Goal: Information Seeking & Learning: Learn about a topic

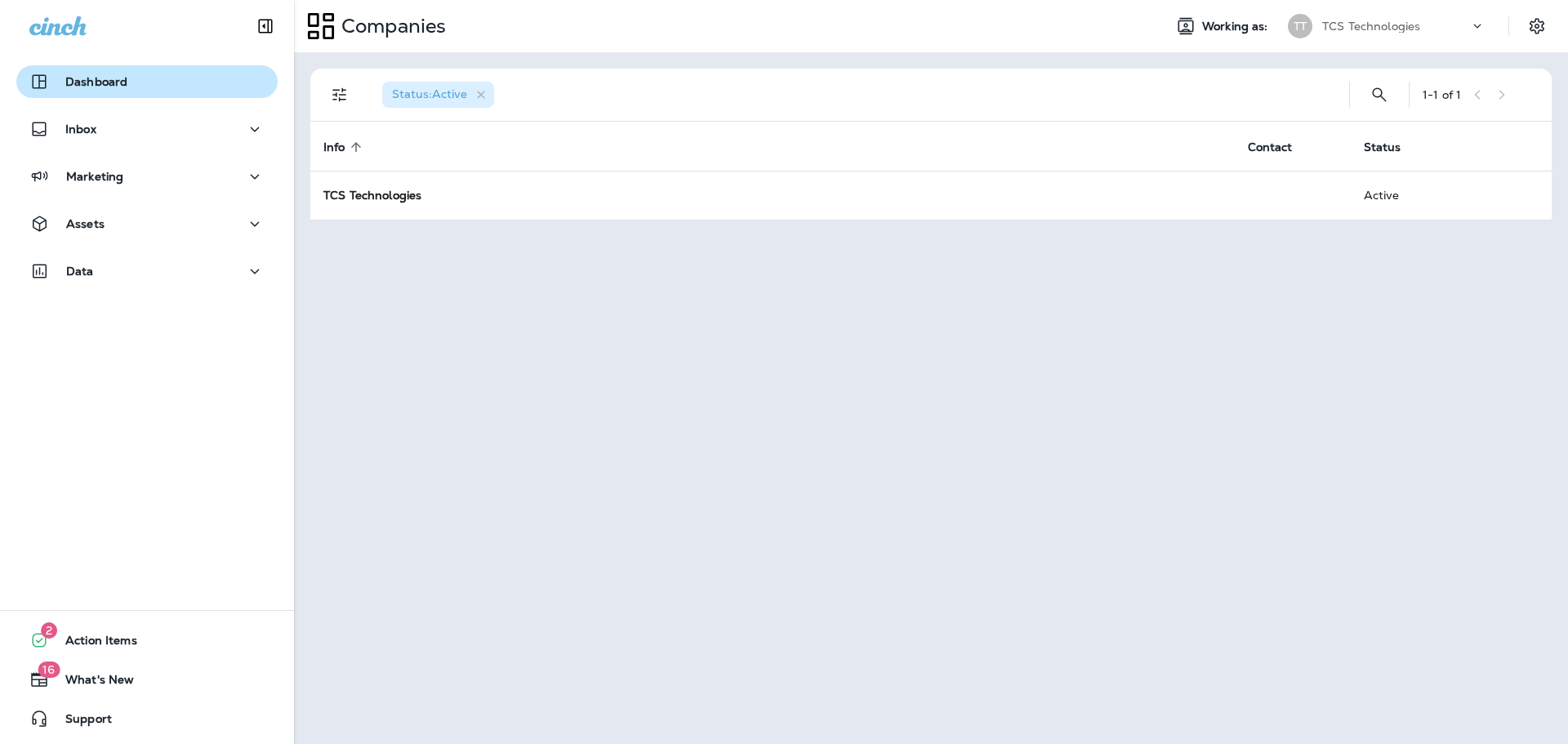
click at [107, 81] on p "Dashboard" at bounding box center [96, 81] width 62 height 13
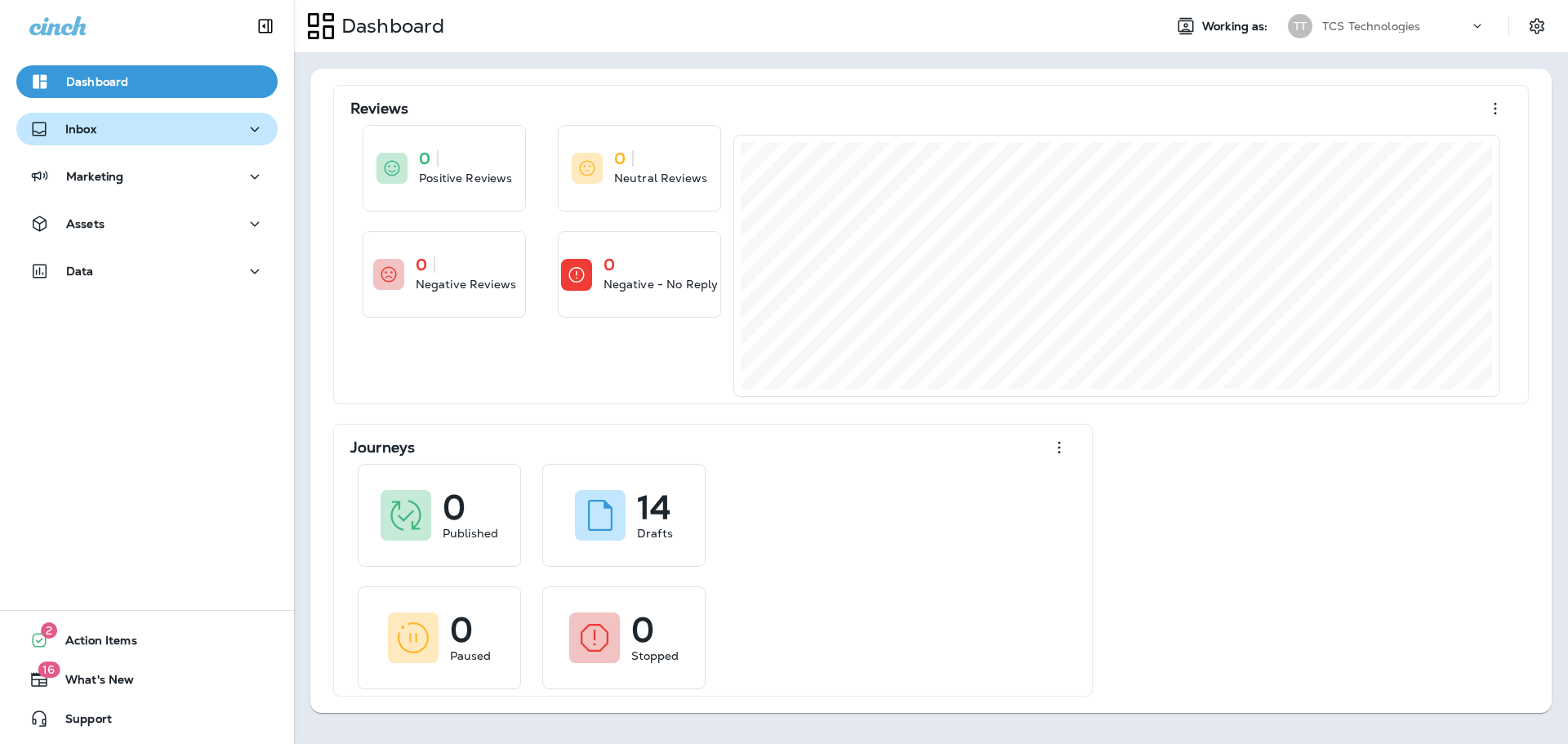
click at [75, 135] on p "Inbox" at bounding box center [80, 128] width 31 height 13
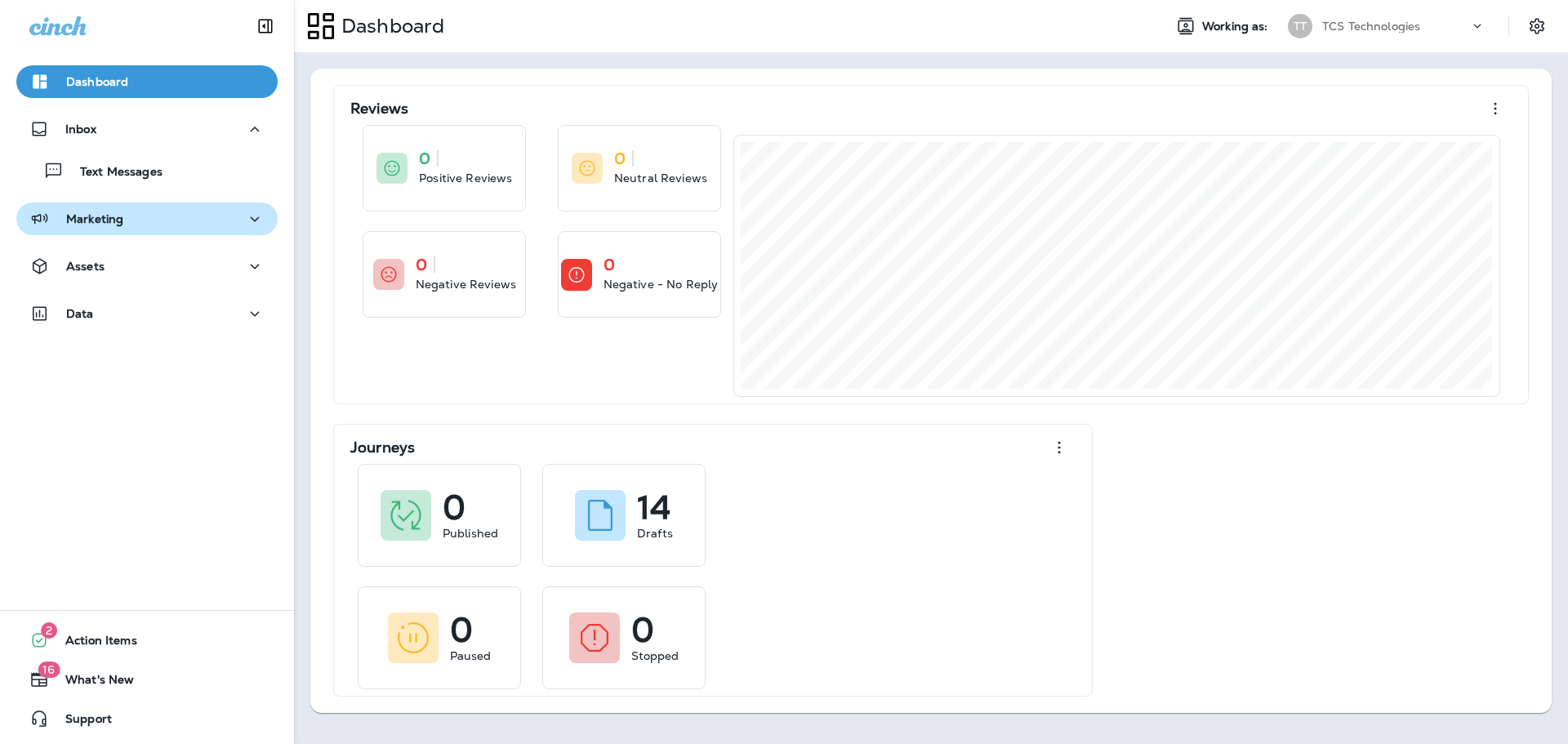
click at [96, 228] on div "Marketing" at bounding box center [76, 219] width 94 height 20
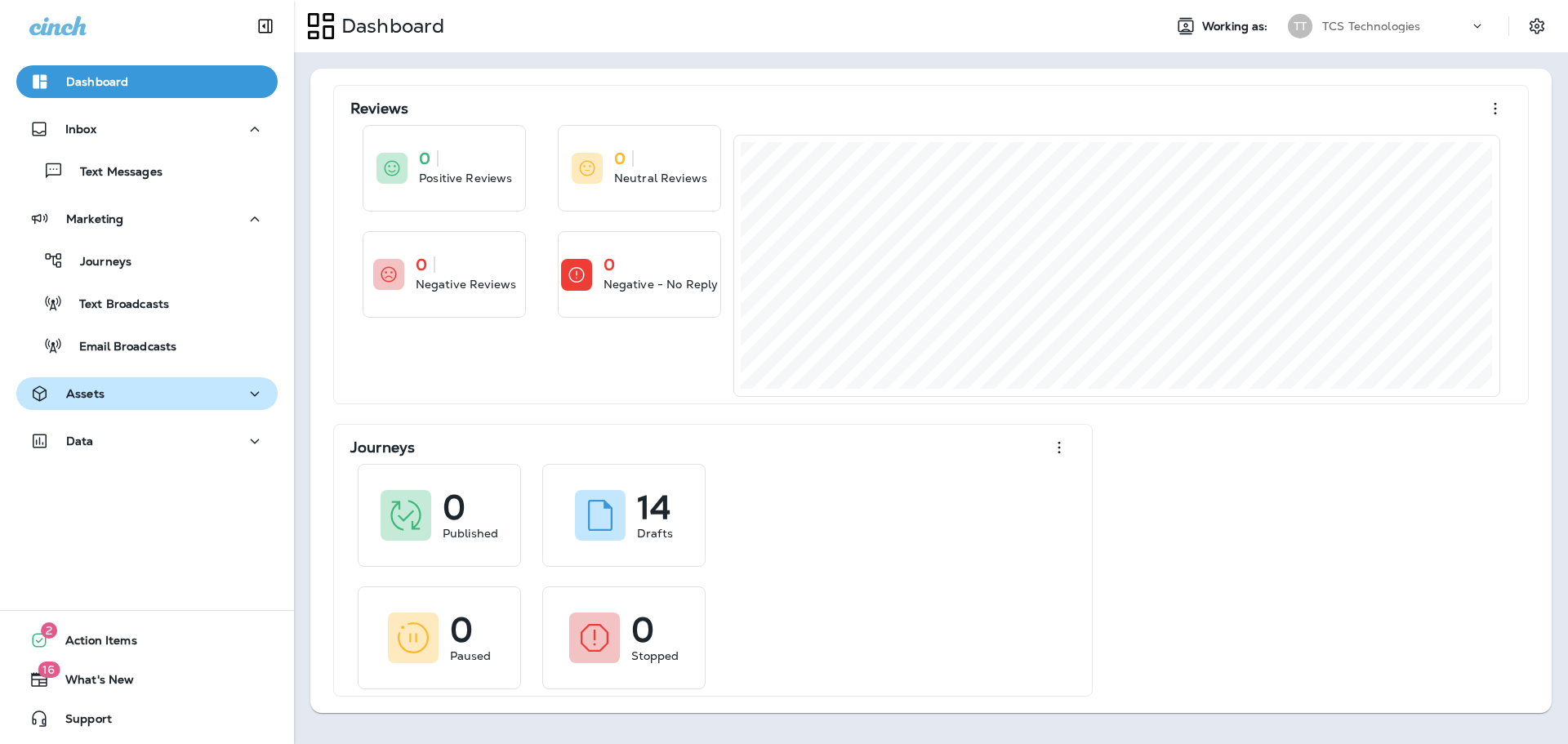
click at [86, 392] on p "Assets" at bounding box center [85, 393] width 39 height 13
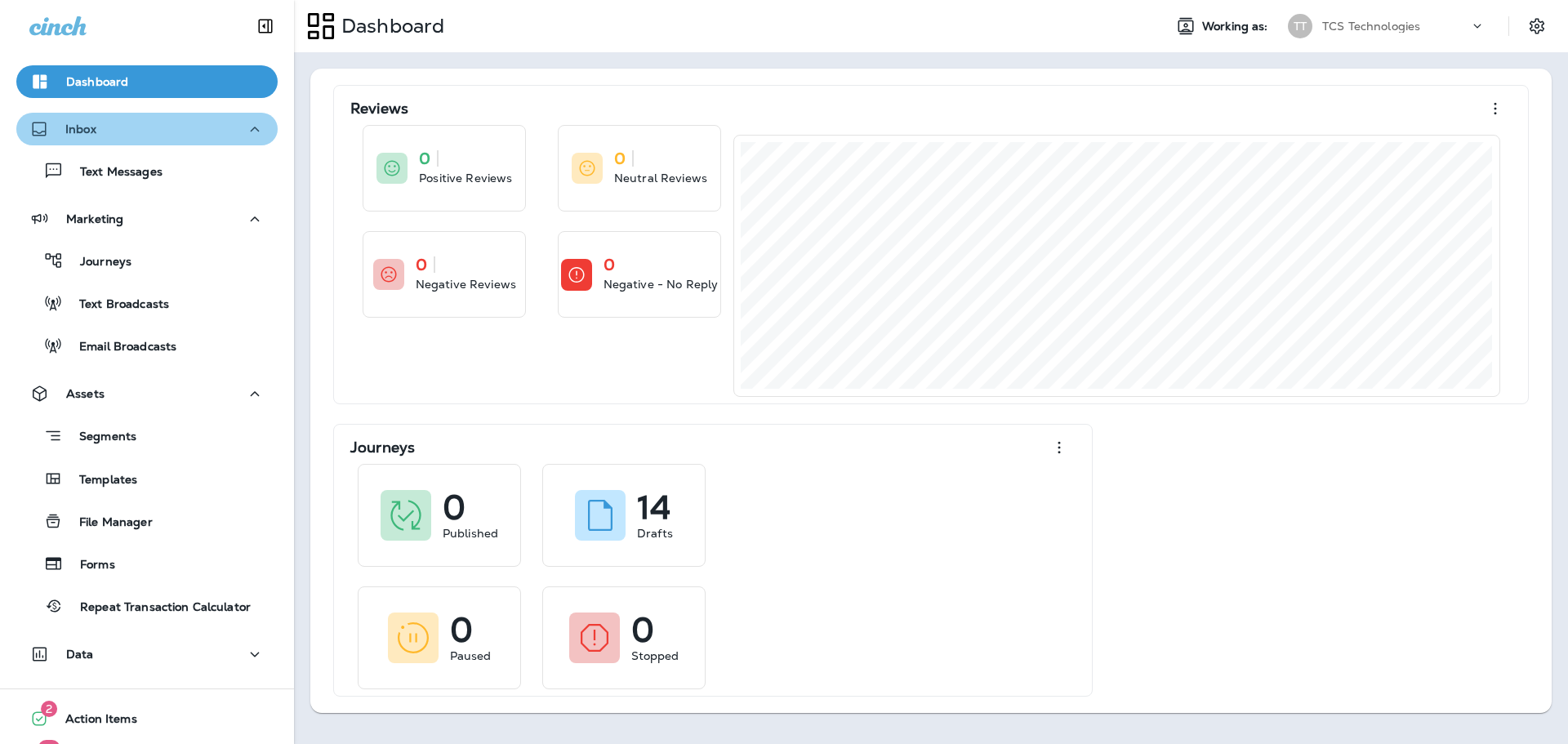
click at [245, 128] on icon "button" at bounding box center [255, 129] width 19 height 20
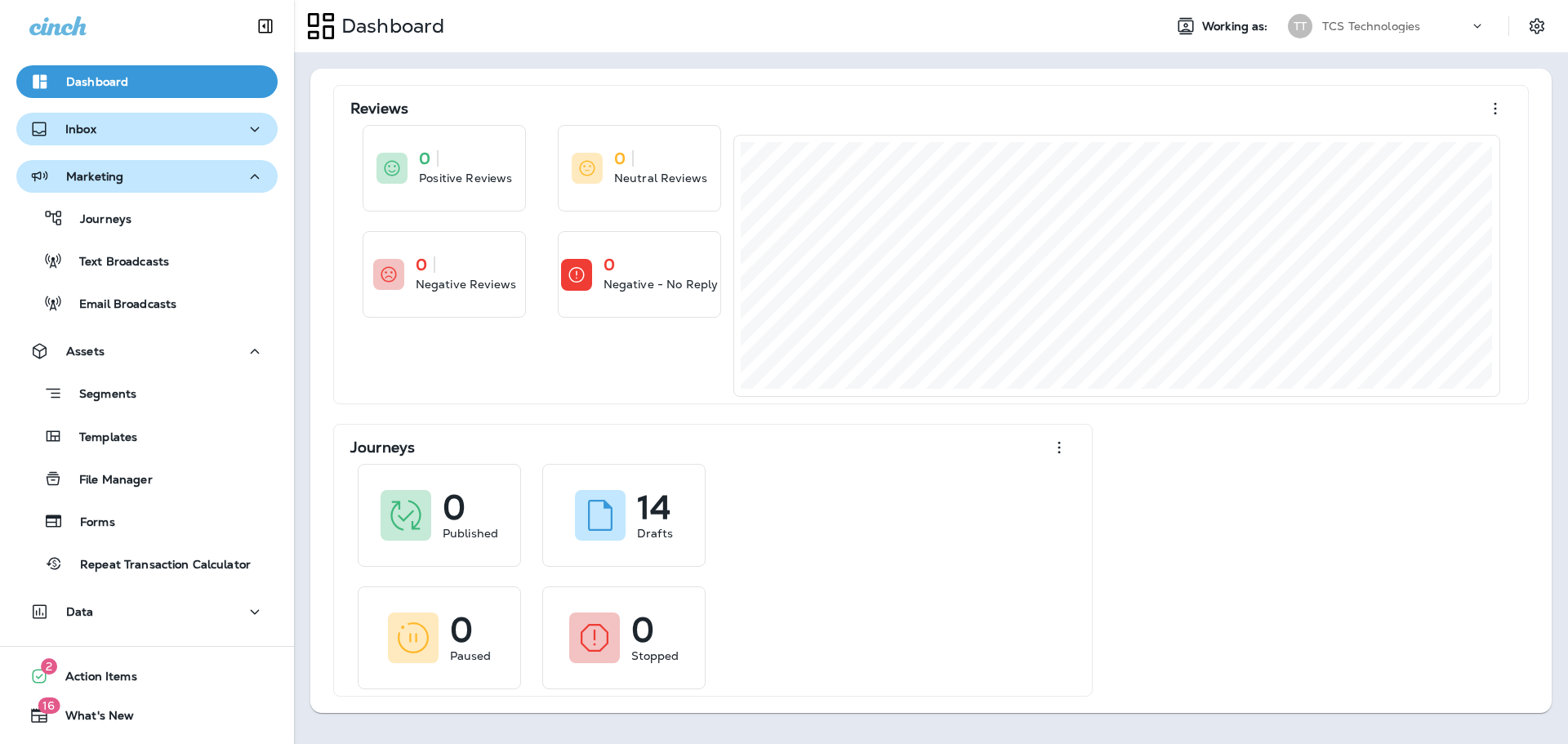
click at [252, 176] on icon "button" at bounding box center [255, 176] width 19 height 20
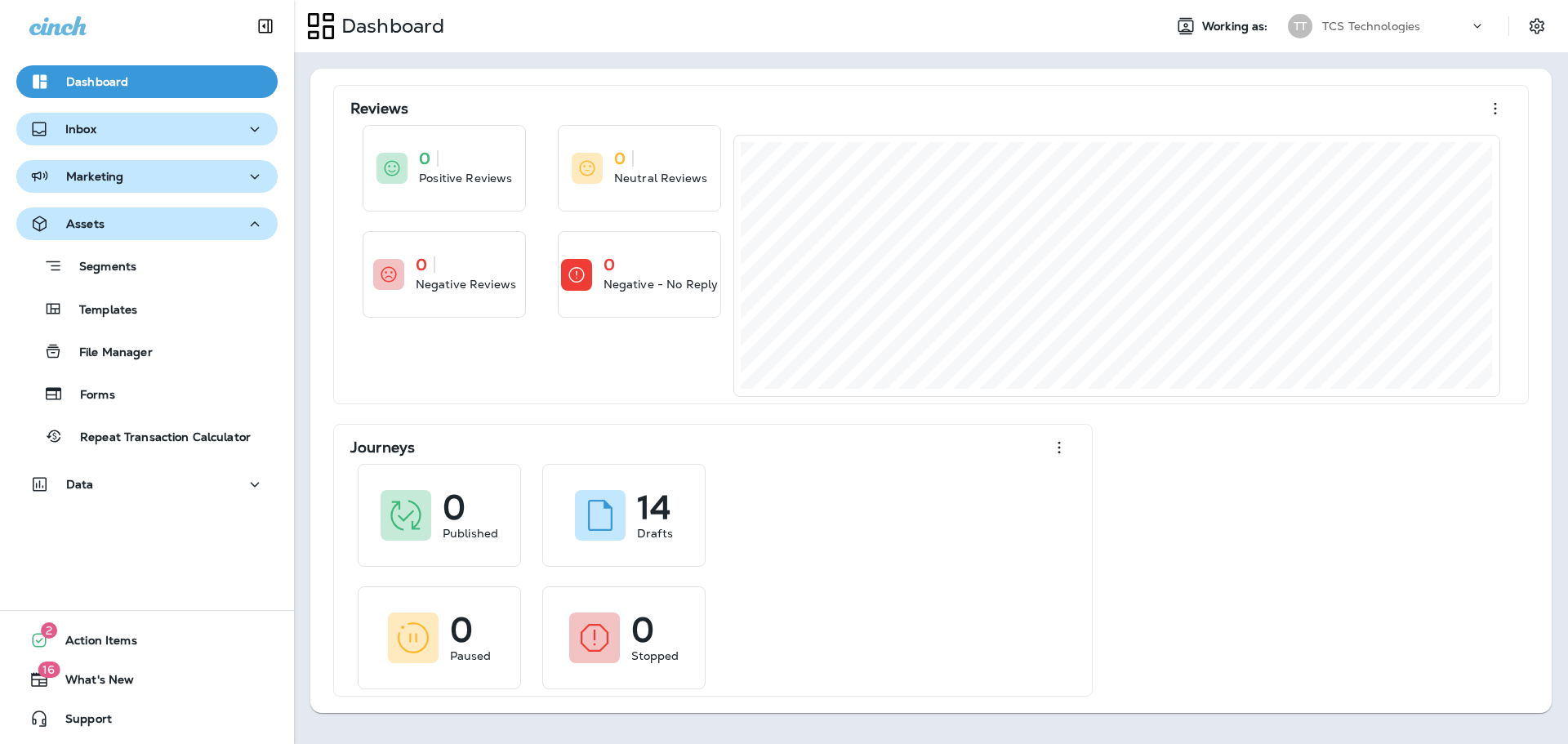
click at [251, 222] on icon "button" at bounding box center [255, 223] width 9 height 5
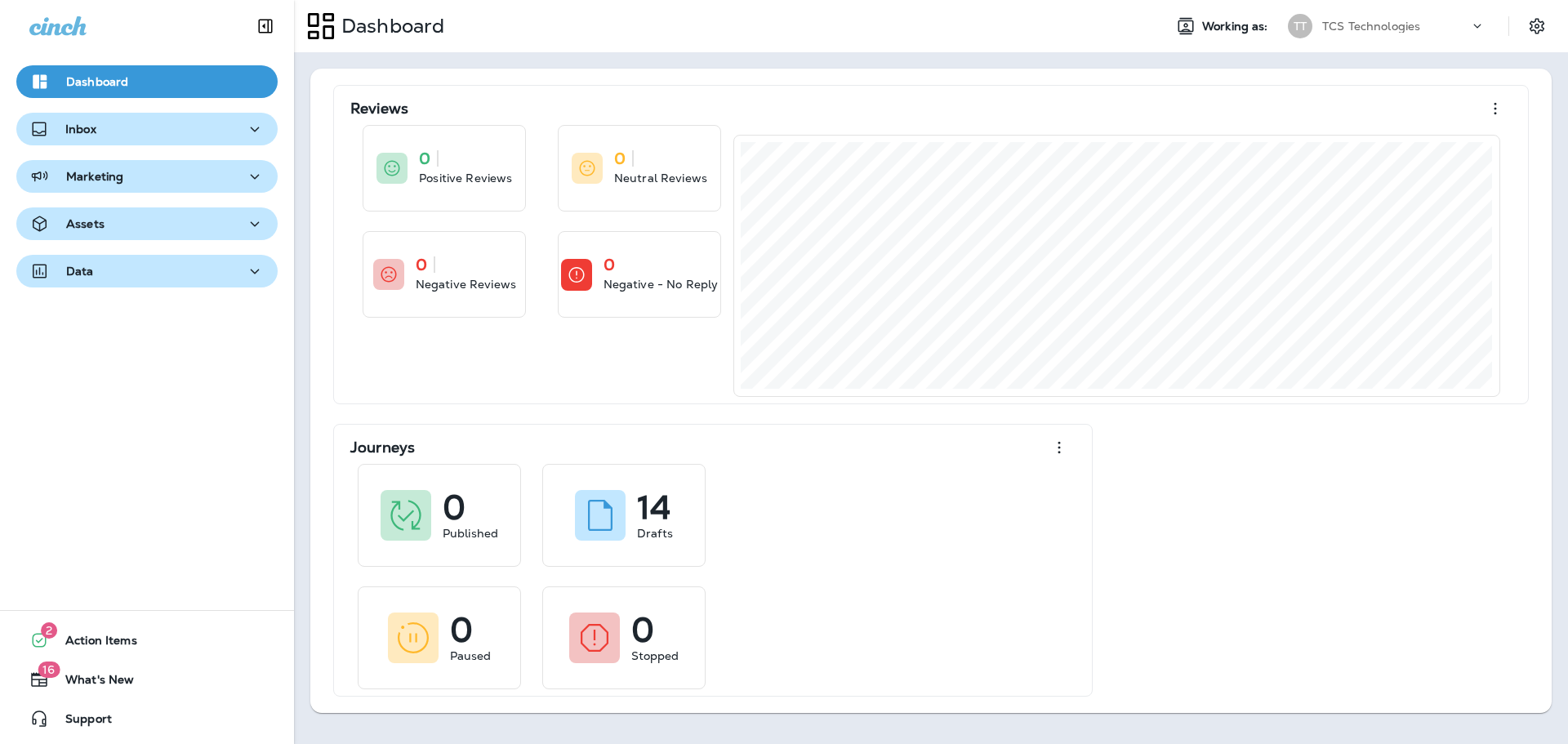
click at [245, 268] on icon "button" at bounding box center [255, 271] width 19 height 20
click at [94, 132] on p "Inbox" at bounding box center [80, 128] width 31 height 13
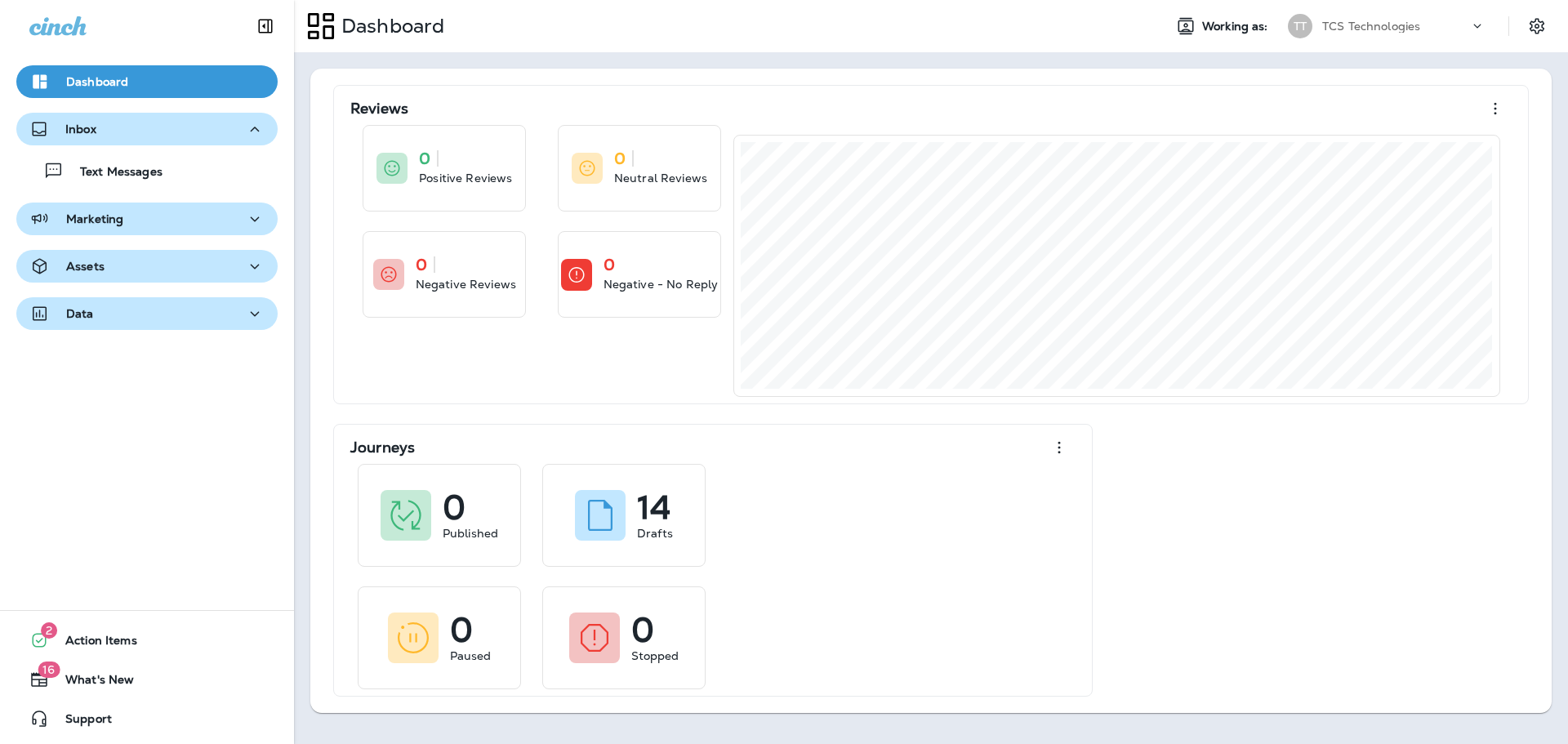
click at [94, 132] on p "Inbox" at bounding box center [80, 128] width 31 height 13
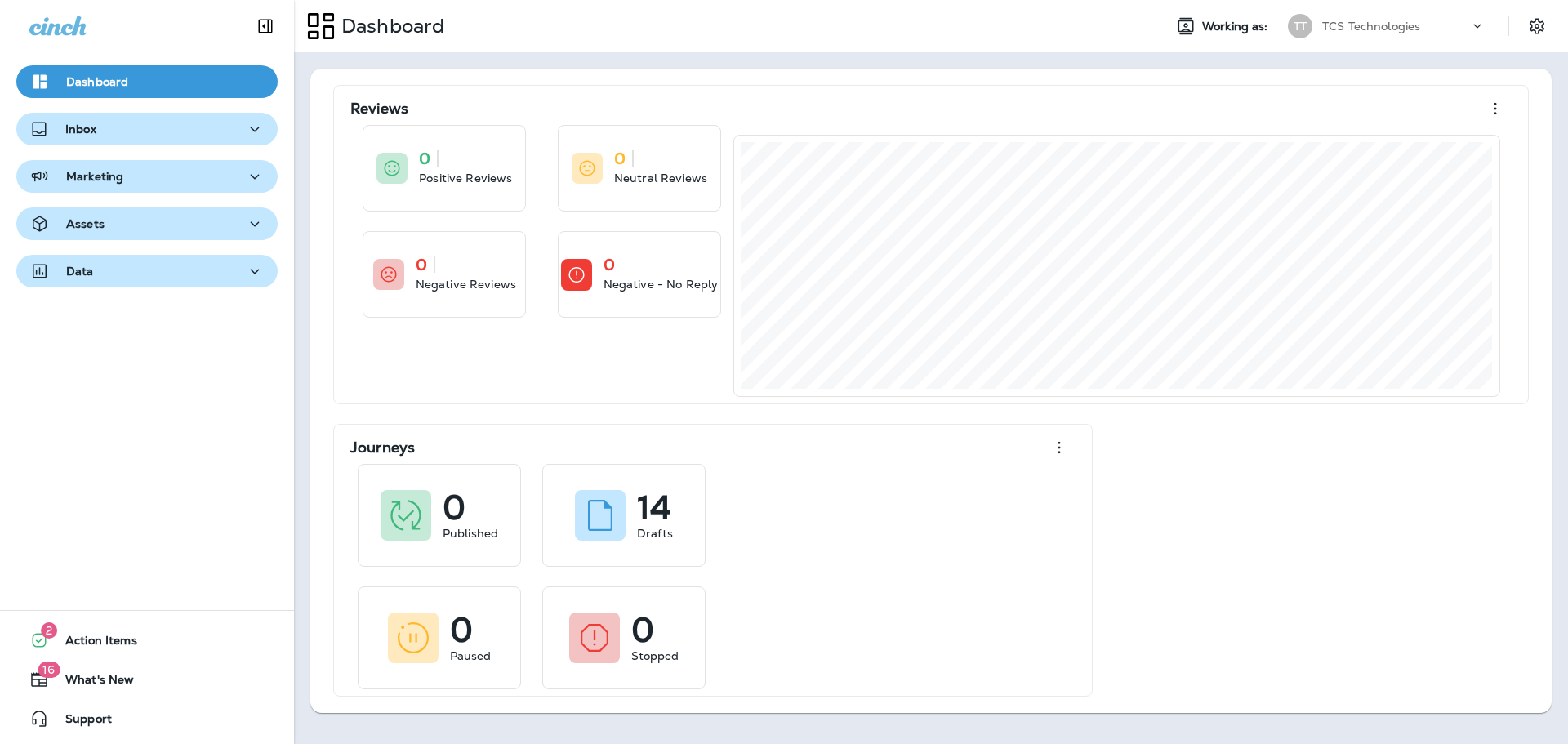
click at [94, 132] on p "Inbox" at bounding box center [80, 128] width 31 height 13
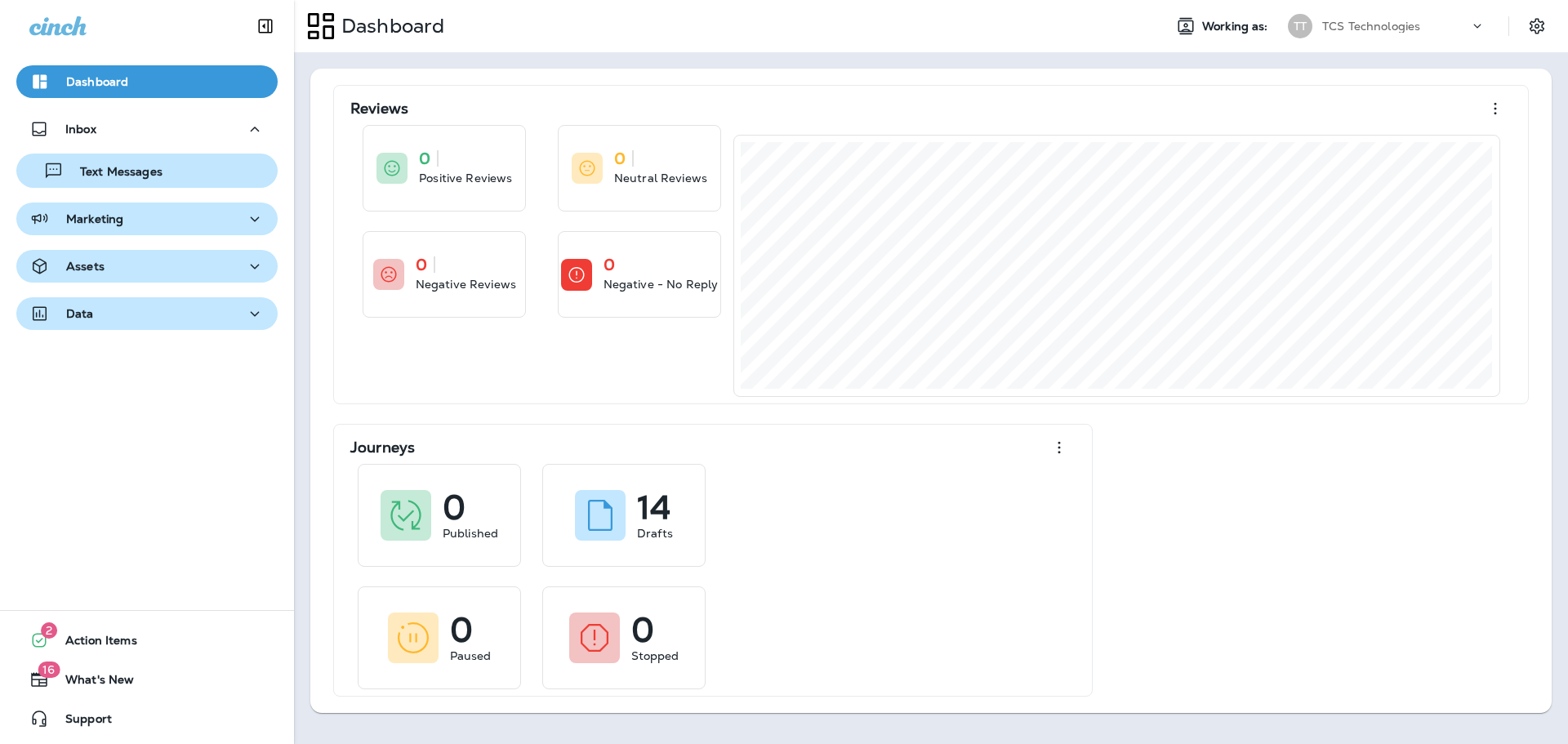
click at [112, 166] on p "Text Messages" at bounding box center [113, 172] width 99 height 16
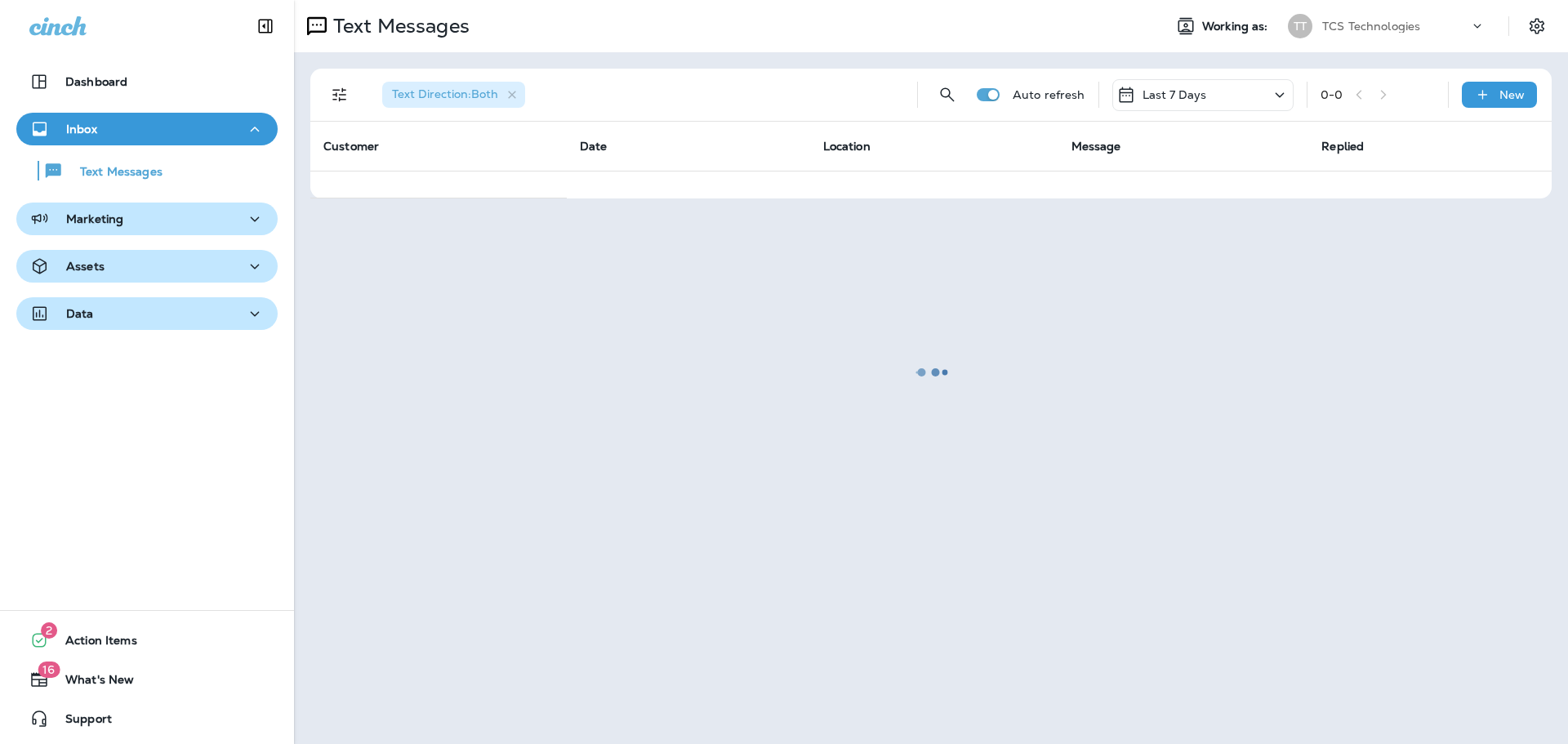
click at [88, 133] on p "Inbox" at bounding box center [81, 128] width 31 height 13
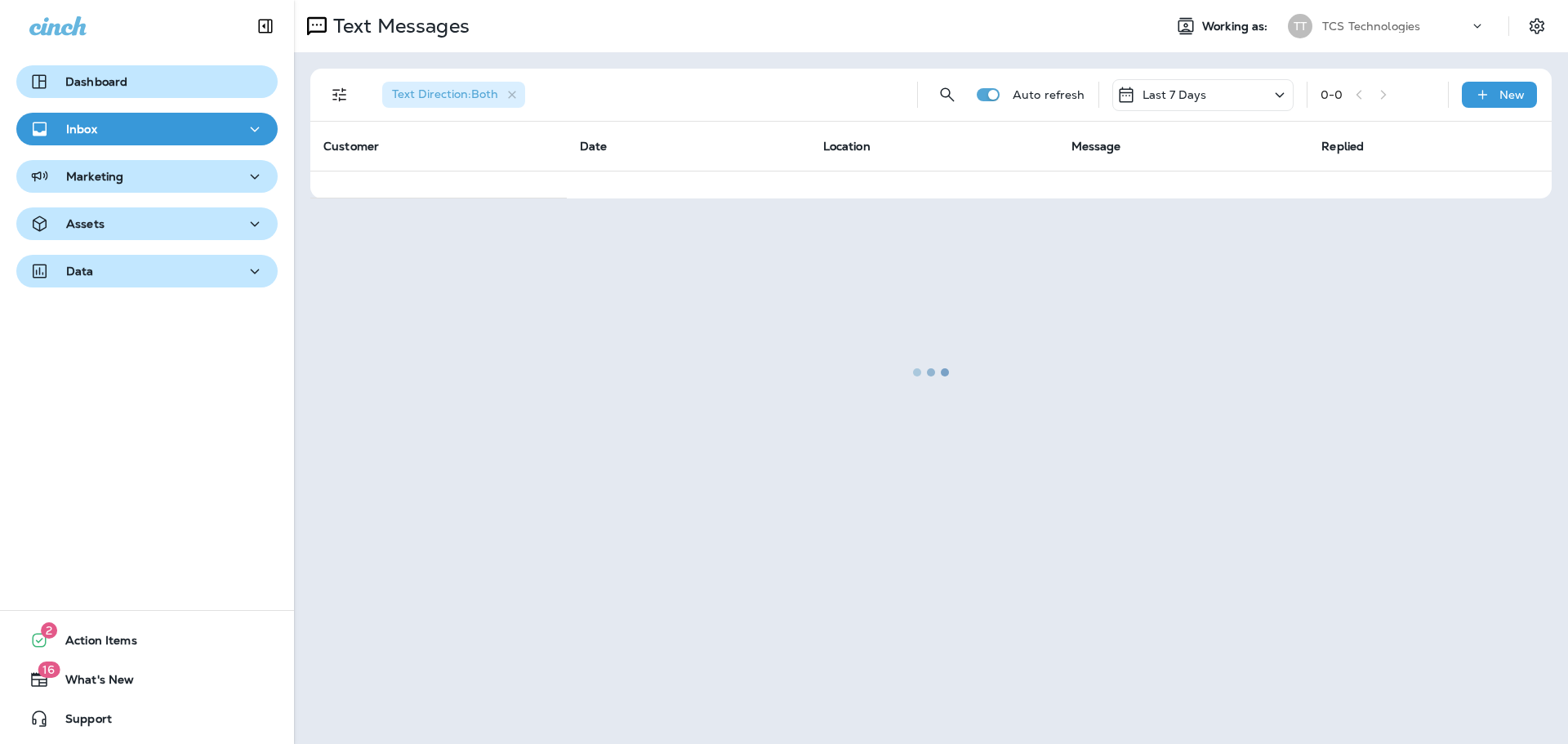
click at [106, 80] on p "Dashboard" at bounding box center [96, 81] width 62 height 13
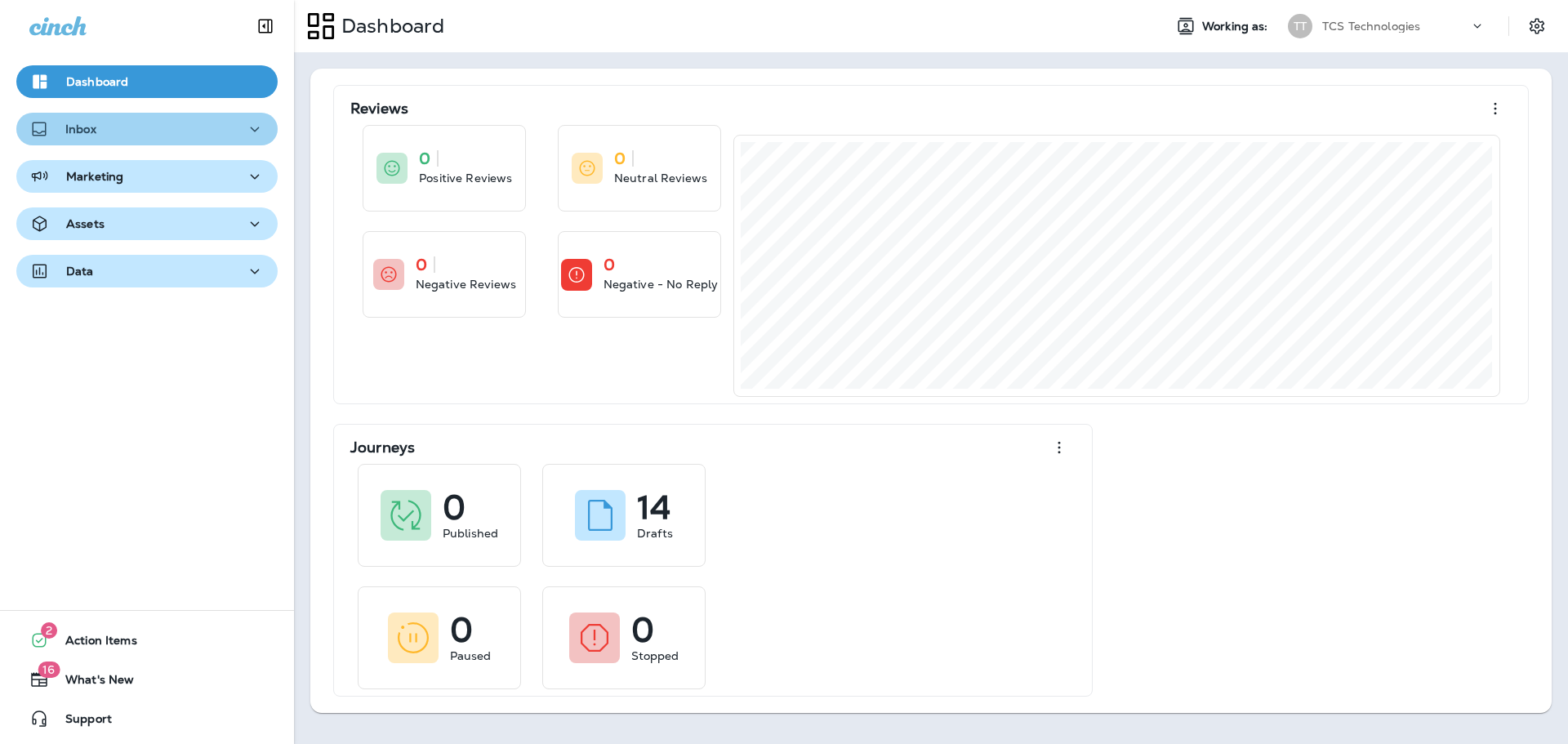
click at [251, 128] on icon "button" at bounding box center [255, 129] width 9 height 5
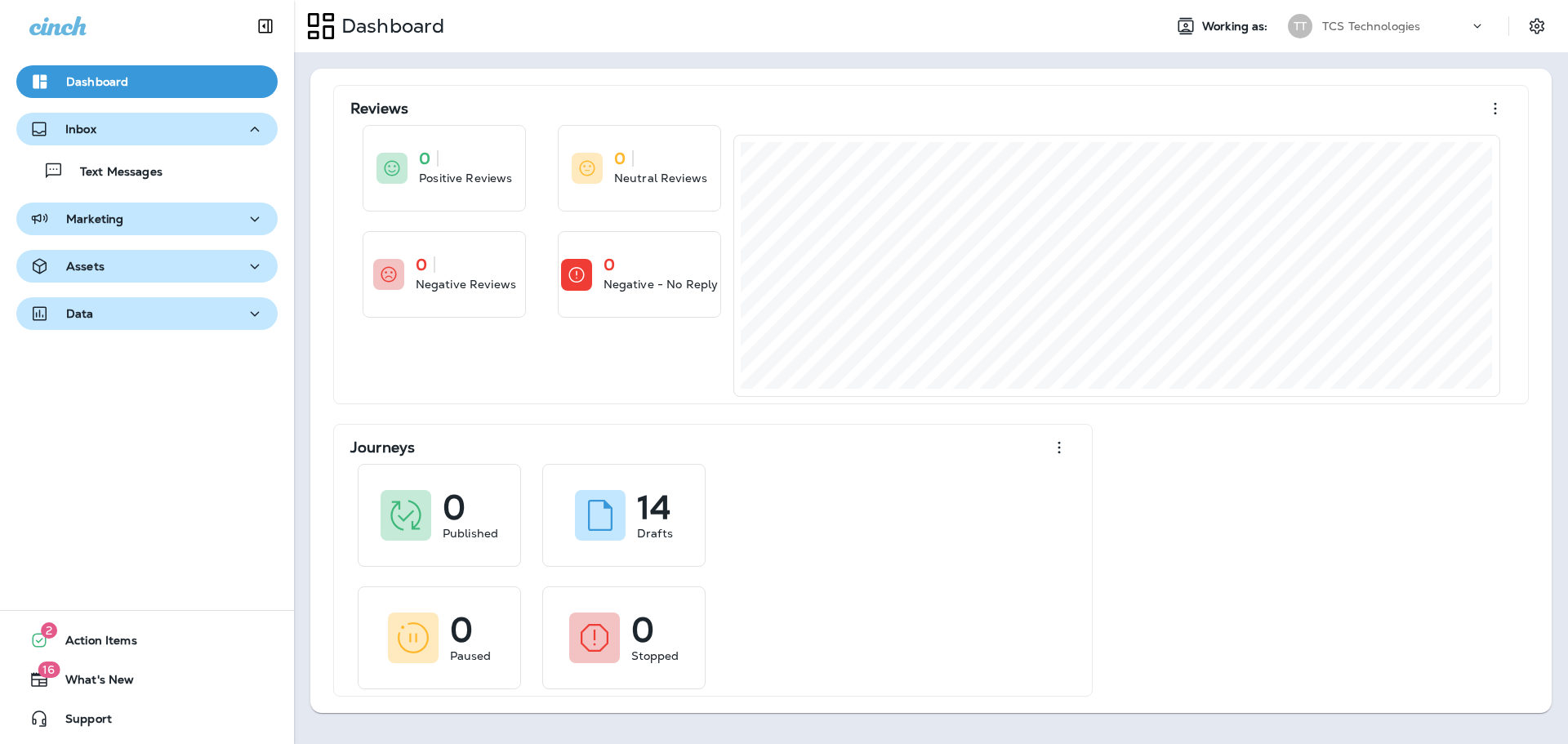
click at [252, 224] on icon "button" at bounding box center [255, 219] width 19 height 20
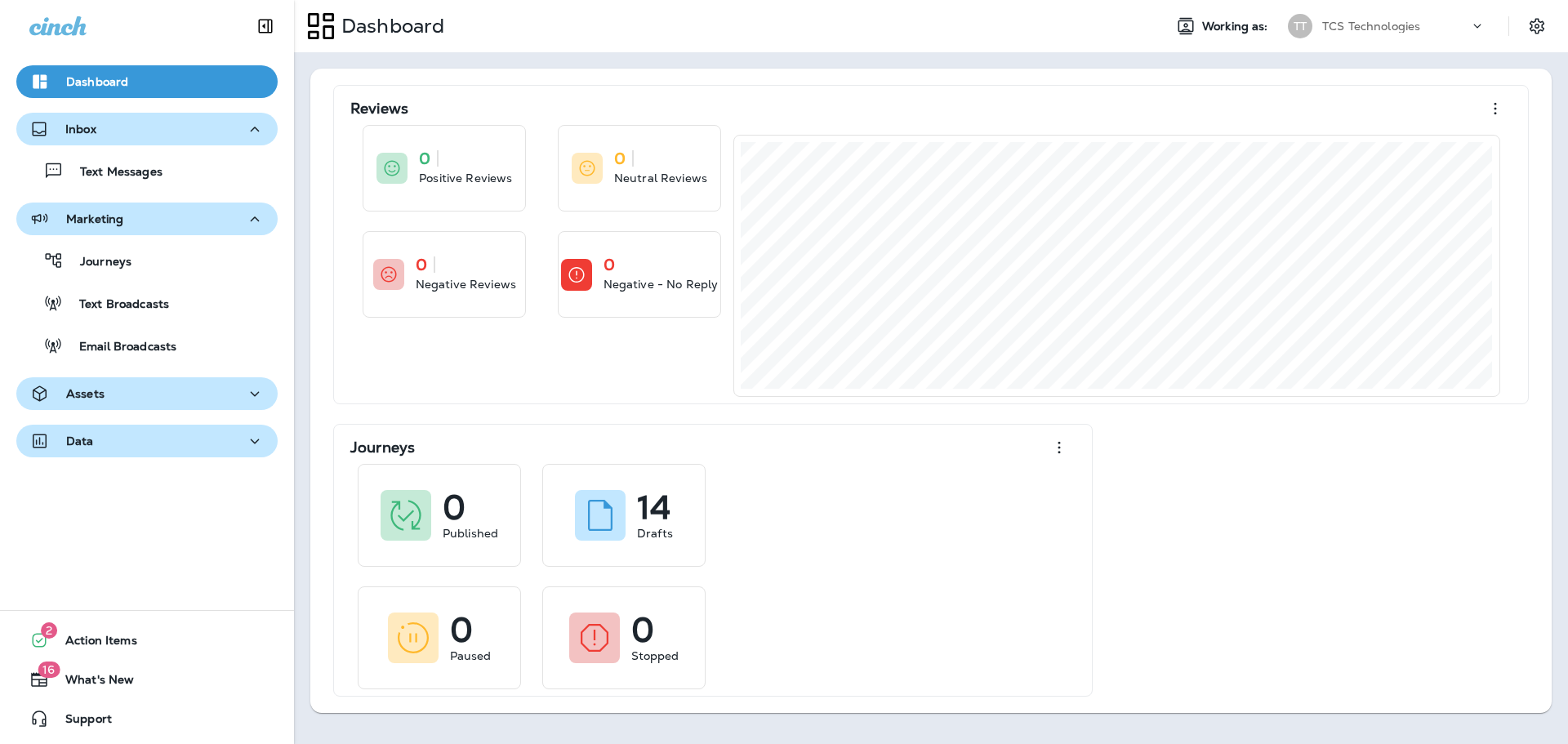
click at [245, 131] on icon "button" at bounding box center [255, 129] width 19 height 20
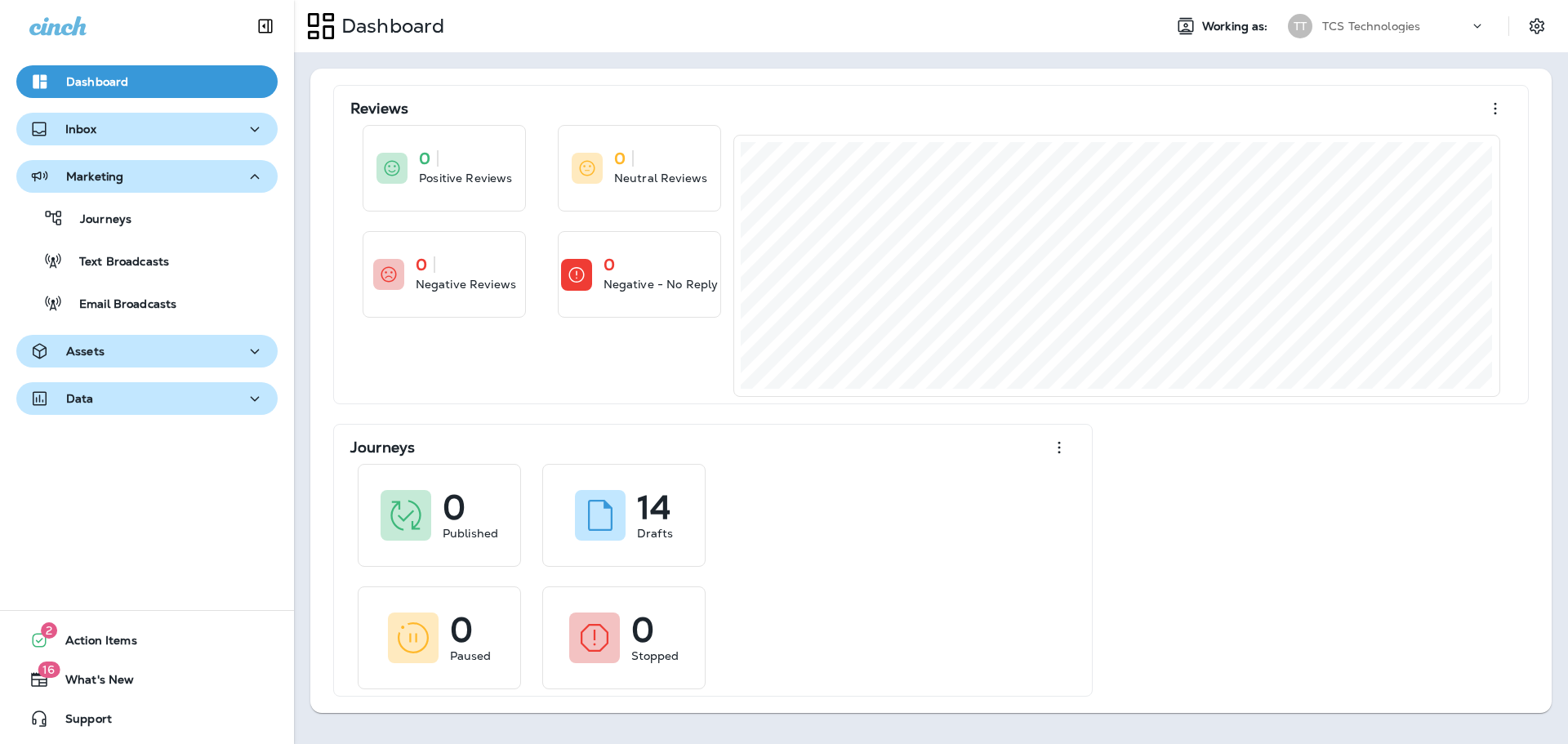
click at [247, 169] on icon "button" at bounding box center [255, 176] width 19 height 20
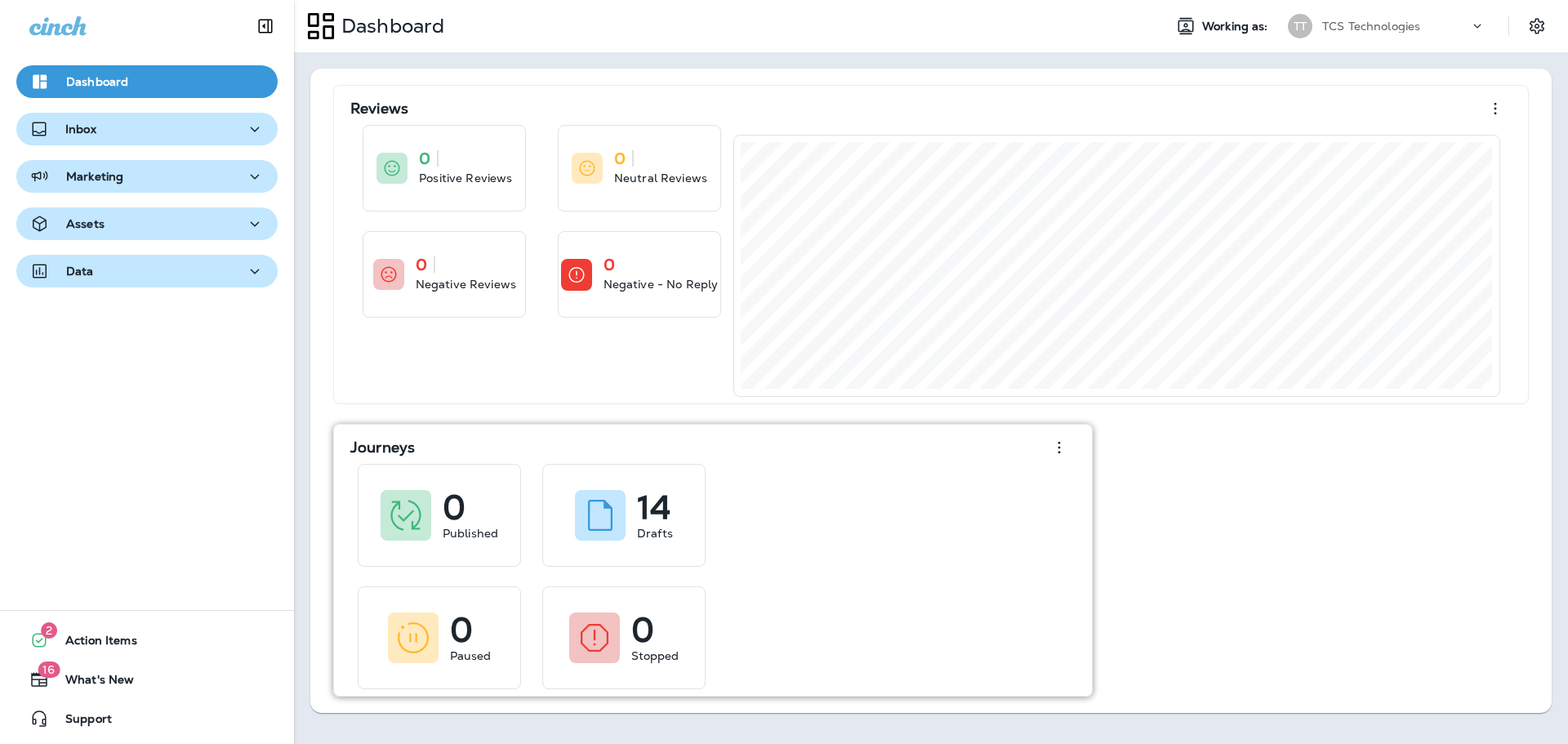
click at [1054, 447] on icon "button" at bounding box center [1059, 448] width 19 height 19
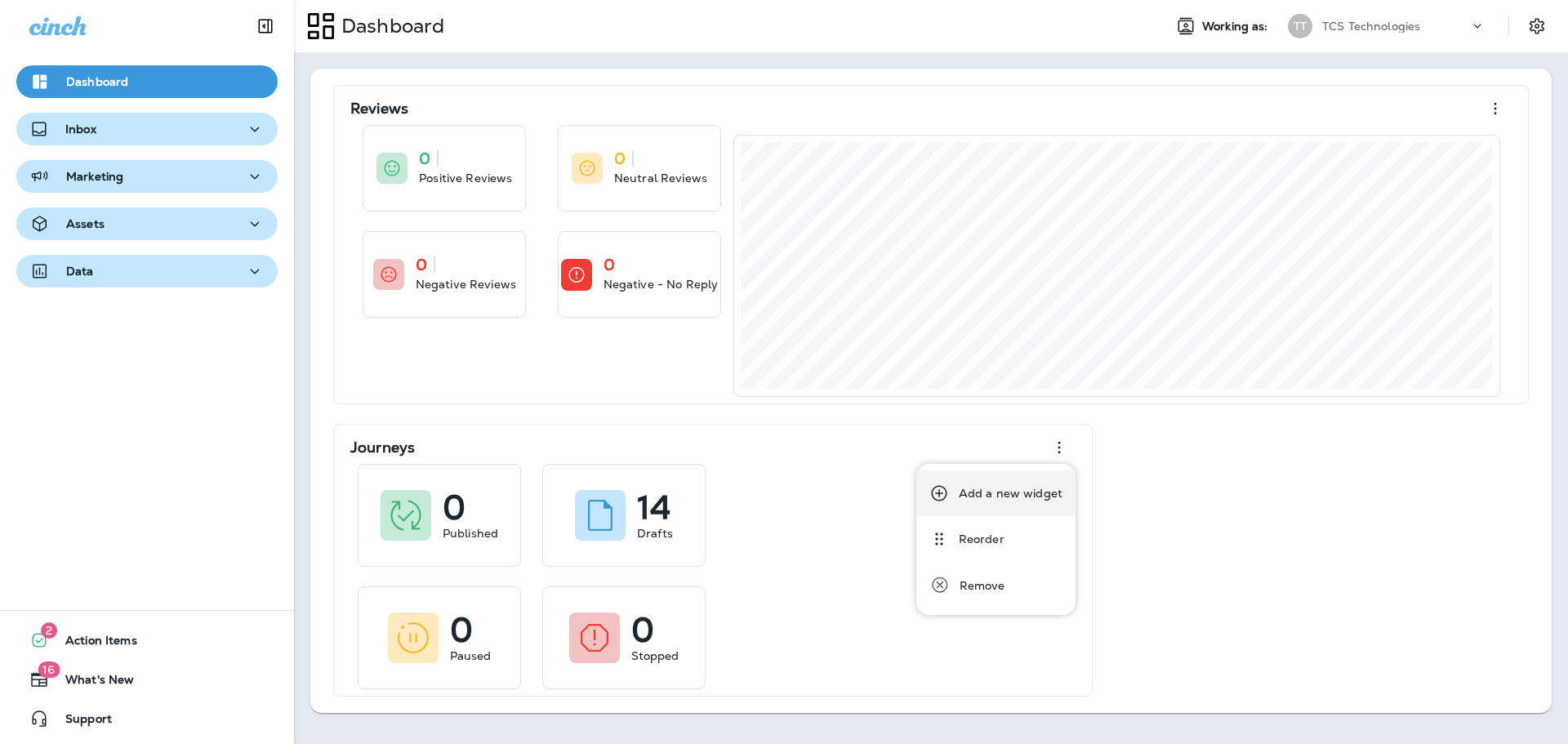
click at [1028, 485] on div "Add a new widget" at bounding box center [1010, 493] width 104 height 19
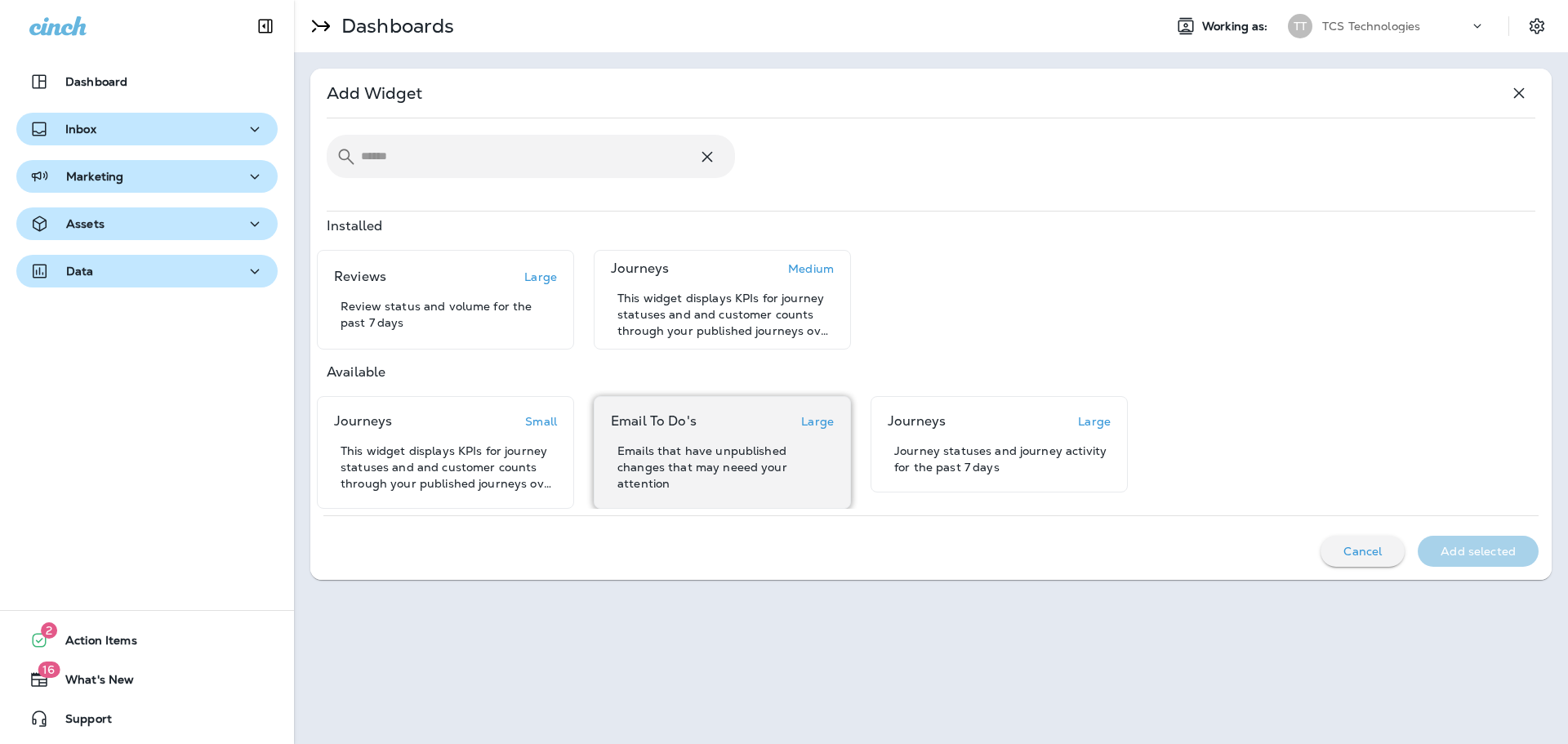
click at [670, 440] on div "Email To Do's Large Emails that have unpublished changes that may neeed your at…" at bounding box center [723, 452] width 223 height 78
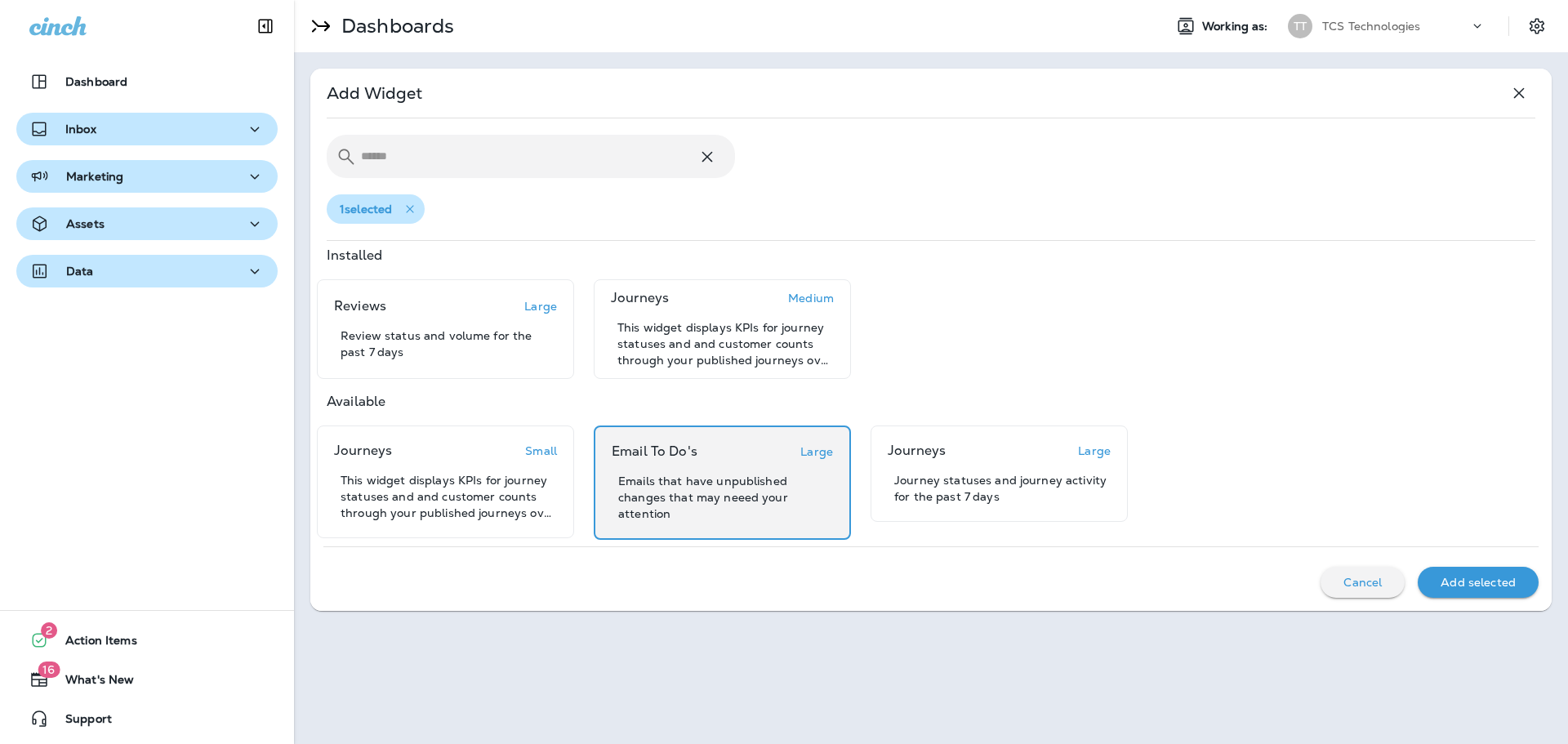
click at [1496, 582] on p "Add selected" at bounding box center [1478, 581] width 76 height 13
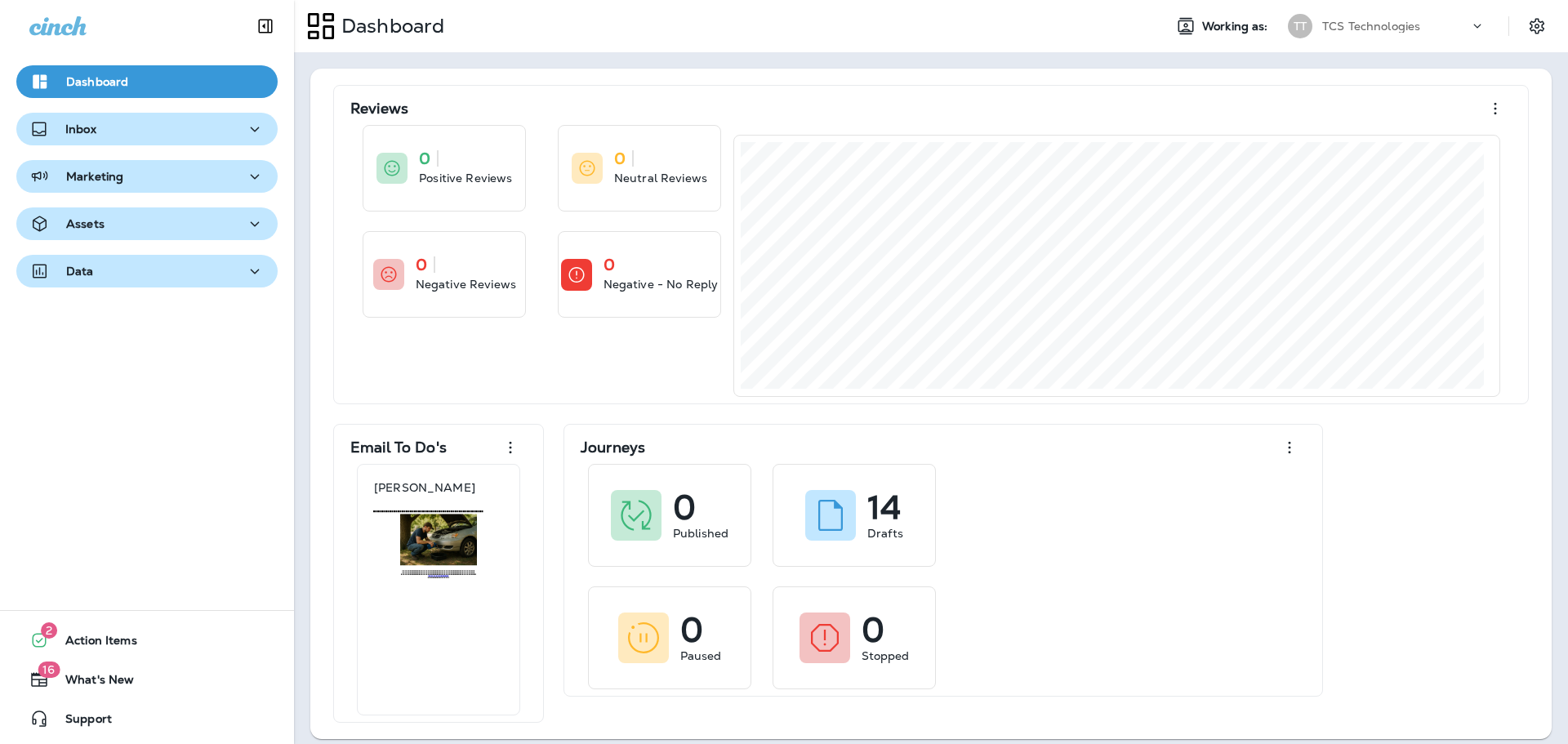
click at [1429, 490] on div "Reviews 0 Positive Reviews 0 Neutral Reviews 0 Negative Reviews 0 Negative - No…" at bounding box center [931, 404] width 1209 height 637
click at [254, 133] on icon "button" at bounding box center [255, 129] width 19 height 20
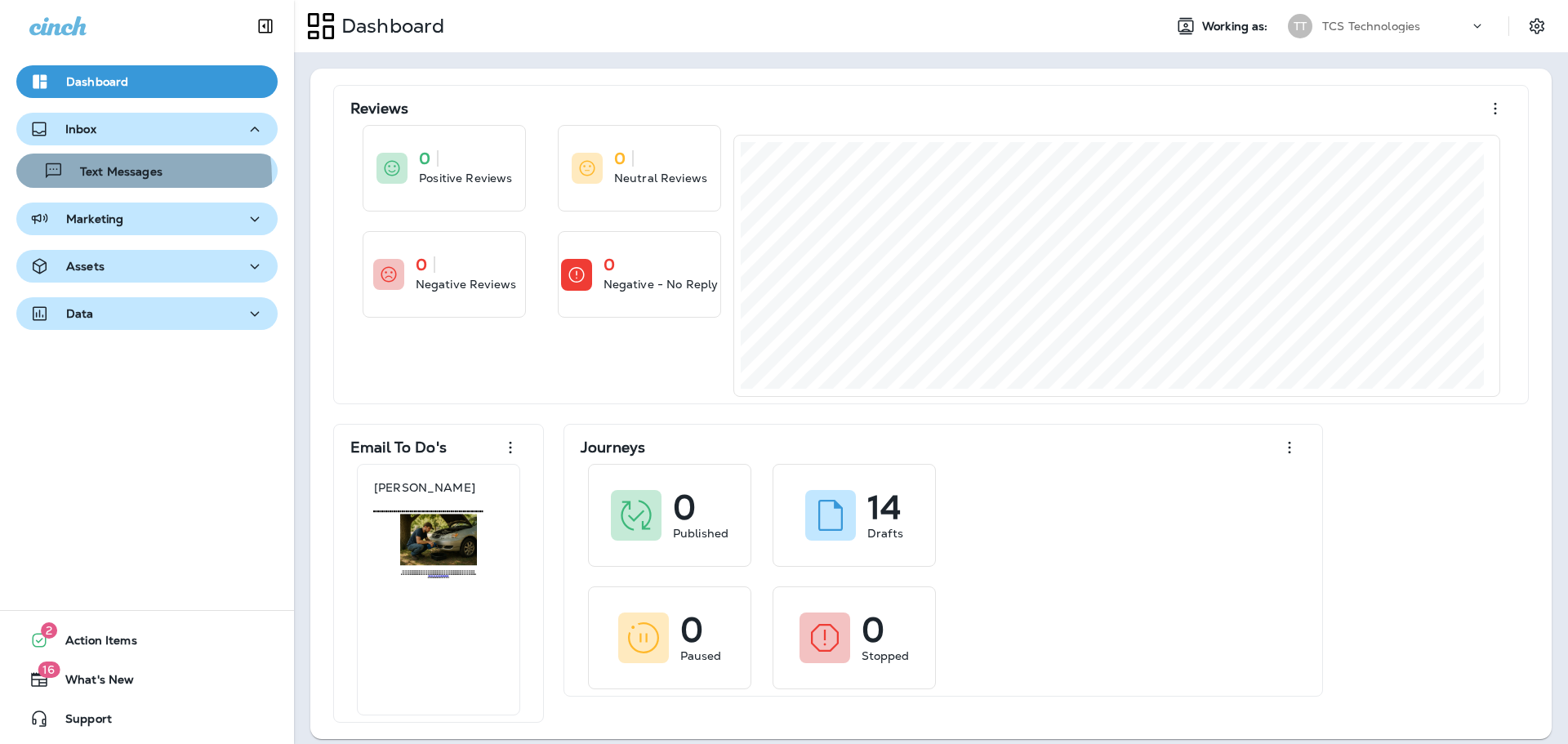
click at [100, 179] on p "Text Messages" at bounding box center [113, 172] width 99 height 16
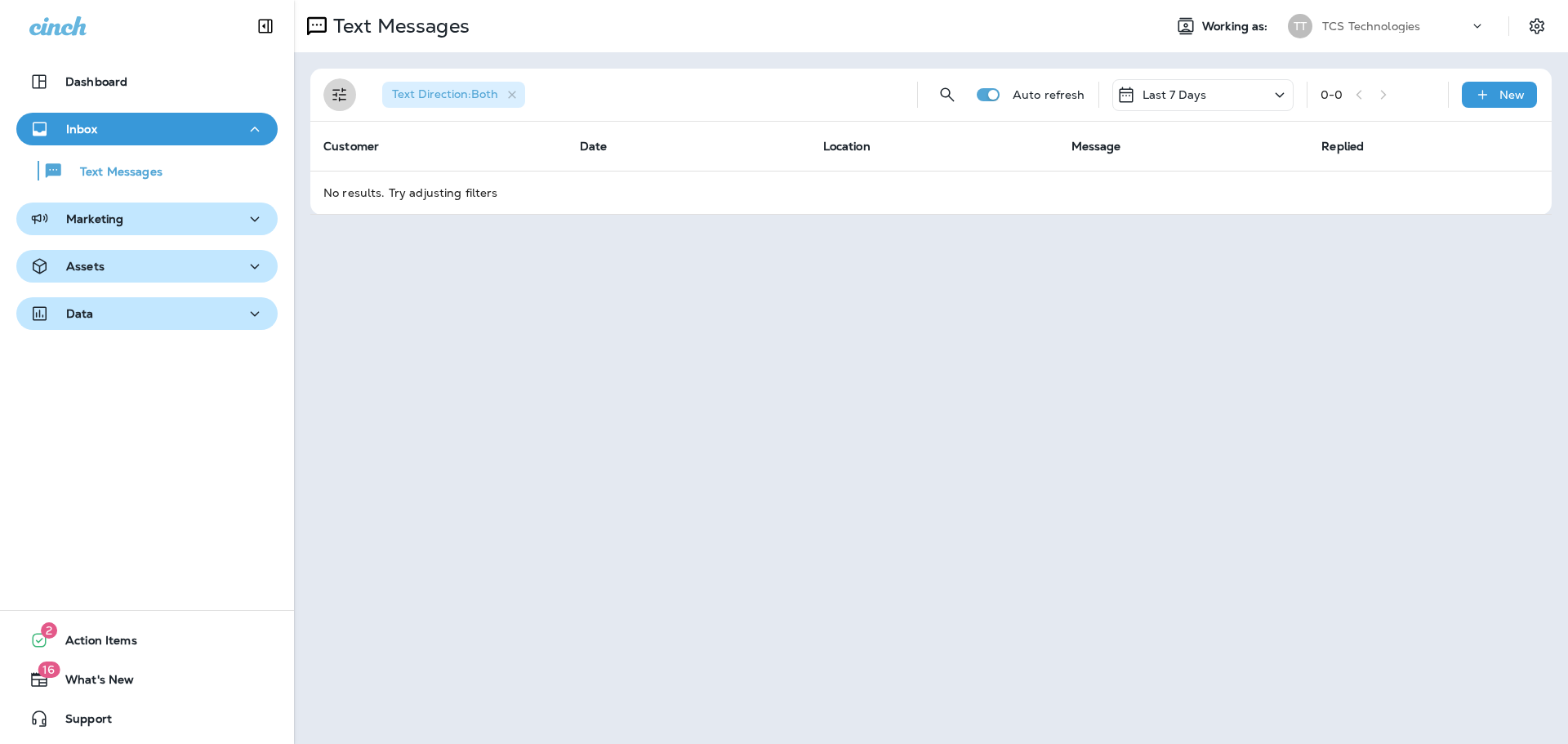
click at [334, 95] on icon "Filters" at bounding box center [339, 95] width 14 height 14
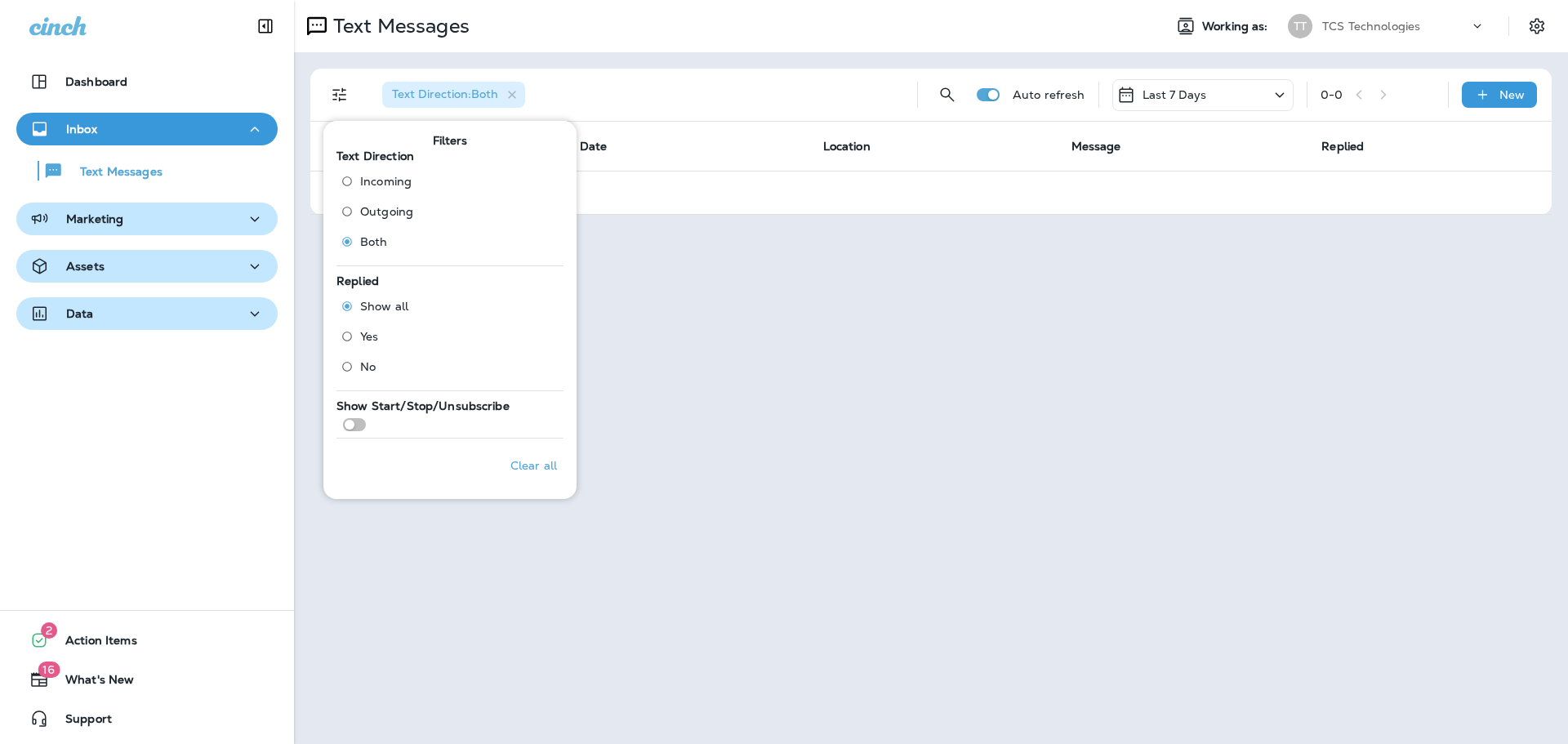
click at [943, 356] on div "Text Messages Working as: TT TCS Technologies Text Direction : Both Auto refres…" at bounding box center [930, 372] width 1274 height 744
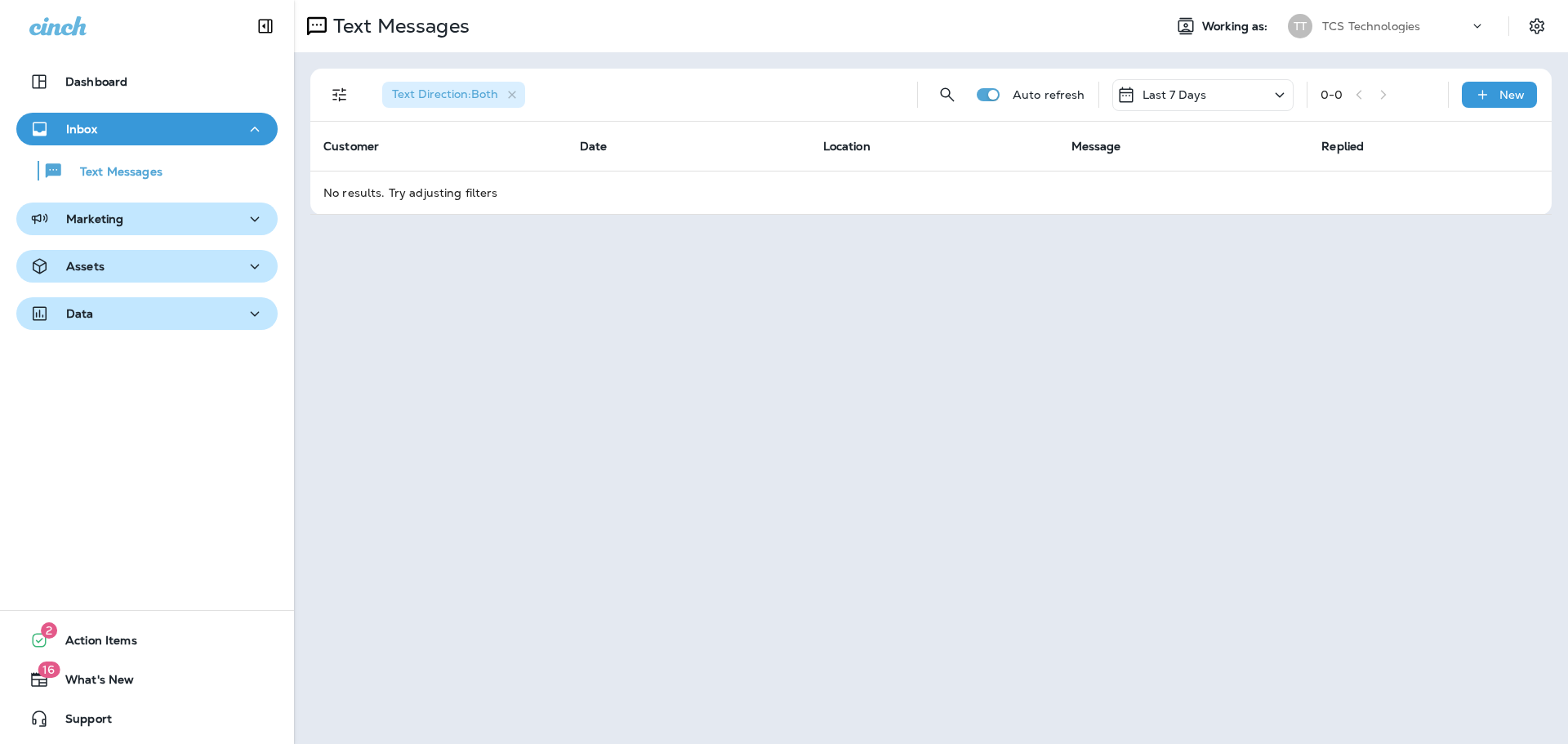
click at [341, 94] on icon "Filters" at bounding box center [340, 95] width 19 height 19
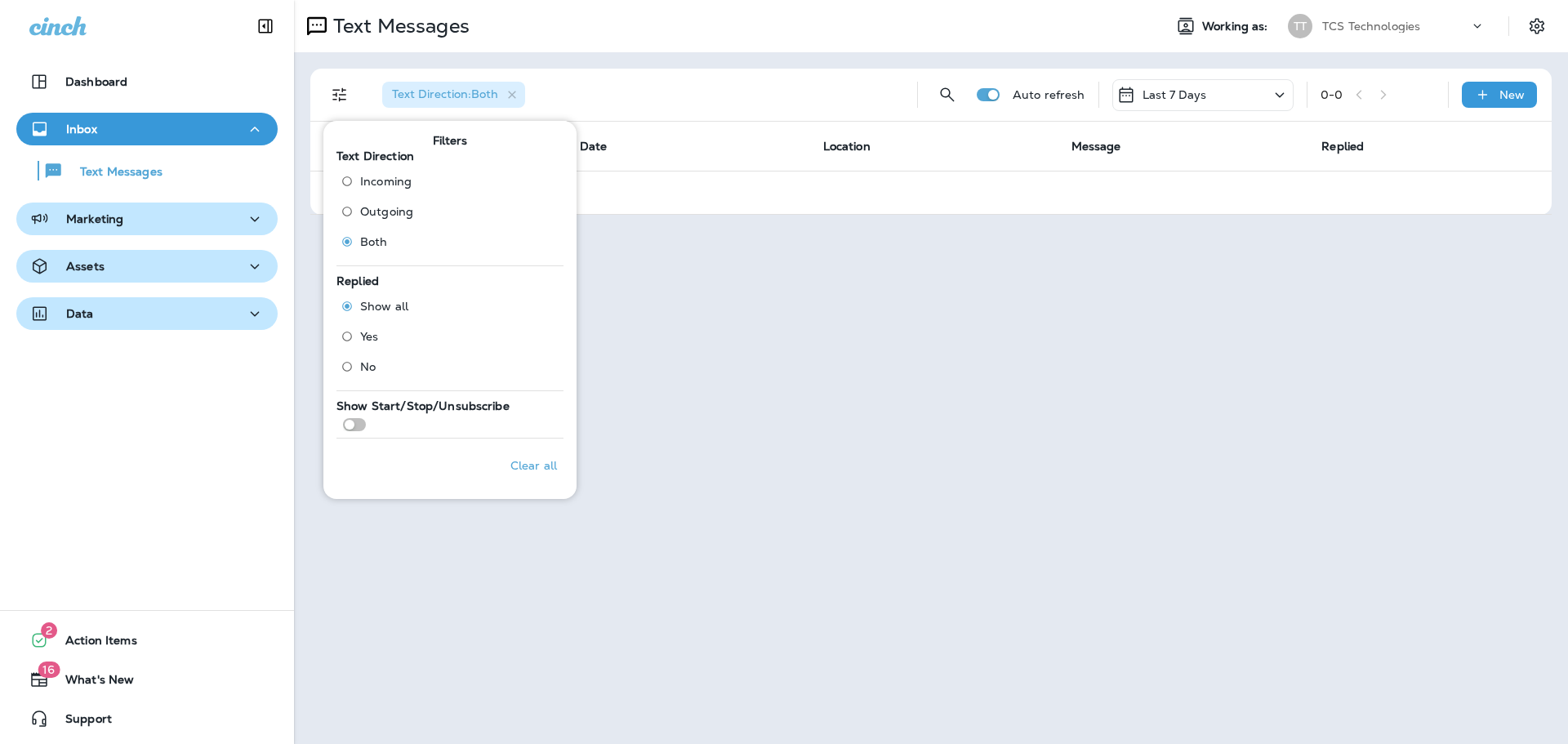
click at [964, 356] on div "Text Messages Working as: TT TCS Technologies Text Direction : Both Auto refres…" at bounding box center [930, 372] width 1274 height 744
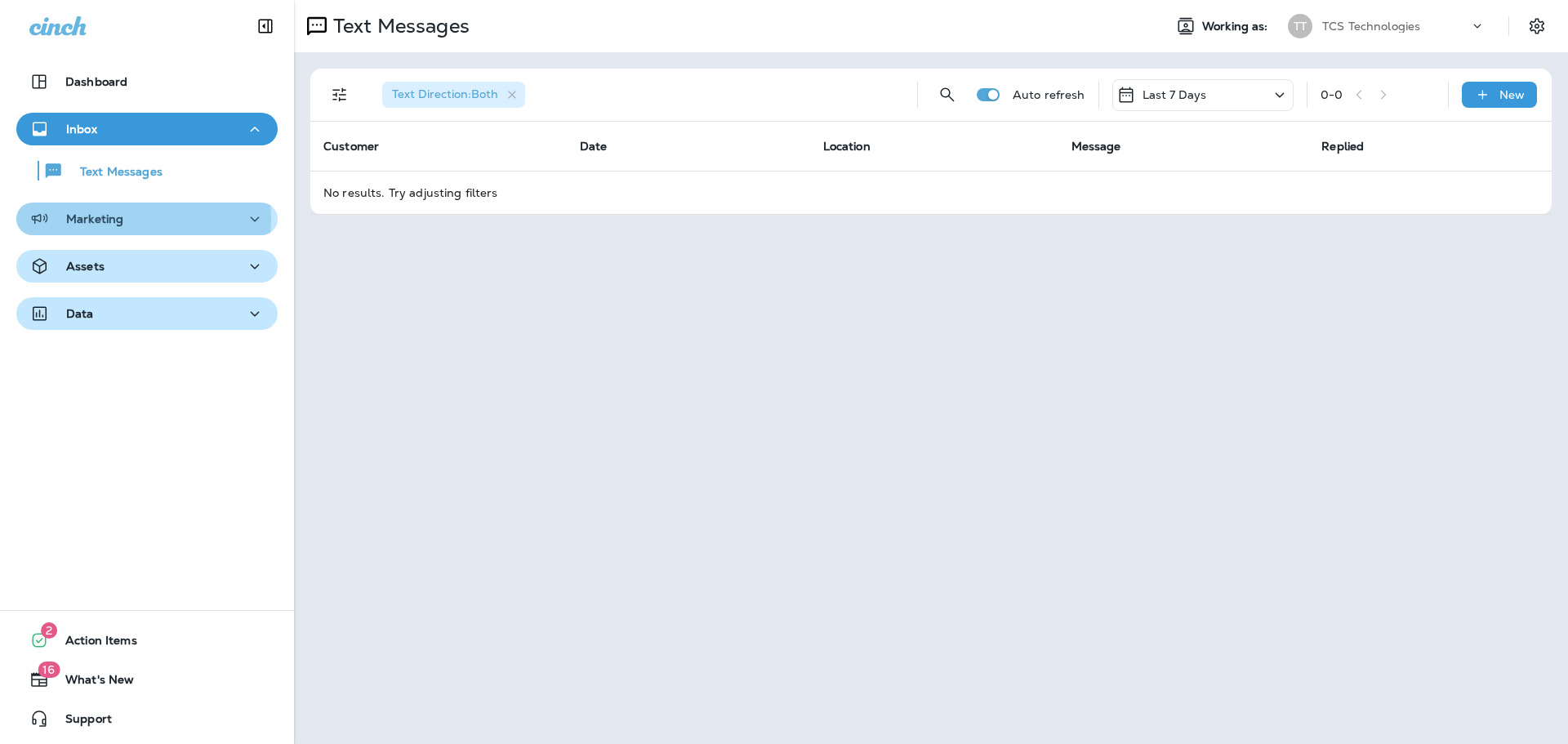
click at [113, 219] on p "Marketing" at bounding box center [94, 218] width 57 height 13
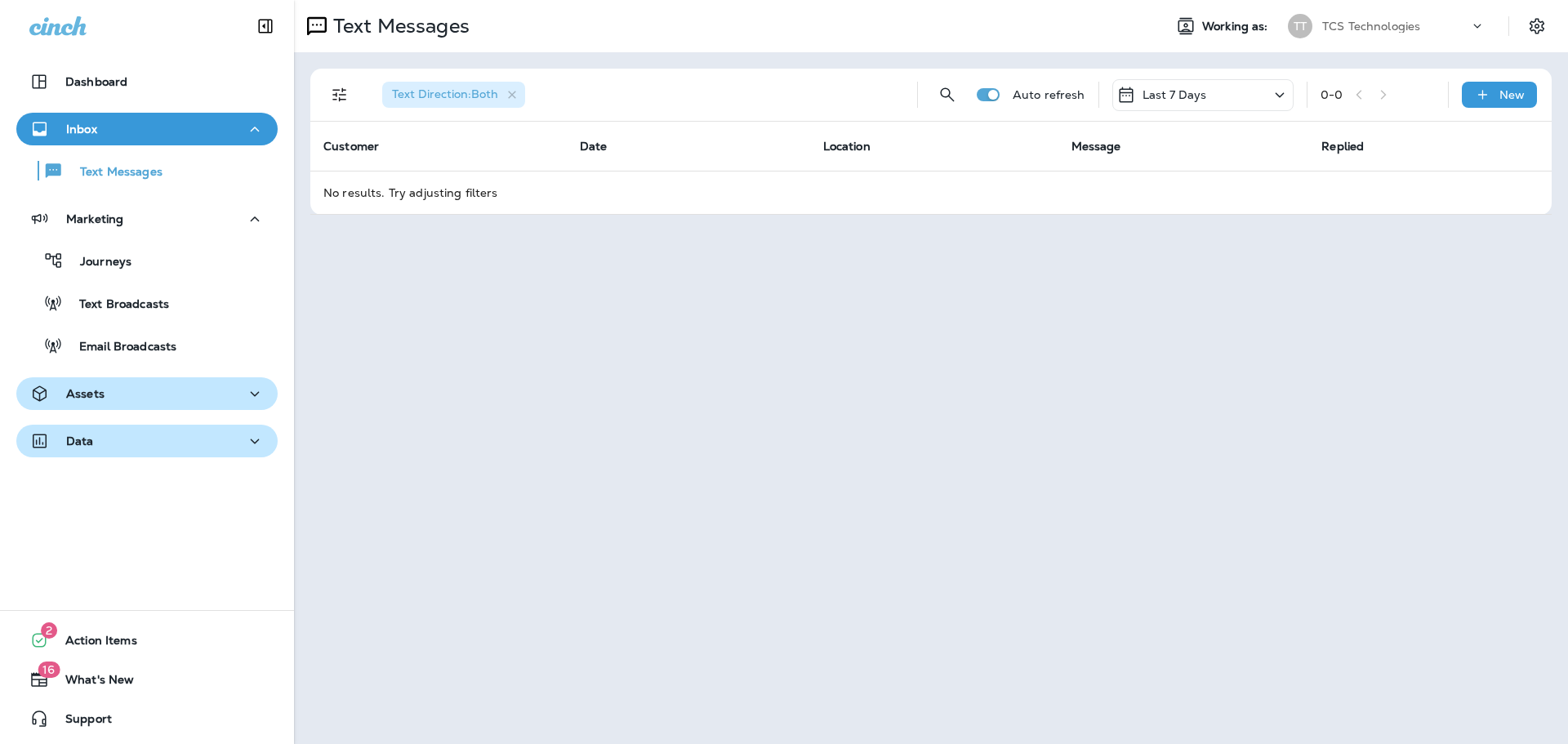
click at [89, 442] on p "Data" at bounding box center [79, 441] width 28 height 13
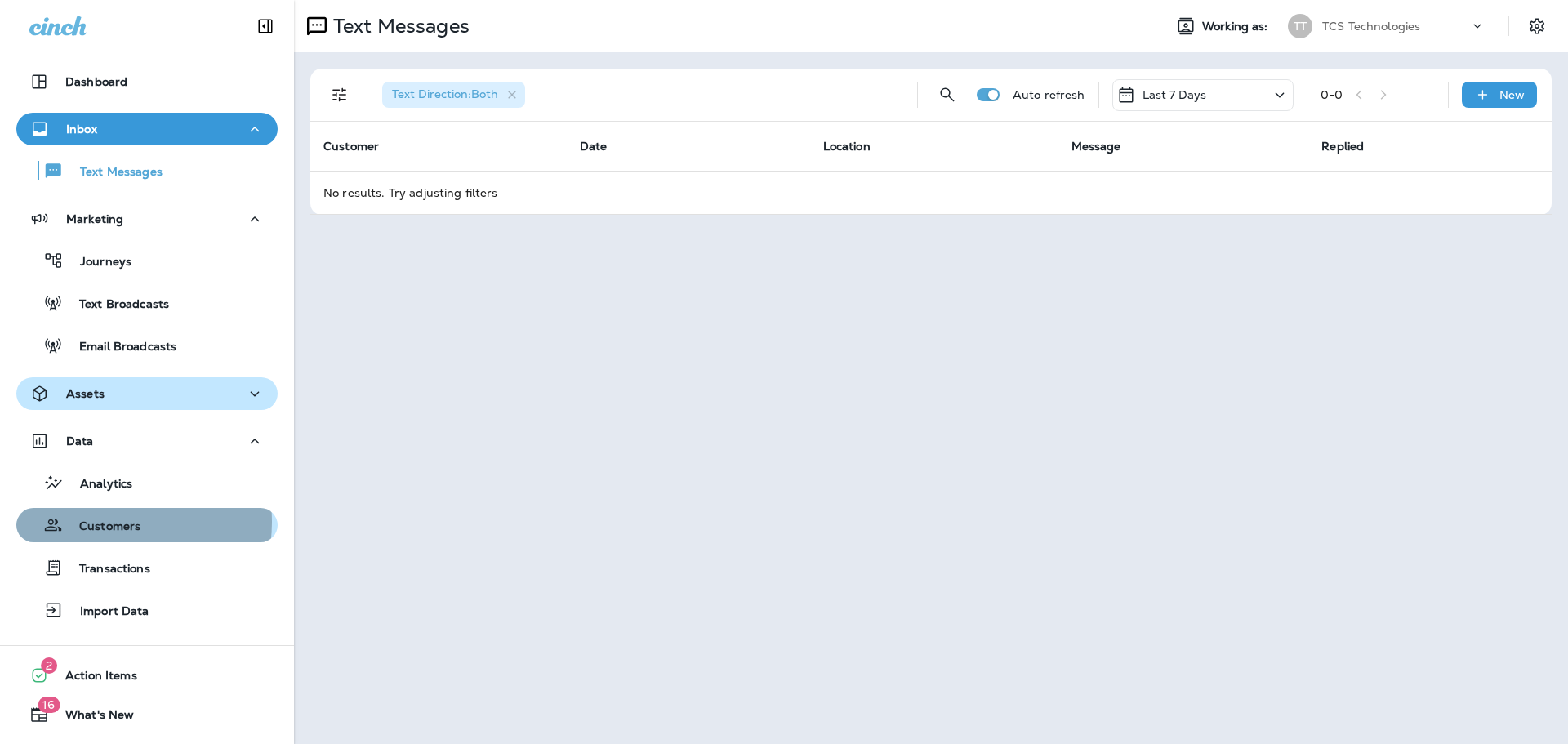
click at [111, 522] on p "Customers" at bounding box center [102, 527] width 77 height 16
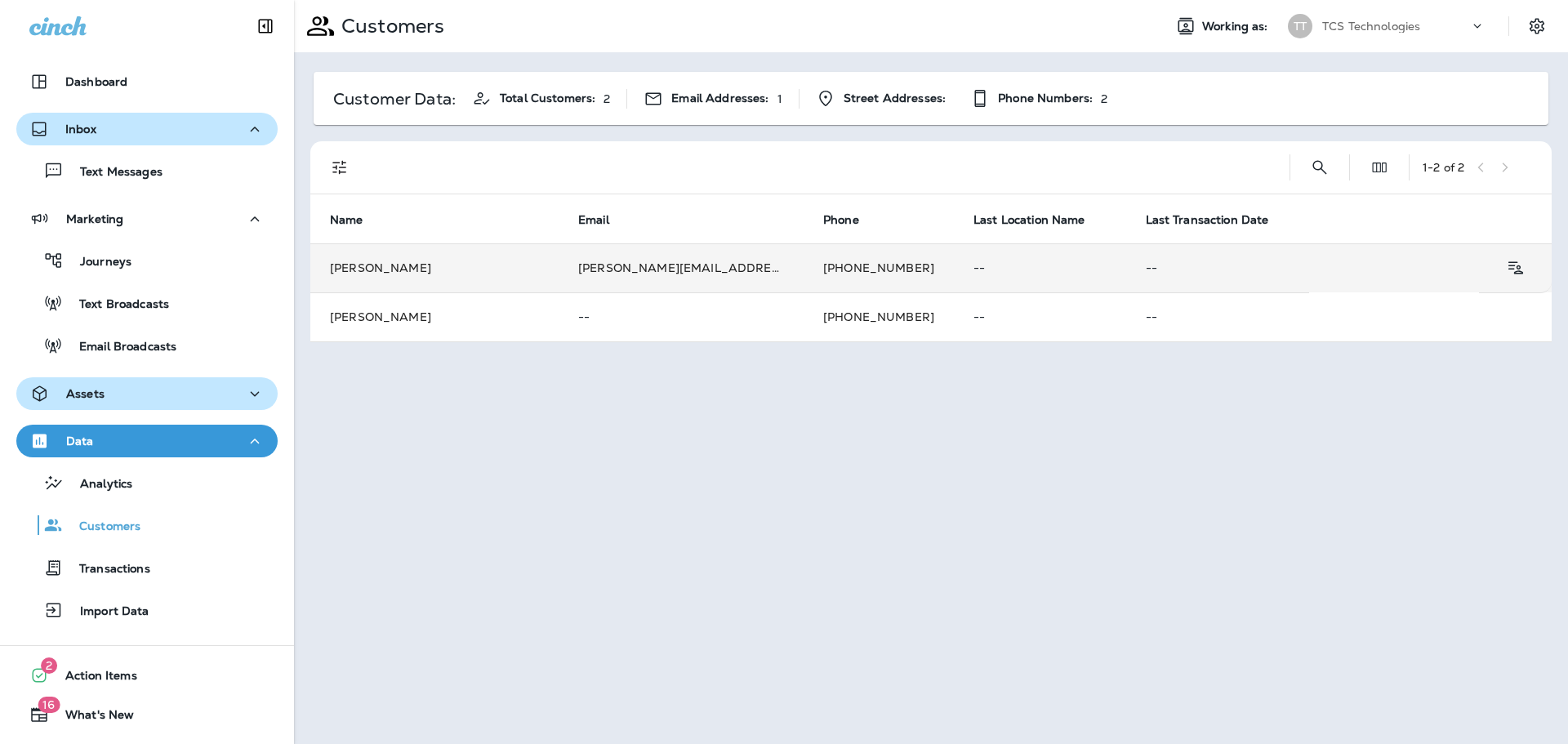
click at [634, 272] on td "[PERSON_NAME][EMAIL_ADDRESS][DOMAIN_NAME]" at bounding box center [681, 267] width 245 height 49
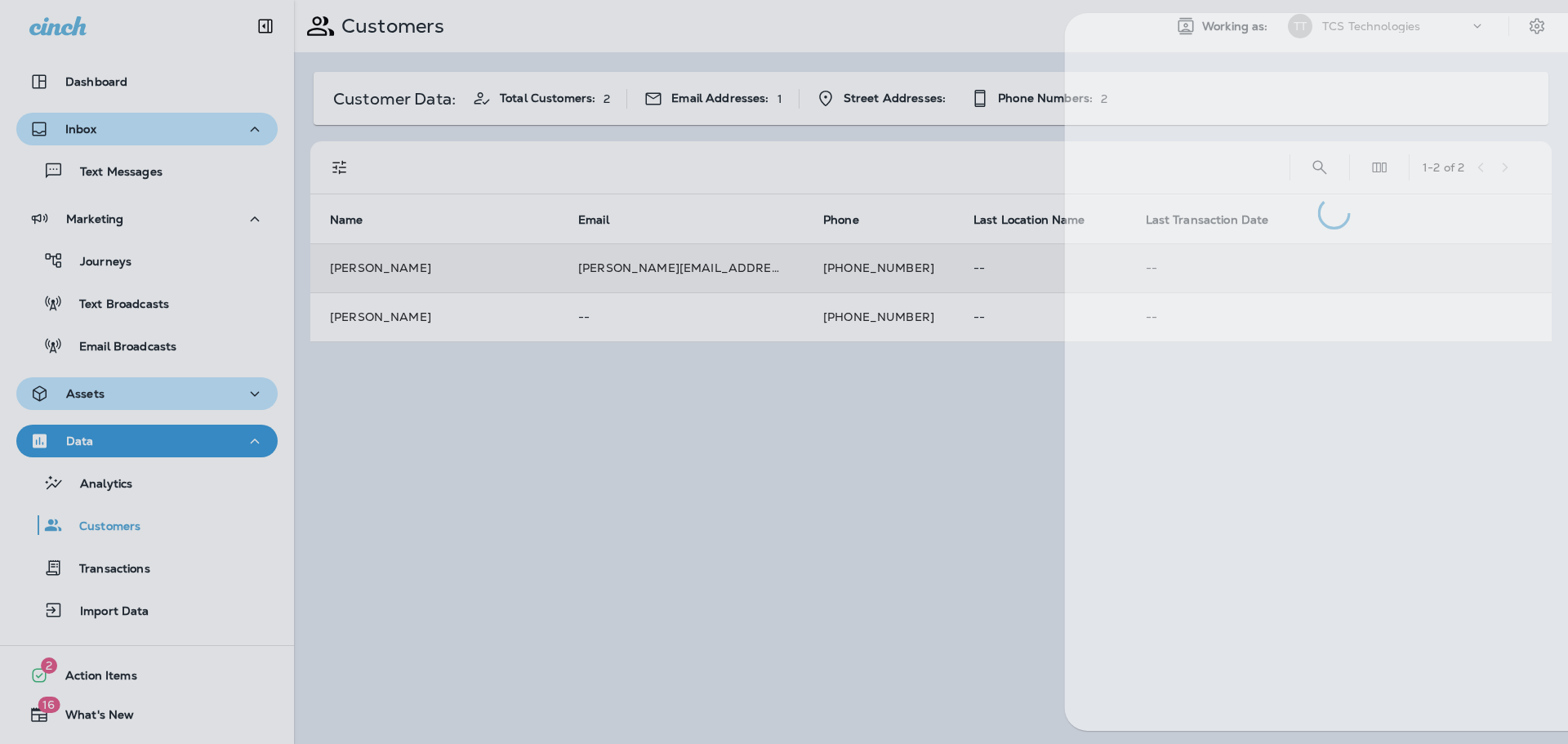
click at [634, 272] on div at bounding box center [841, 372] width 1568 height 744
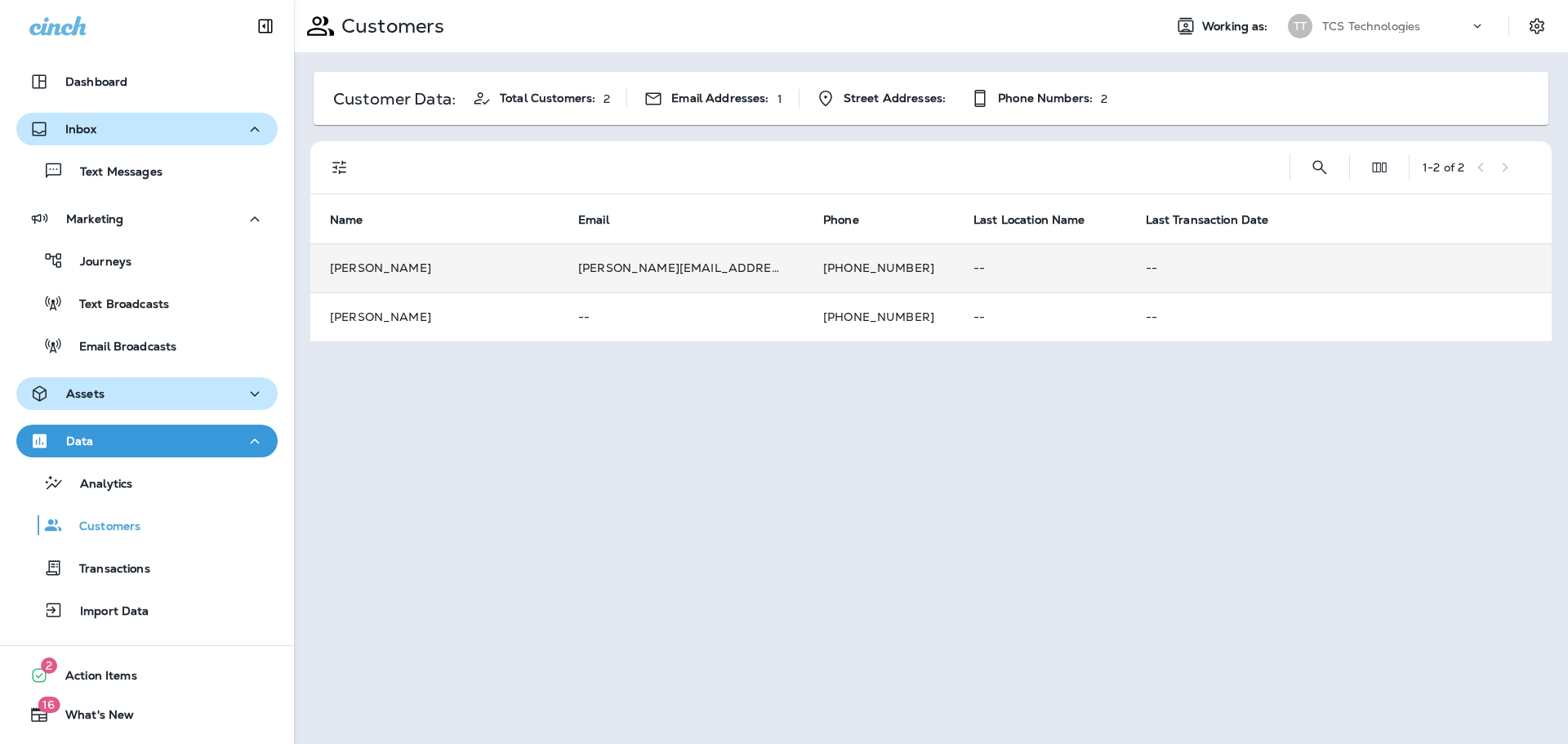
click at [634, 272] on td "[PERSON_NAME][EMAIL_ADDRESS][DOMAIN_NAME]" at bounding box center [681, 267] width 245 height 49
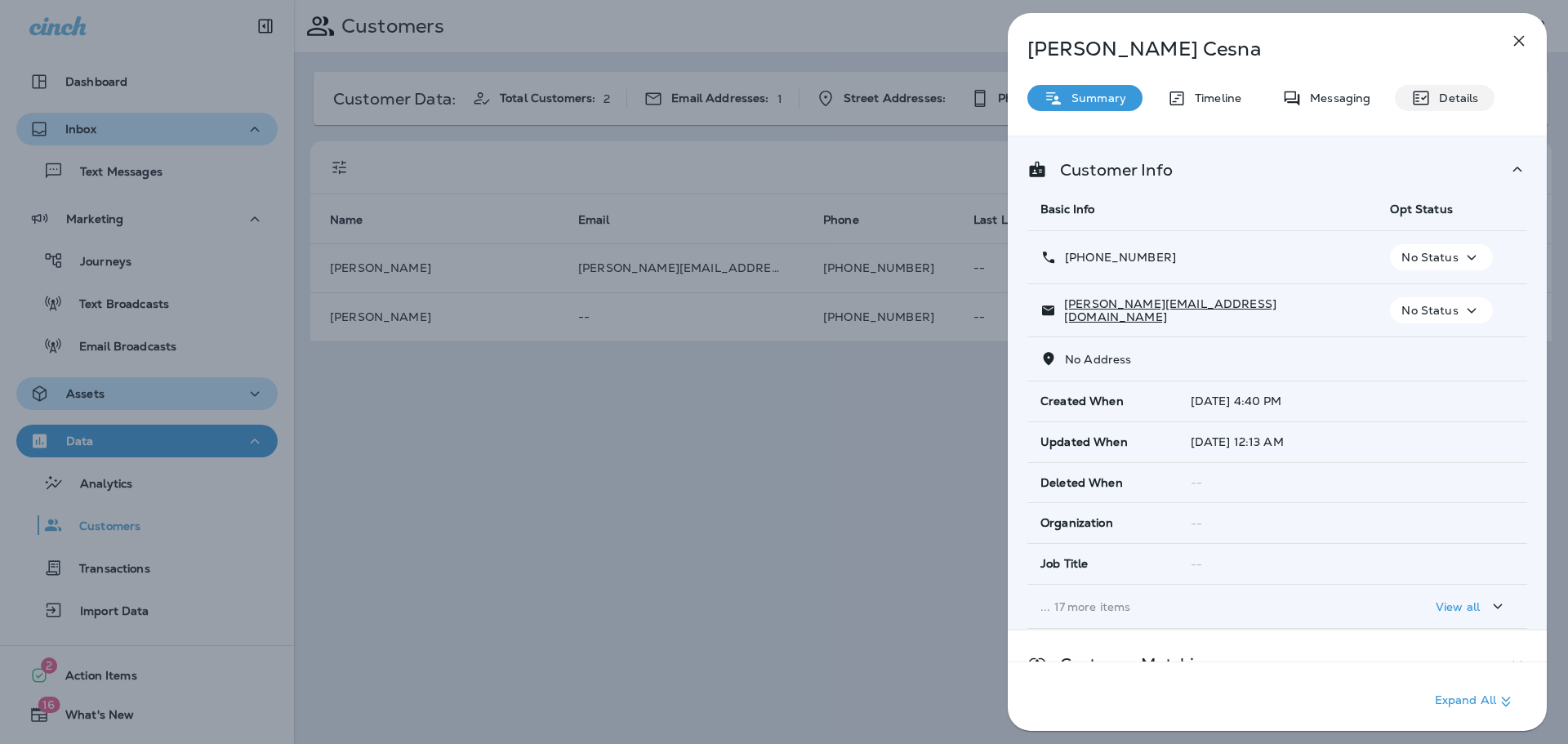
click at [1446, 96] on p "Details" at bounding box center [1454, 97] width 47 height 13
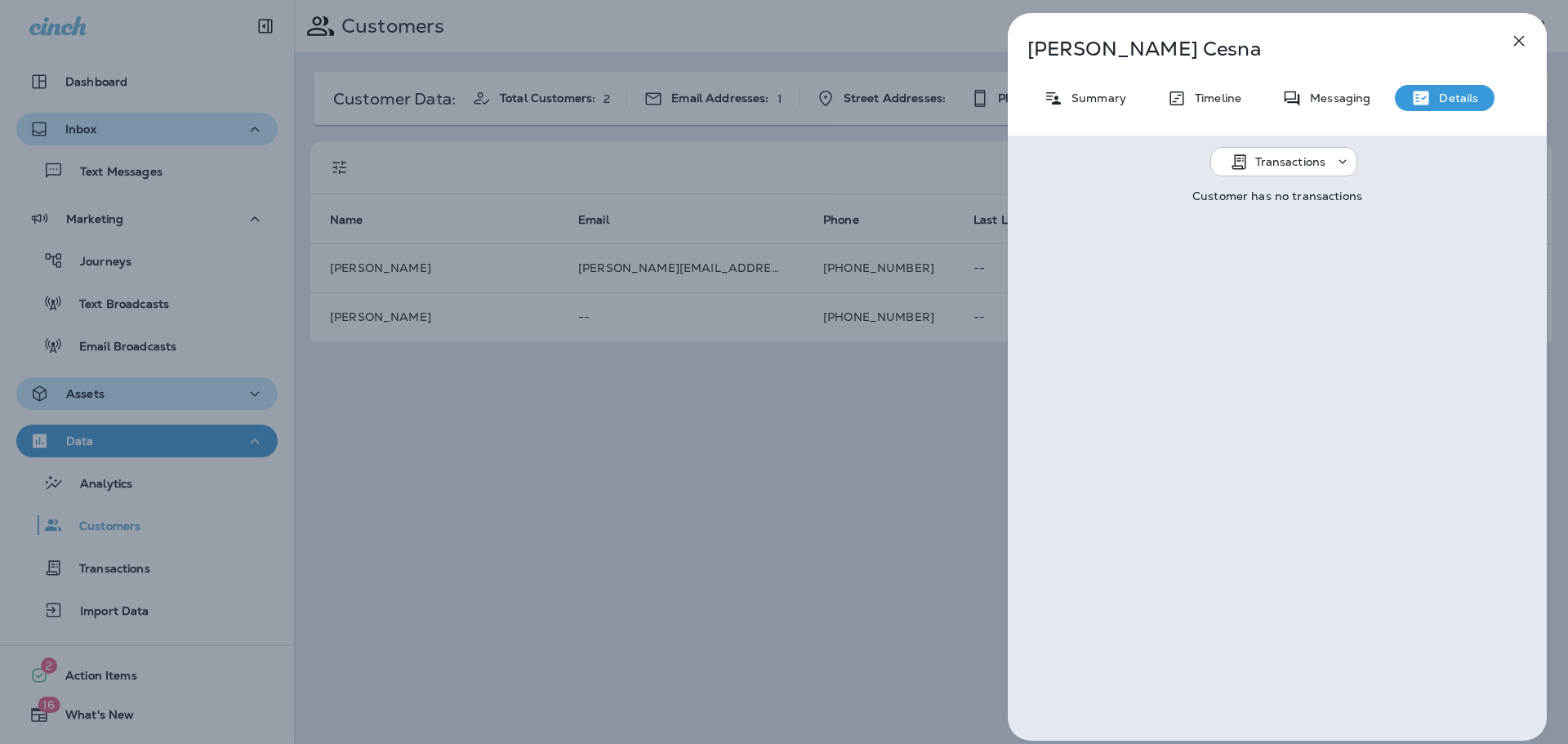
click at [1335, 164] on icon at bounding box center [1342, 161] width 16 height 16
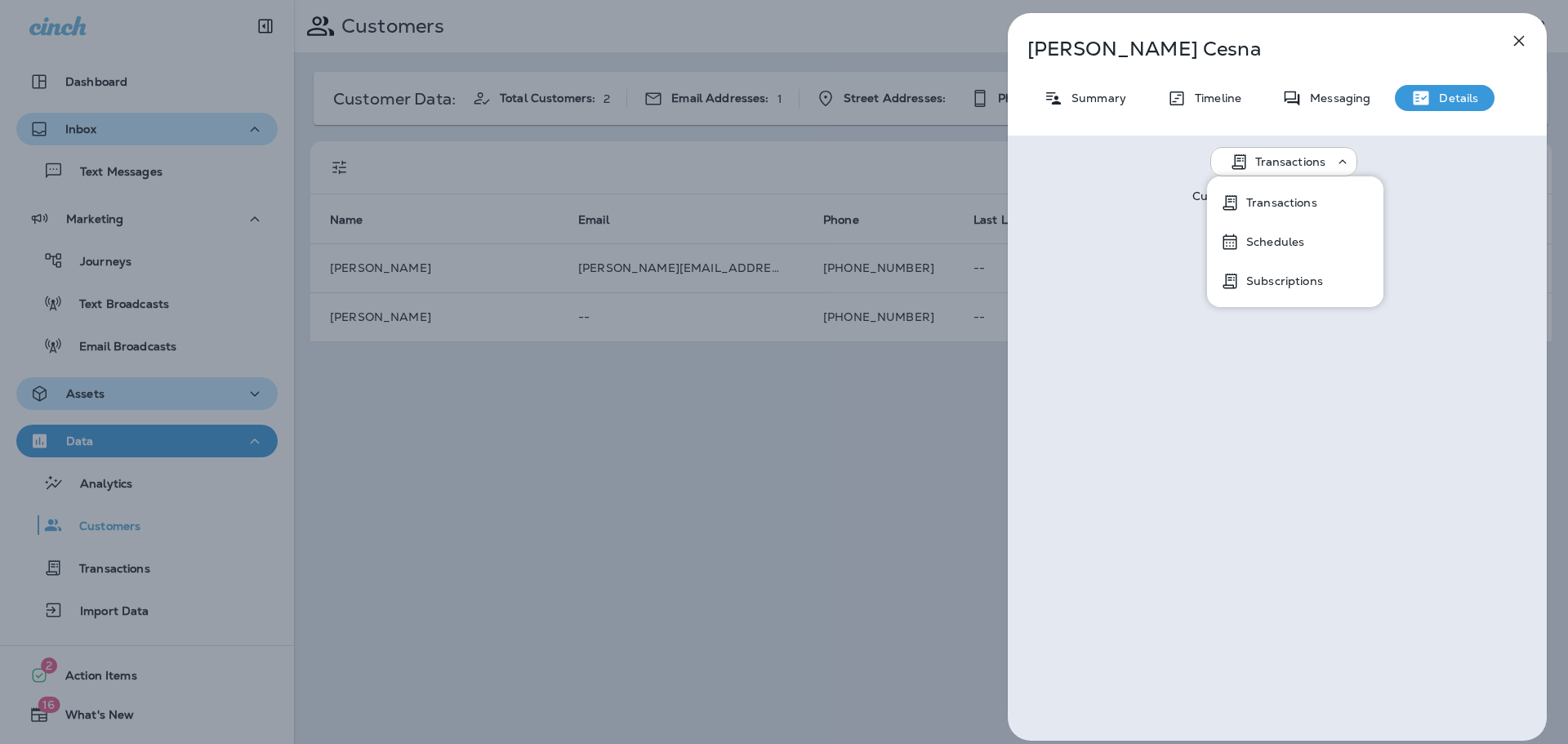
click at [1453, 179] on div "Transactions Customer has no transactions" at bounding box center [1276, 438] width 538 height 605
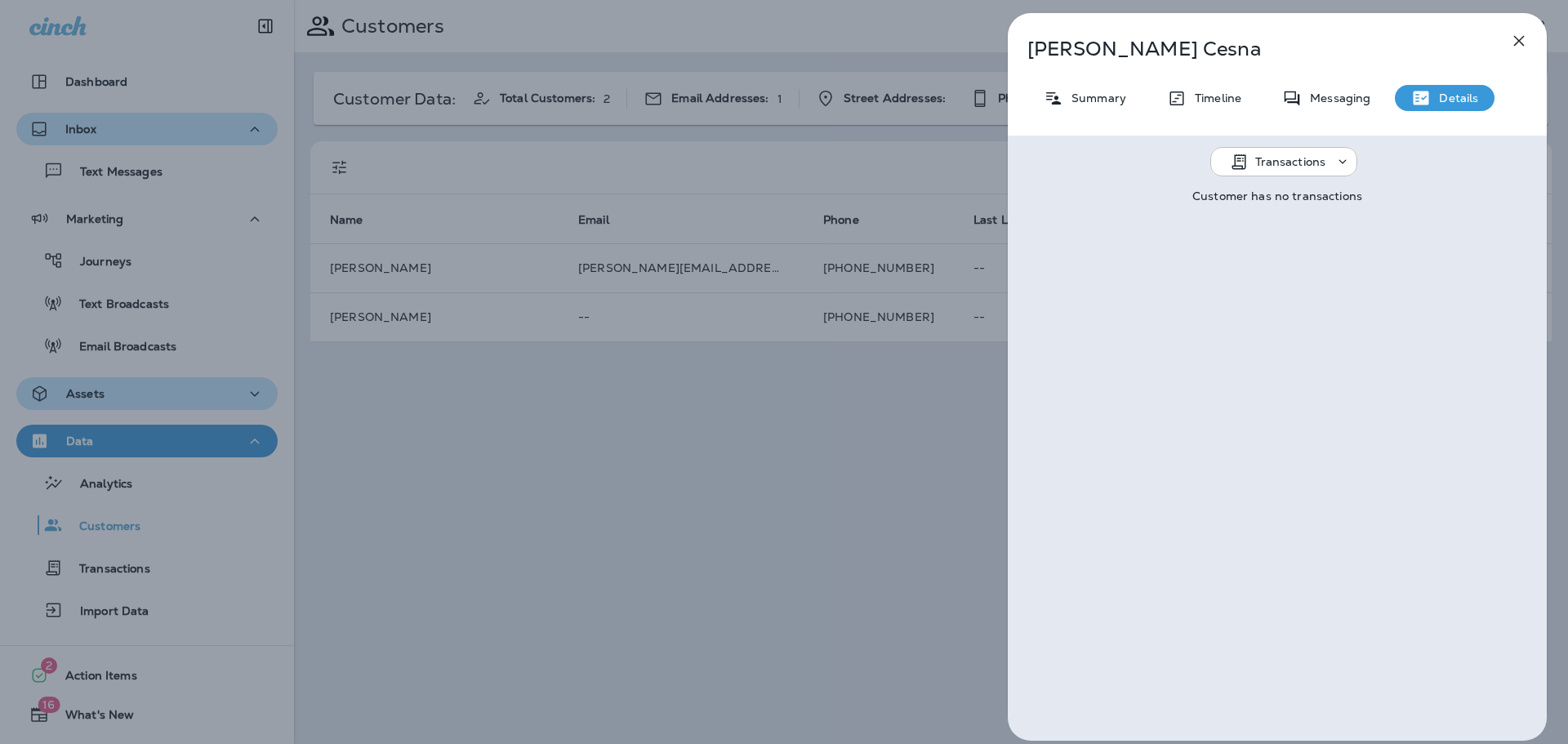
click at [1517, 34] on icon "button" at bounding box center [1519, 41] width 19 height 19
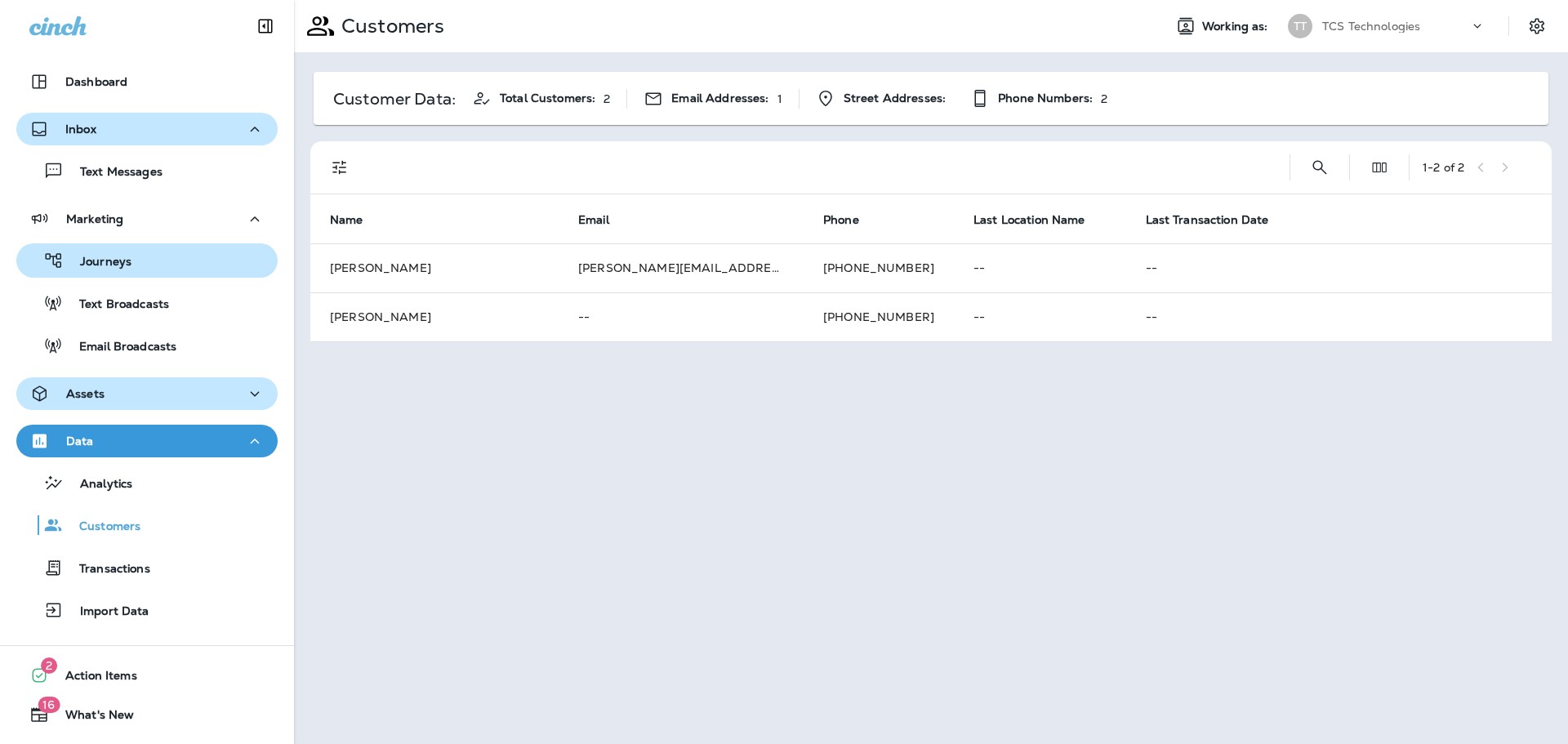
click at [102, 263] on p "Journeys" at bounding box center [98, 263] width 68 height 16
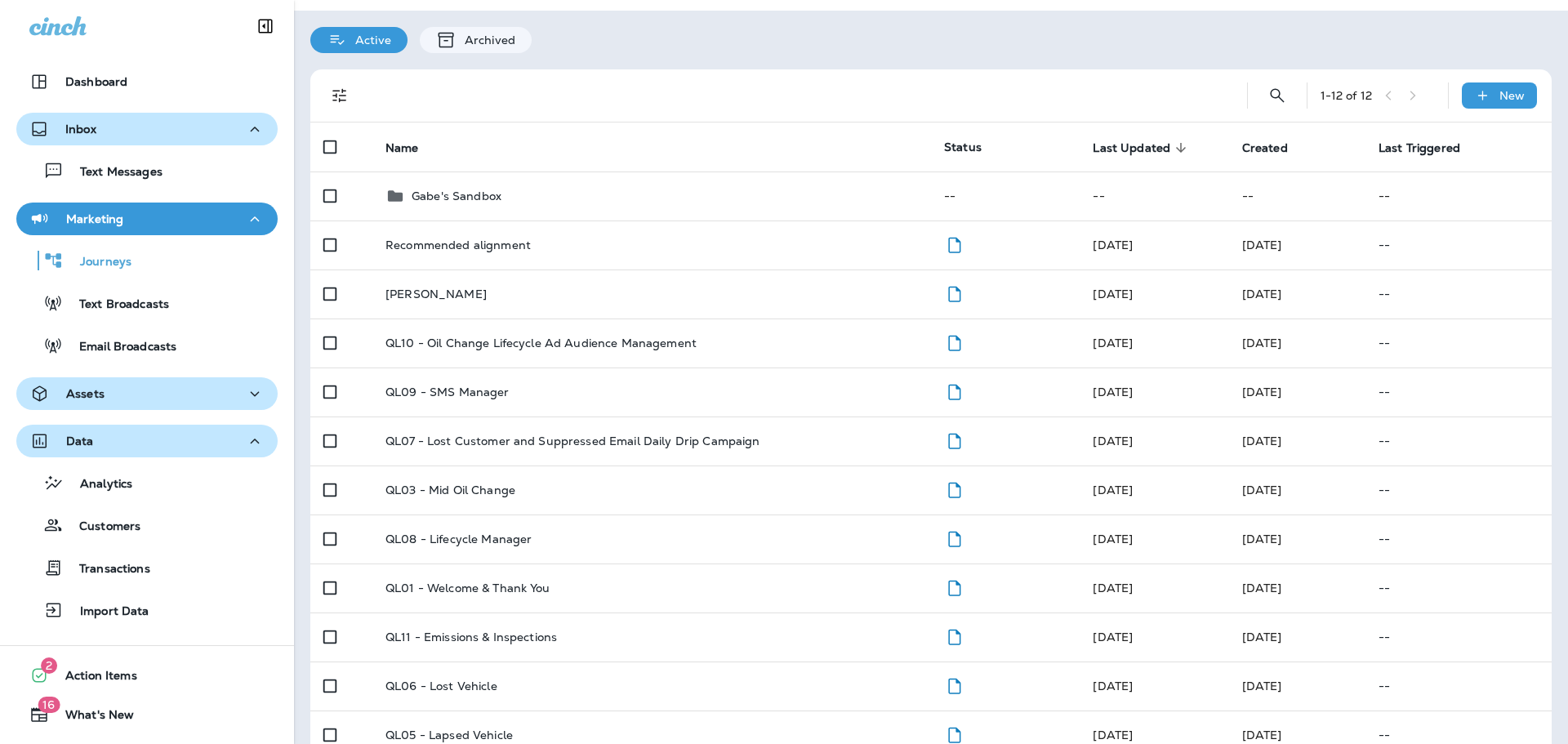
scroll to position [35, 0]
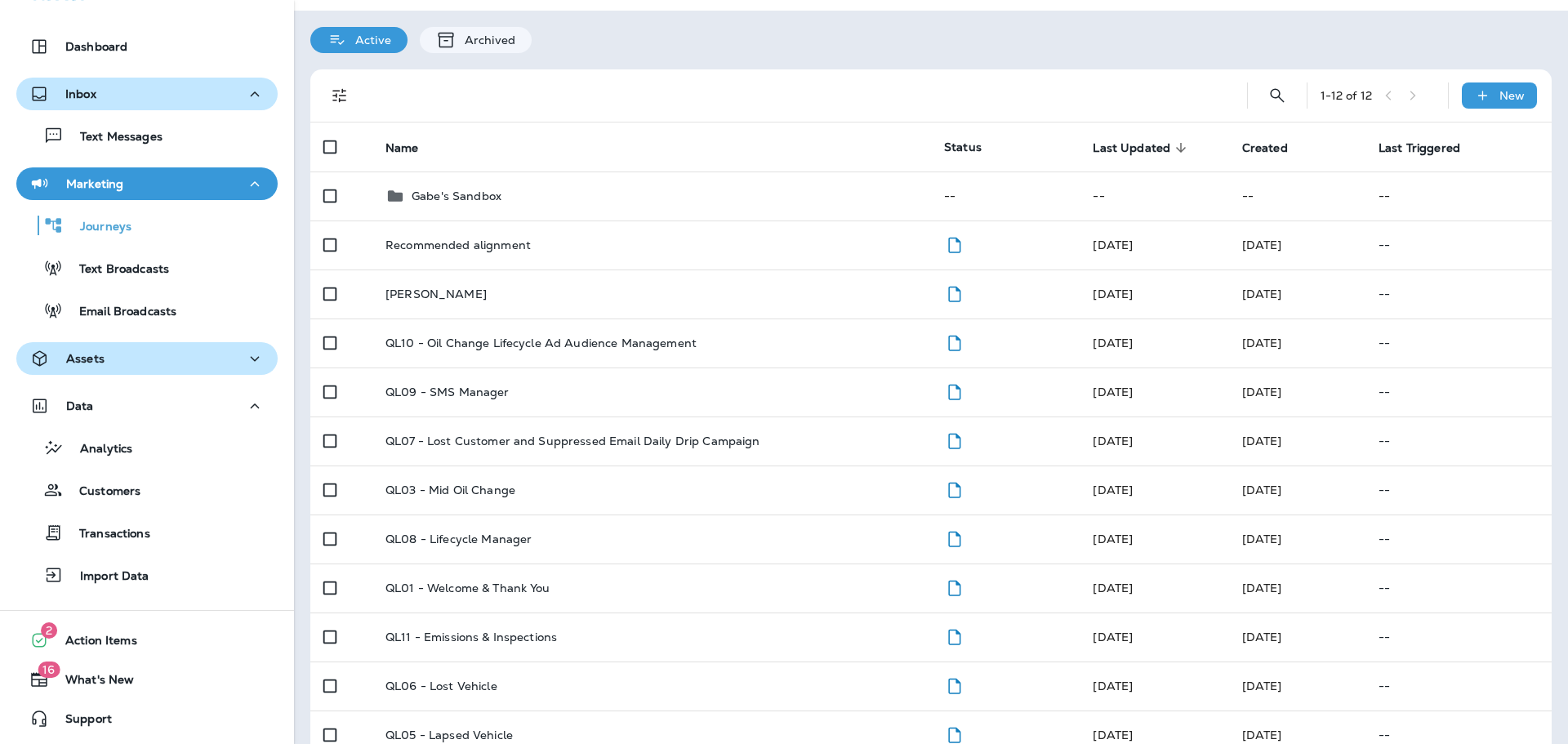
click at [99, 361] on p "Assets" at bounding box center [85, 357] width 39 height 13
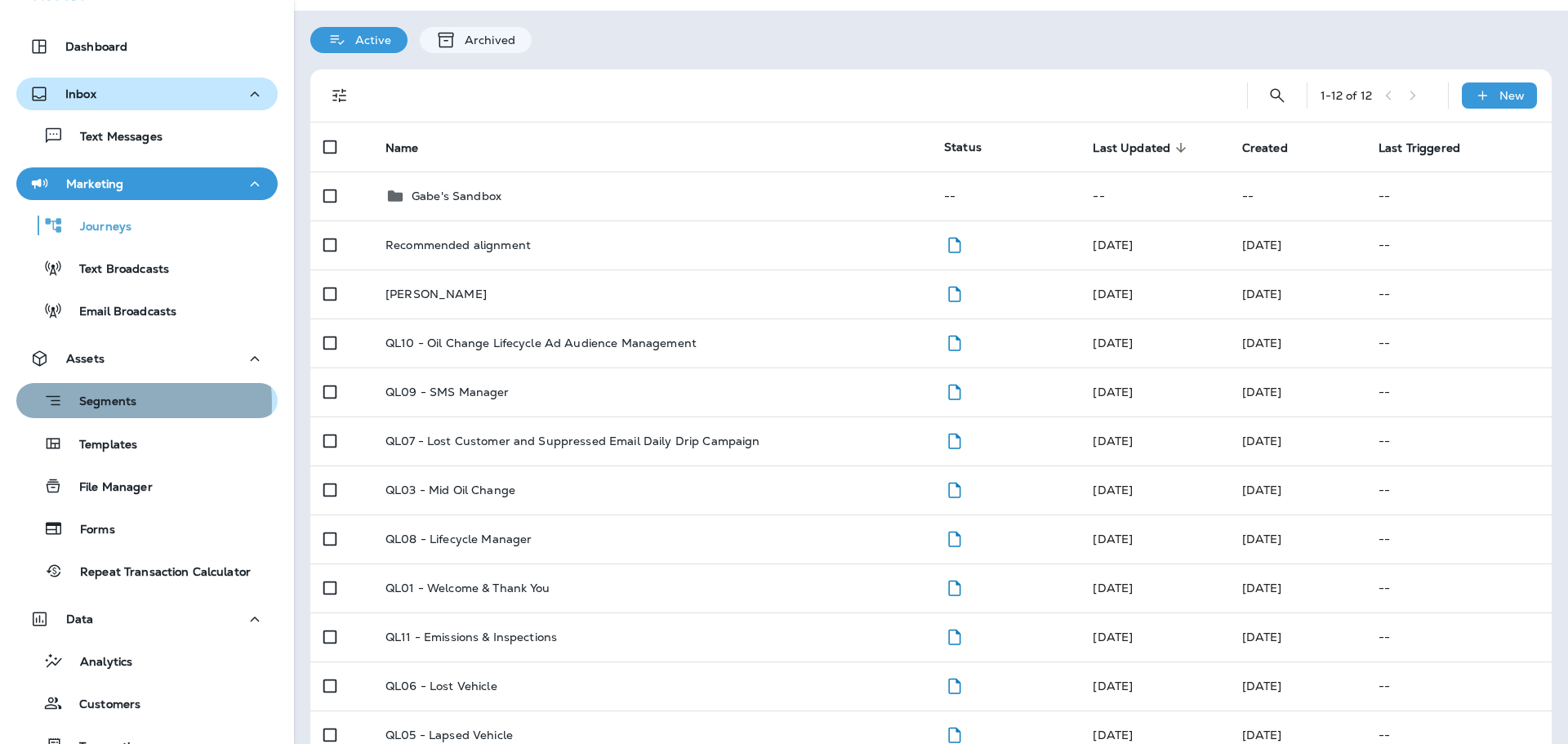
click at [101, 403] on p "Segments" at bounding box center [100, 402] width 74 height 16
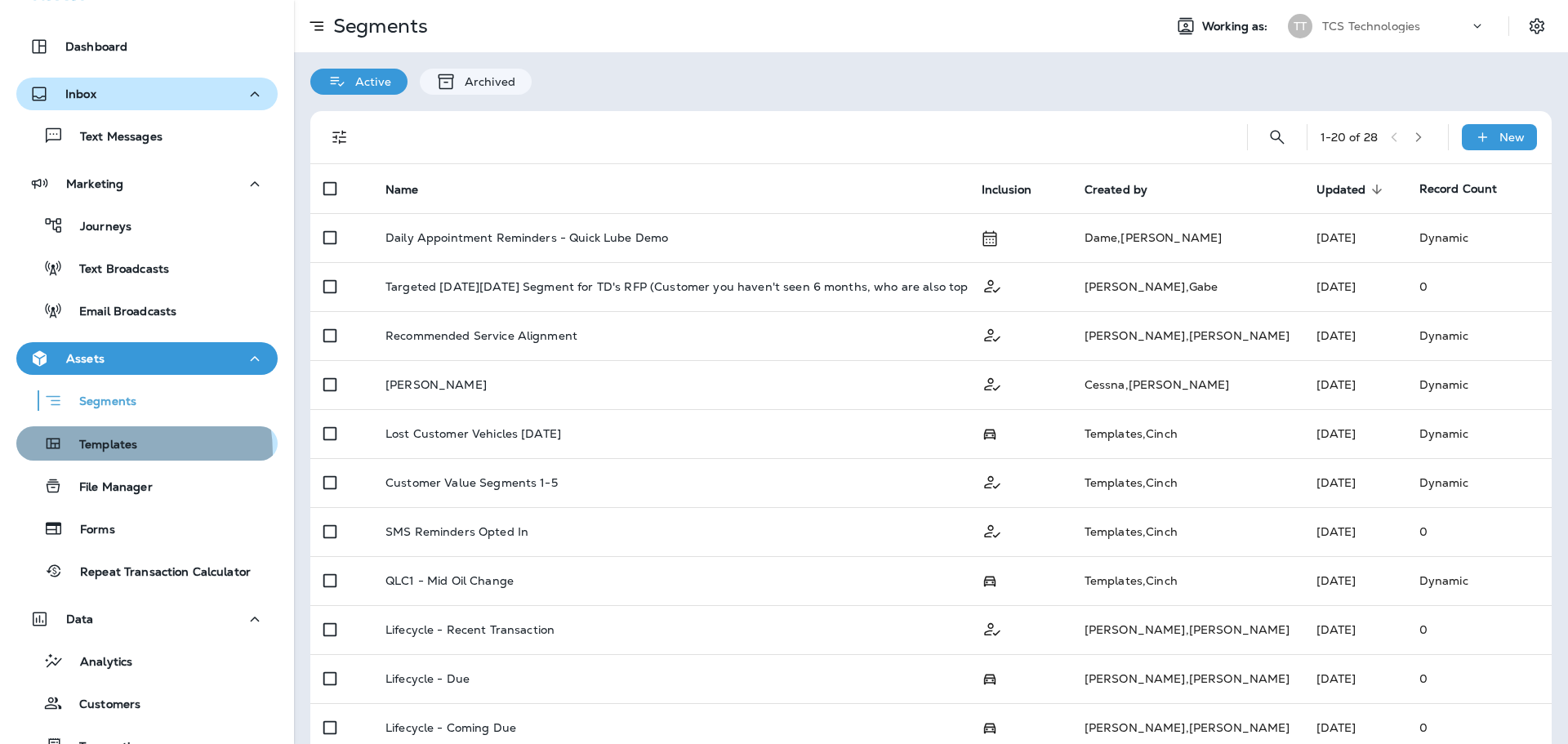
click at [93, 454] on div "Templates" at bounding box center [80, 443] width 114 height 24
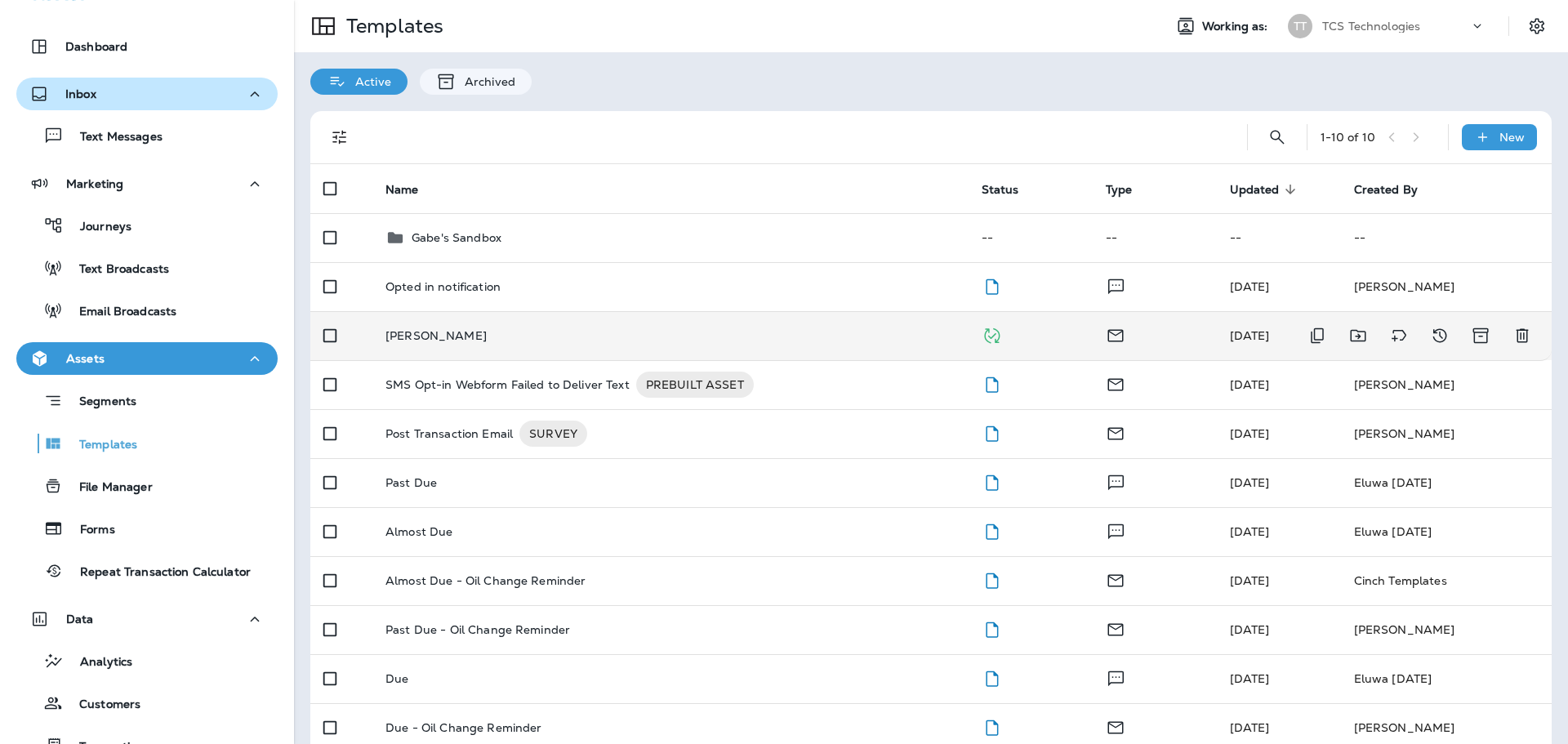
click at [435, 333] on p "[PERSON_NAME]" at bounding box center [436, 335] width 102 height 13
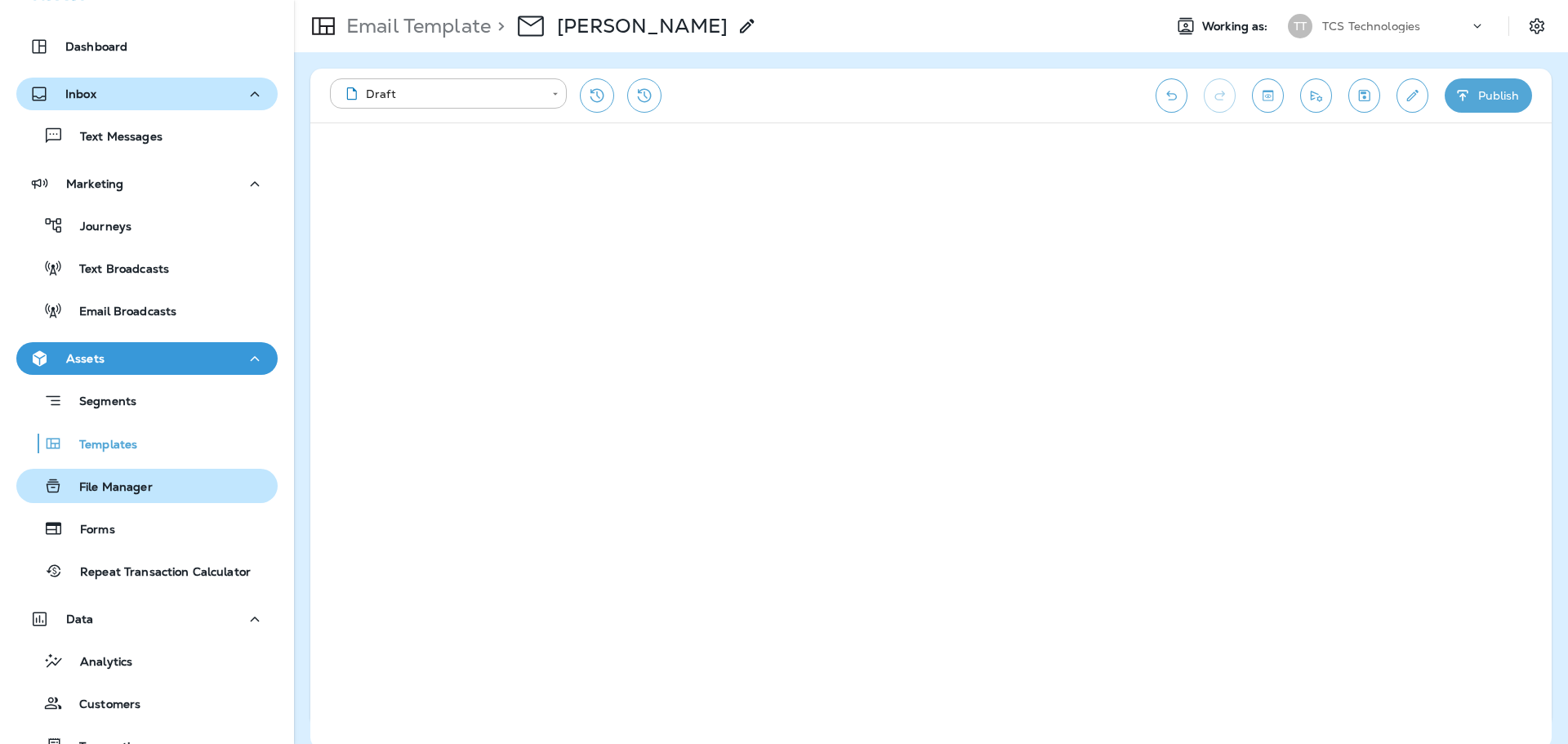
click at [109, 496] on div "File Manager" at bounding box center [88, 485] width 130 height 24
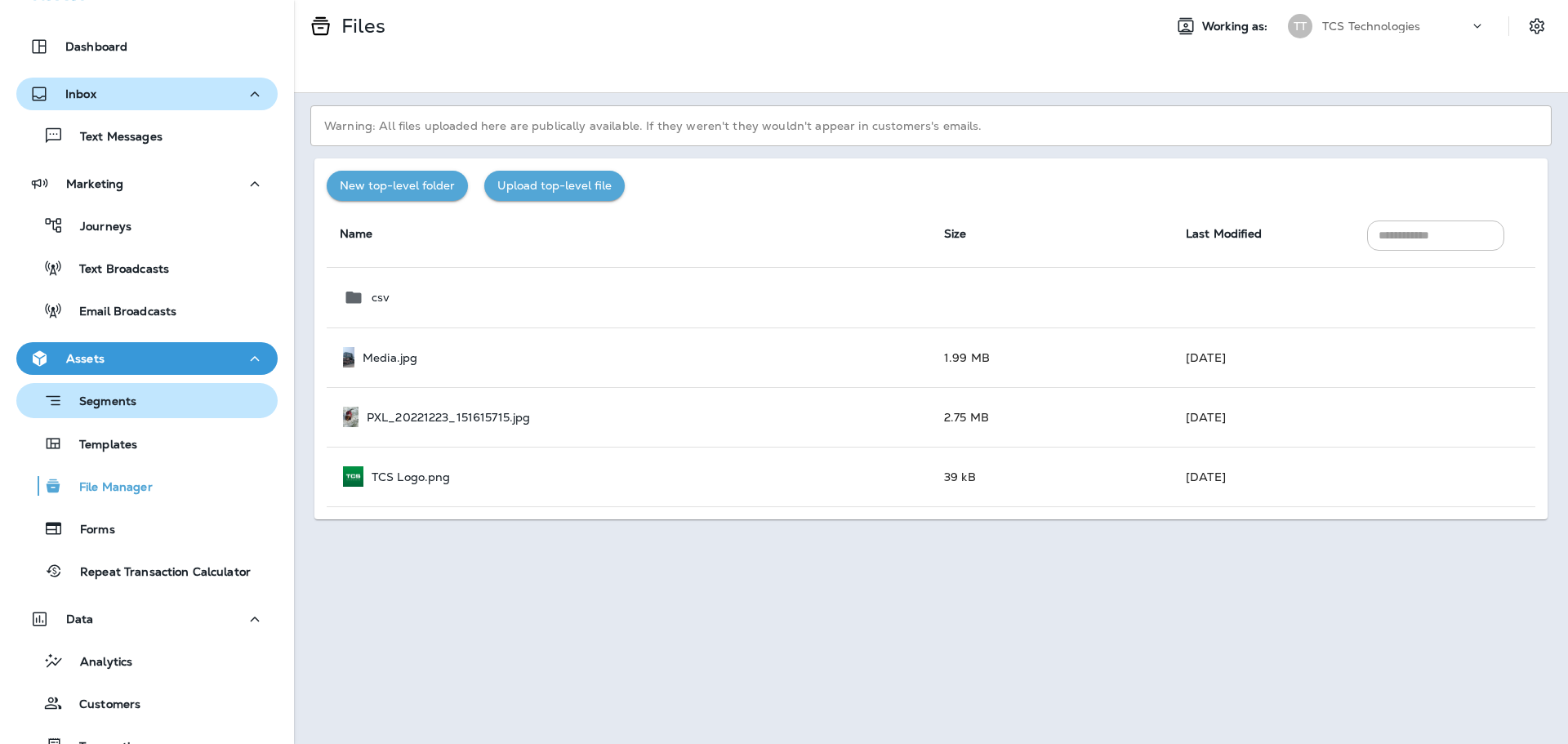
click at [104, 399] on p "Segments" at bounding box center [100, 402] width 74 height 16
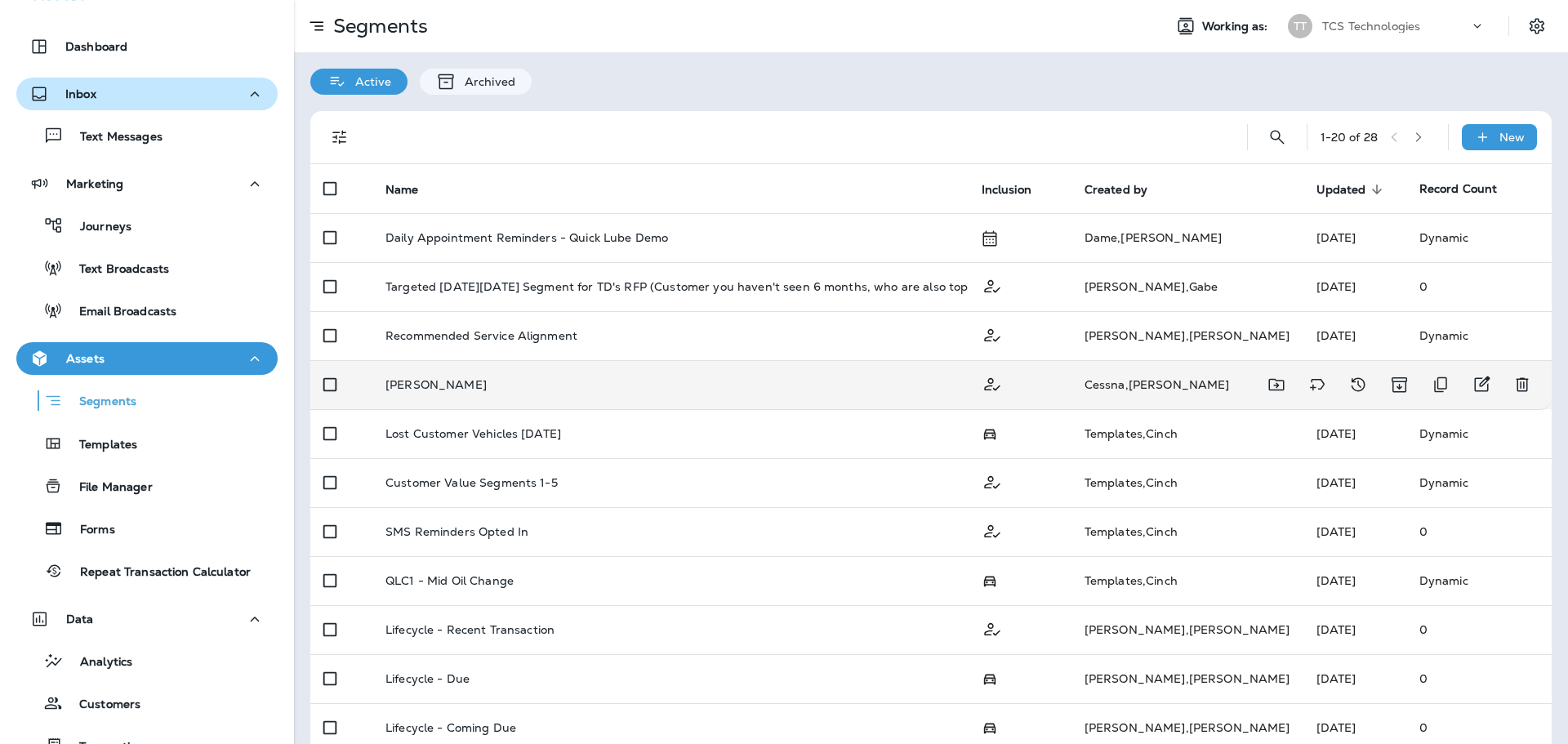
click at [426, 386] on p "[PERSON_NAME]" at bounding box center [436, 384] width 102 height 13
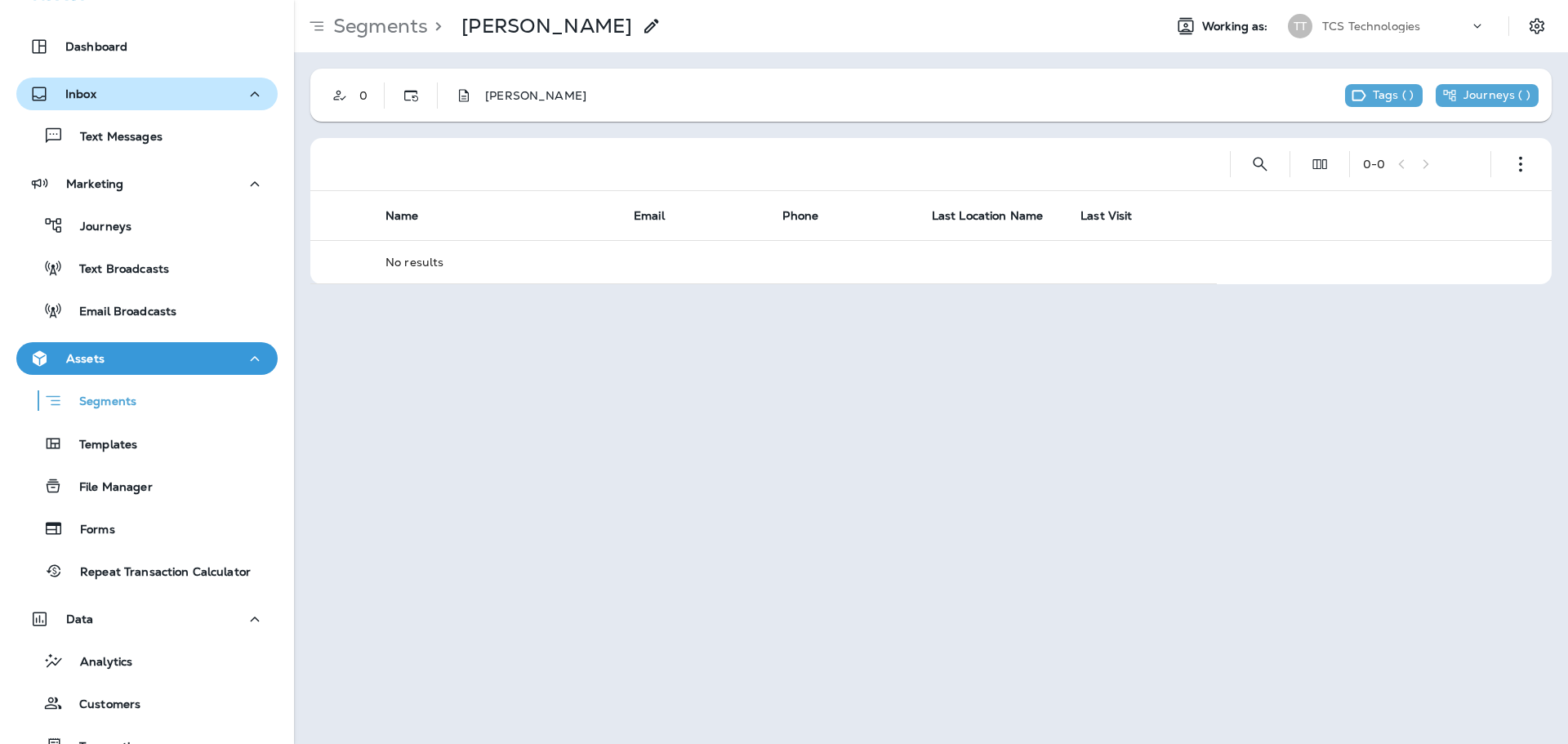
click at [551, 96] on p "[PERSON_NAME]" at bounding box center [536, 95] width 102 height 13
click at [116, 440] on p "Templates" at bounding box center [100, 446] width 75 height 16
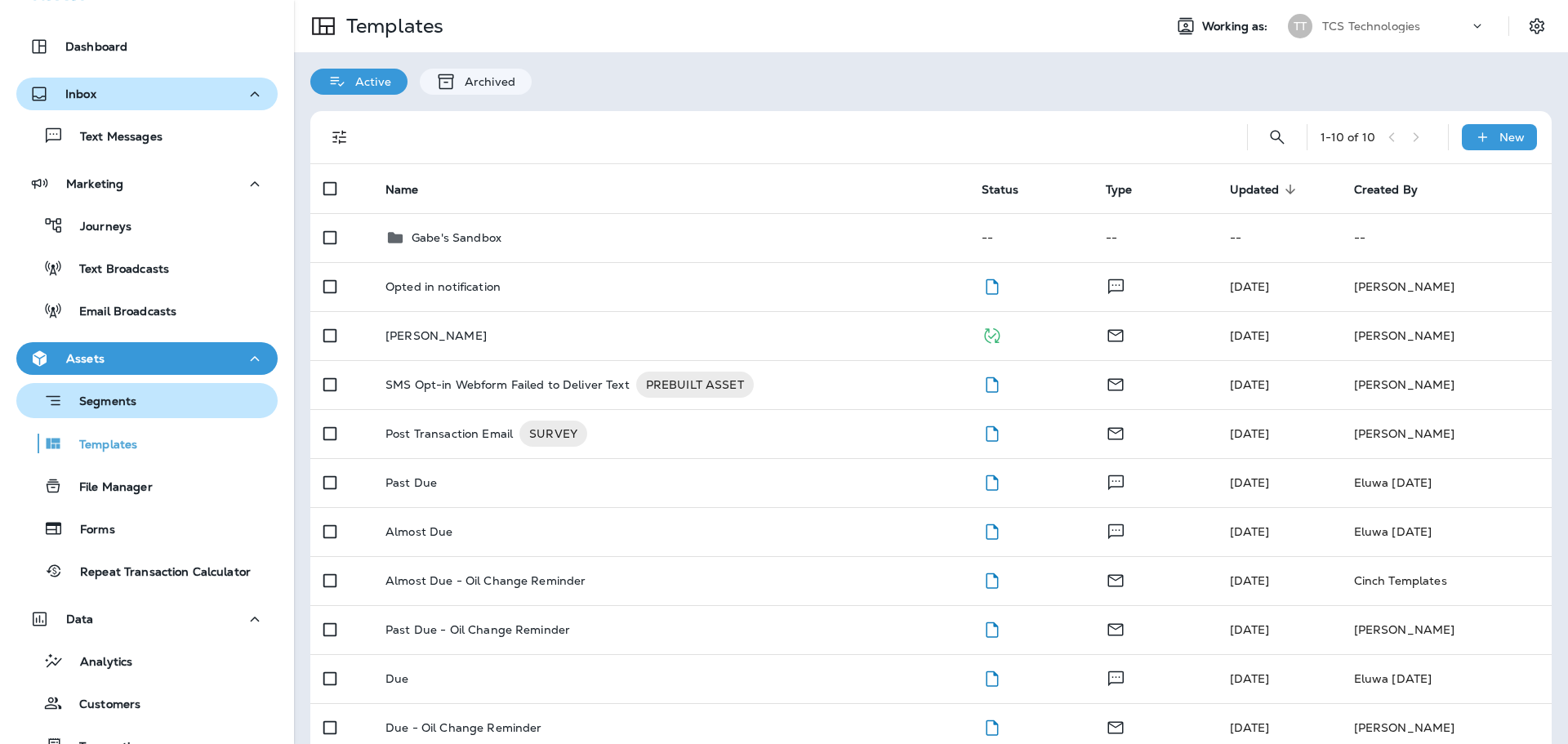
click at [104, 398] on p "Segments" at bounding box center [100, 402] width 74 height 16
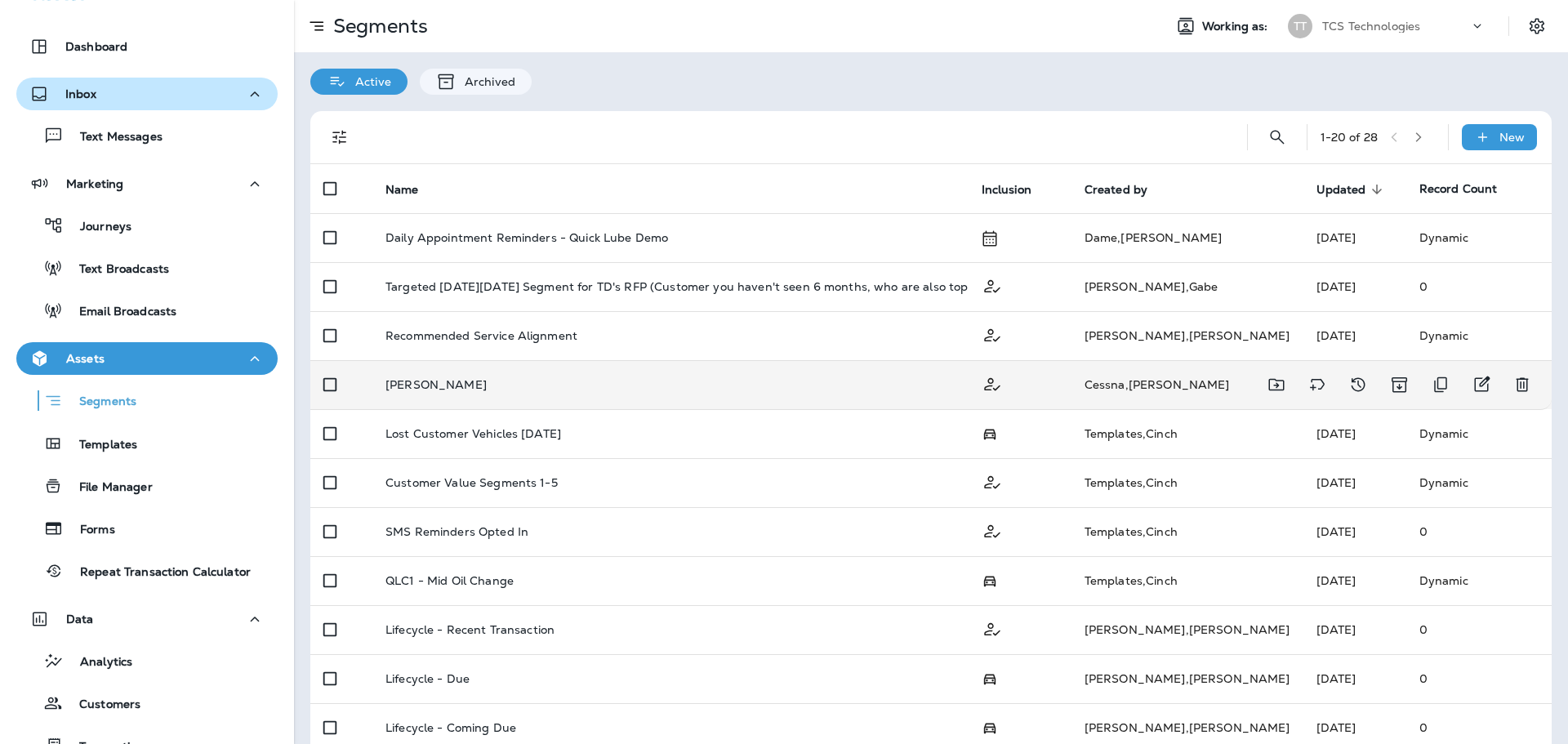
click at [436, 388] on p "[PERSON_NAME]" at bounding box center [436, 384] width 102 height 13
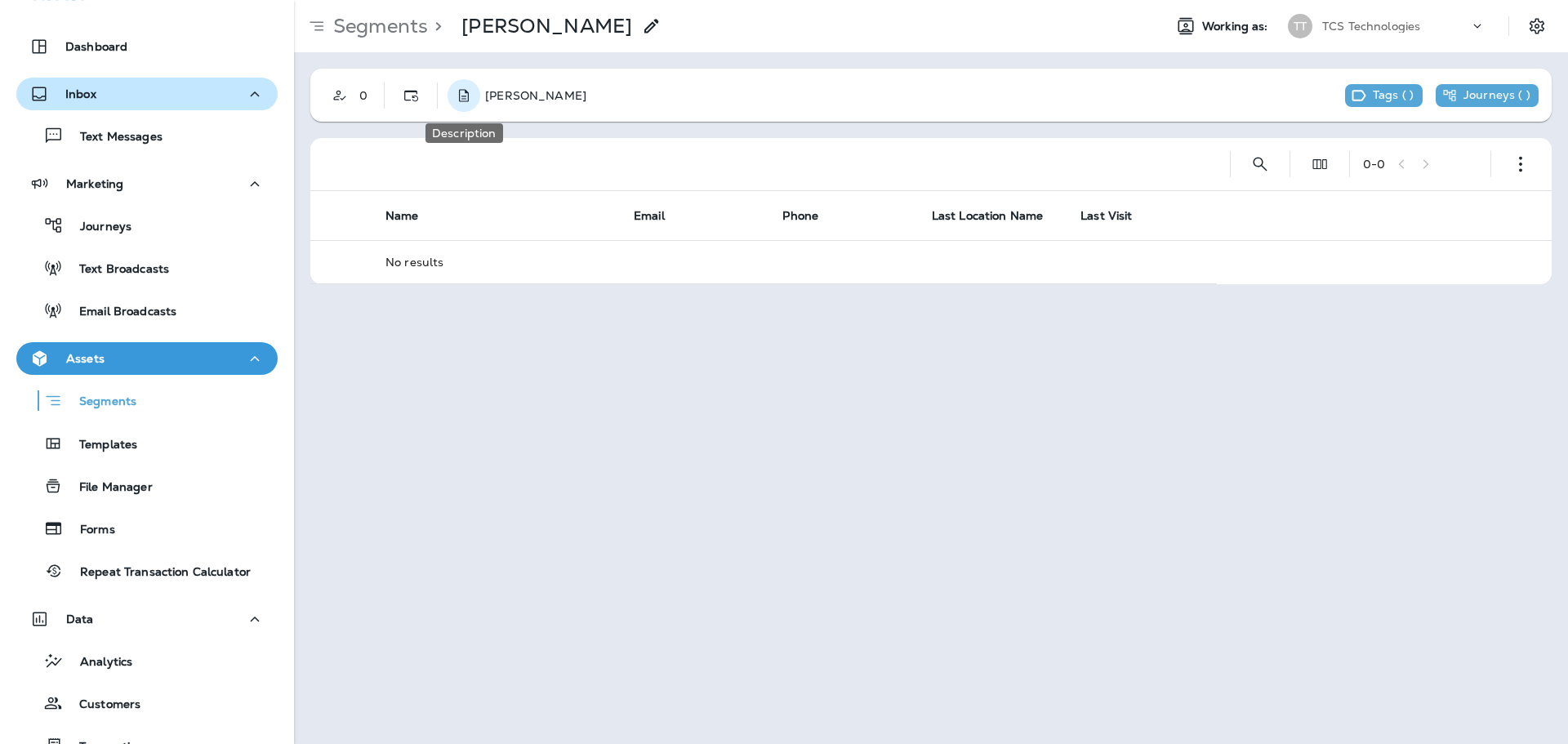
click at [460, 94] on use "Description" at bounding box center [464, 95] width 10 height 13
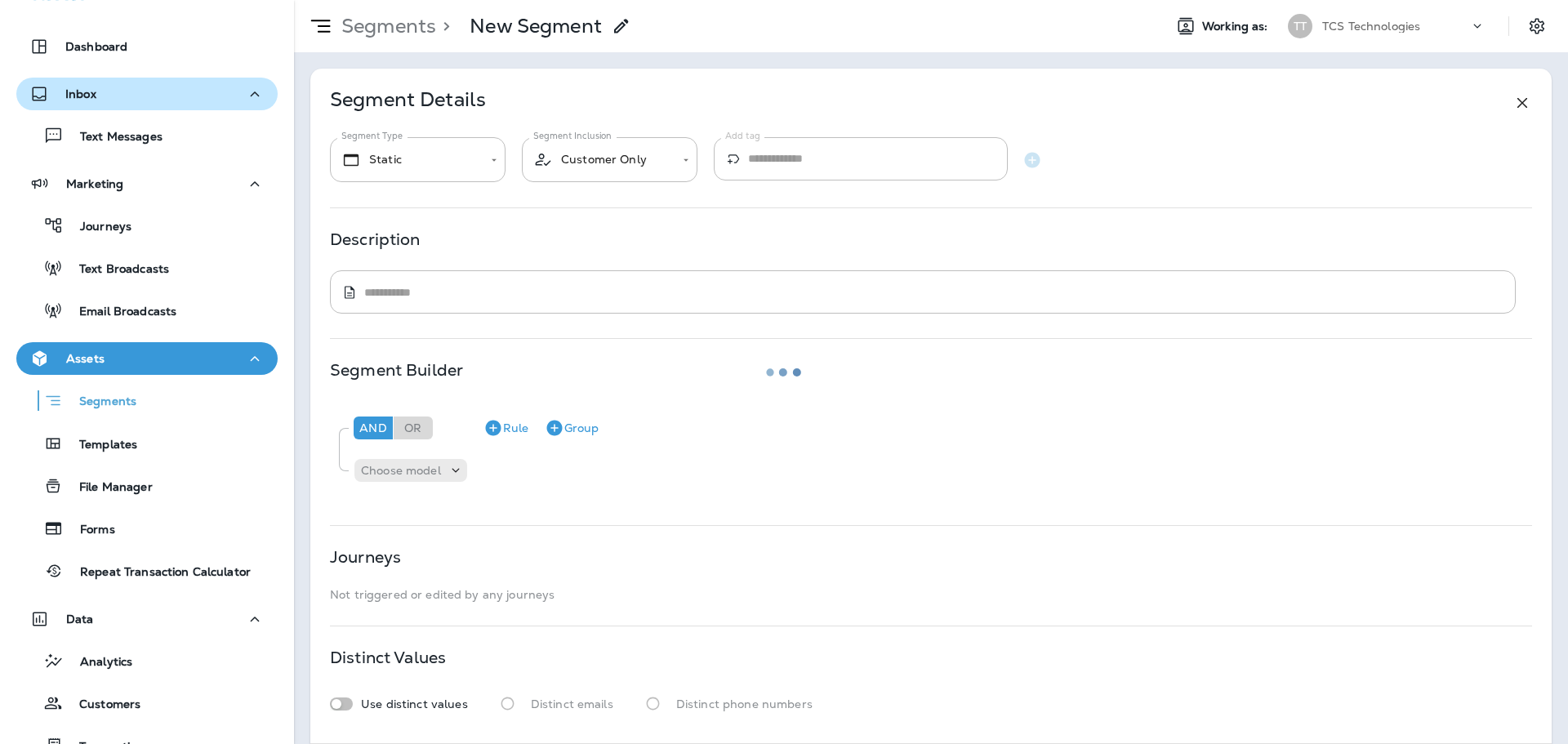
type input "*******"
type textarea "**********"
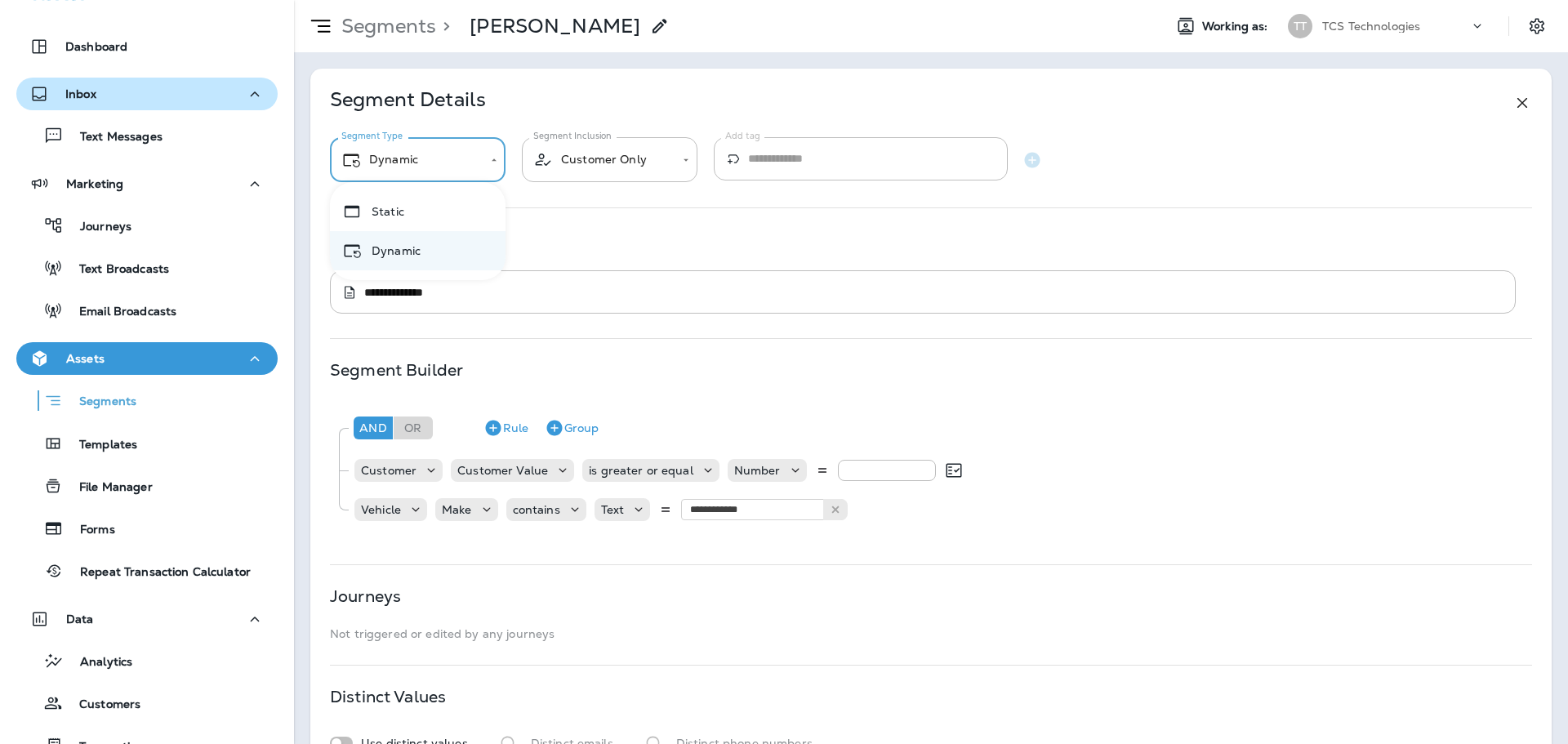
click at [492, 0] on body "**********" at bounding box center [784, 0] width 1568 height 0
click at [492, 160] on div at bounding box center [784, 372] width 1568 height 744
click at [571, 214] on div "**********" at bounding box center [930, 425] width 1241 height 714
click at [609, 0] on body "**********" at bounding box center [784, 0] width 1568 height 0
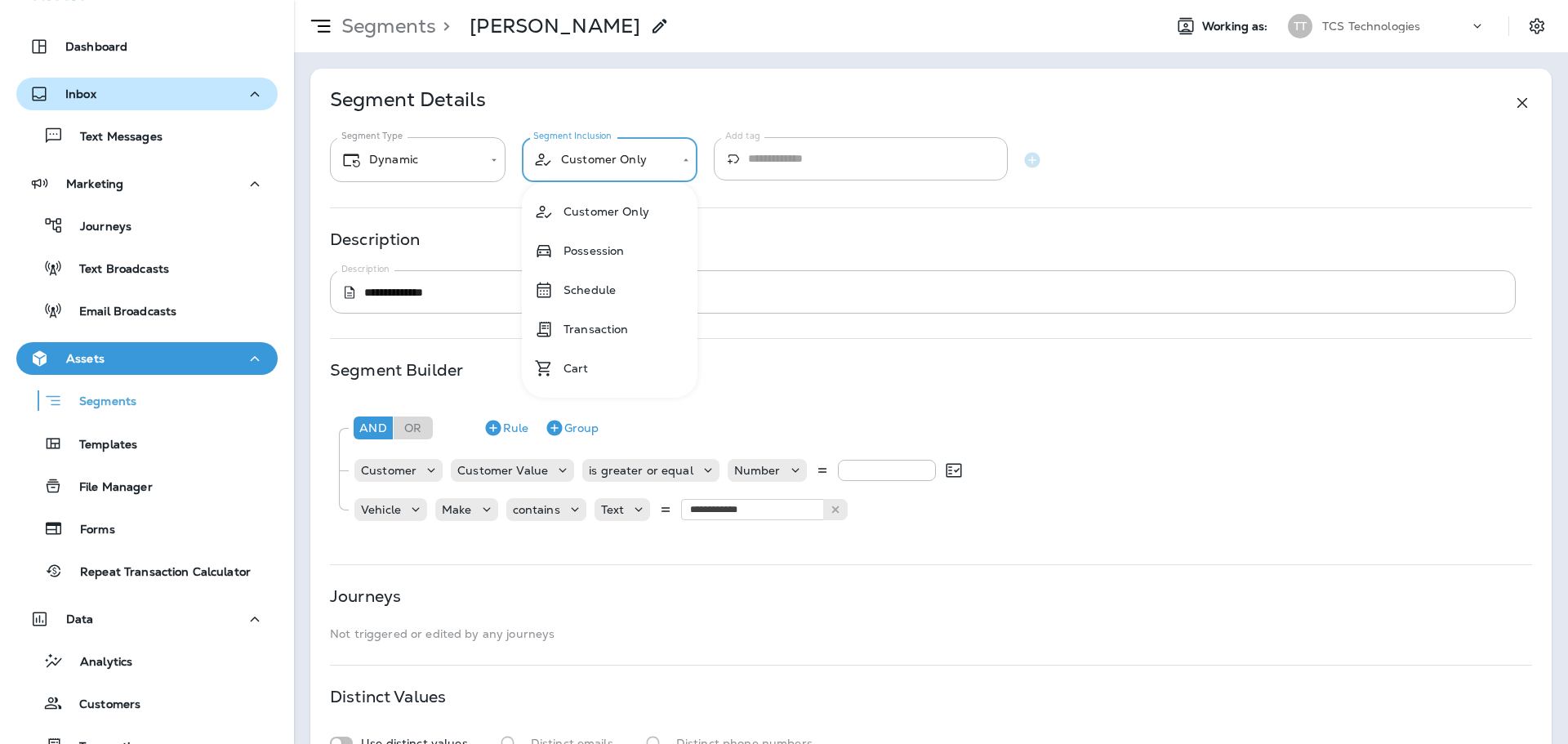
click at [739, 198] on div at bounding box center [784, 372] width 1568 height 744
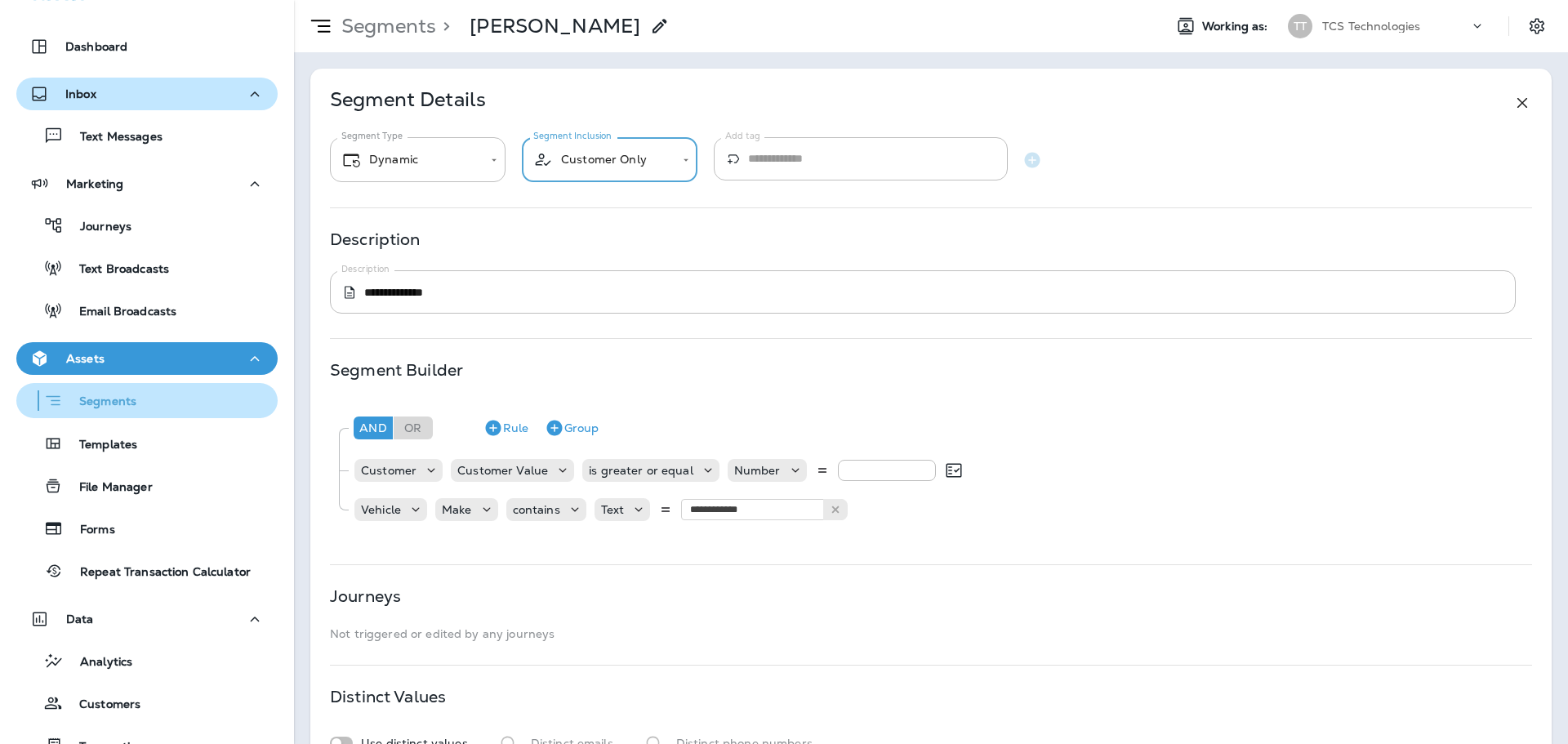
click at [127, 399] on p "Segments" at bounding box center [100, 402] width 74 height 16
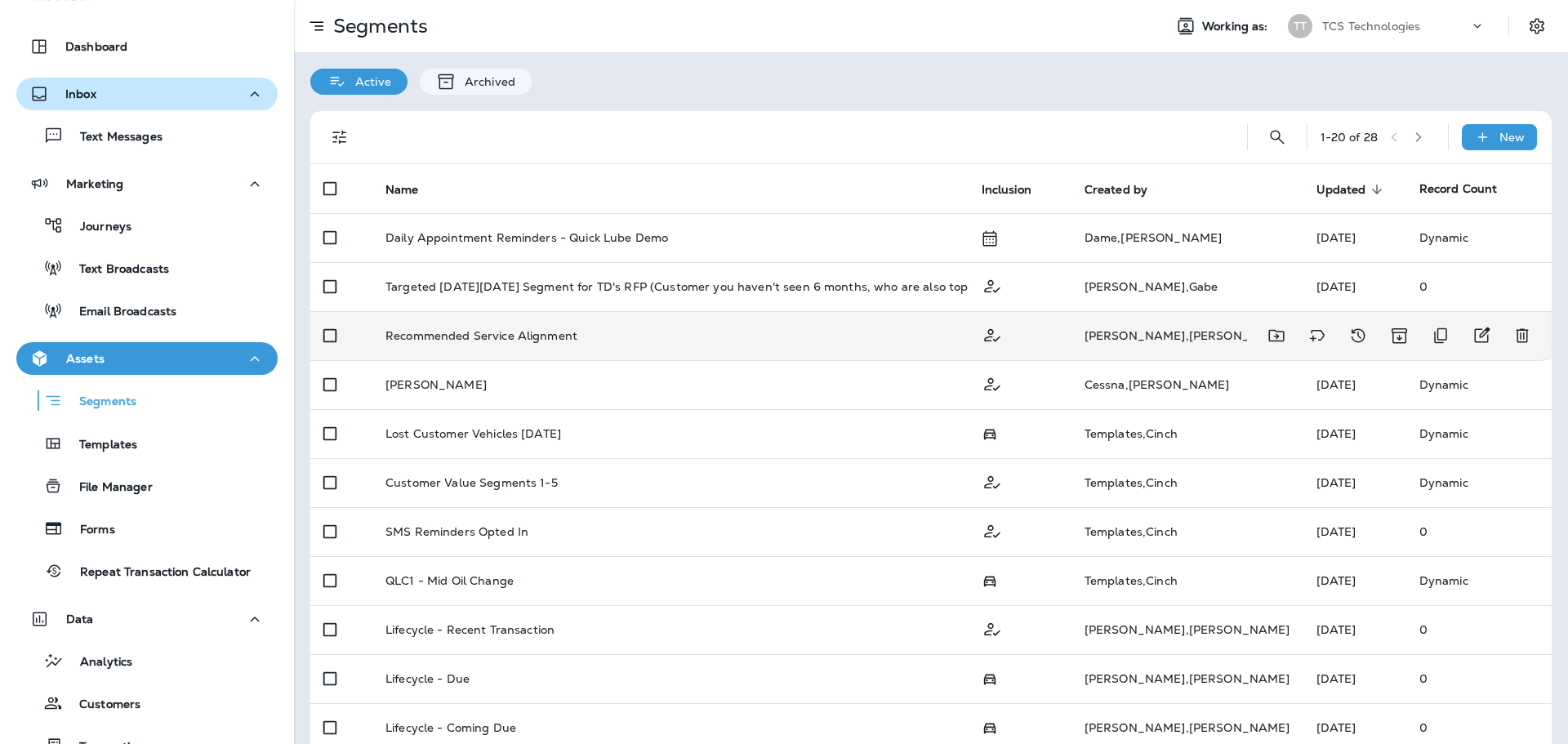
click at [435, 322] on td "Recommended Service Alignment" at bounding box center [669, 335] width 596 height 49
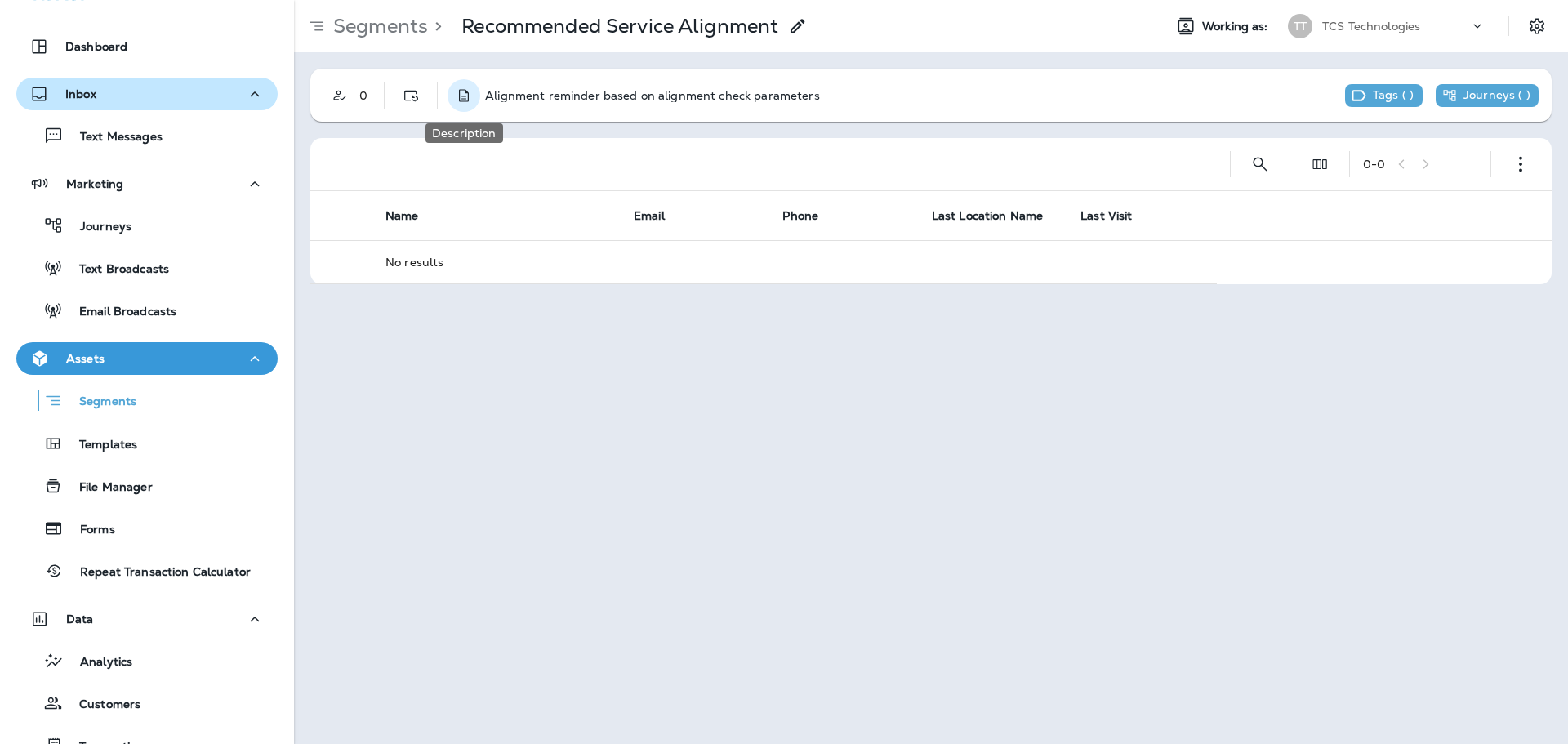
click at [469, 99] on use "Description" at bounding box center [464, 95] width 10 height 13
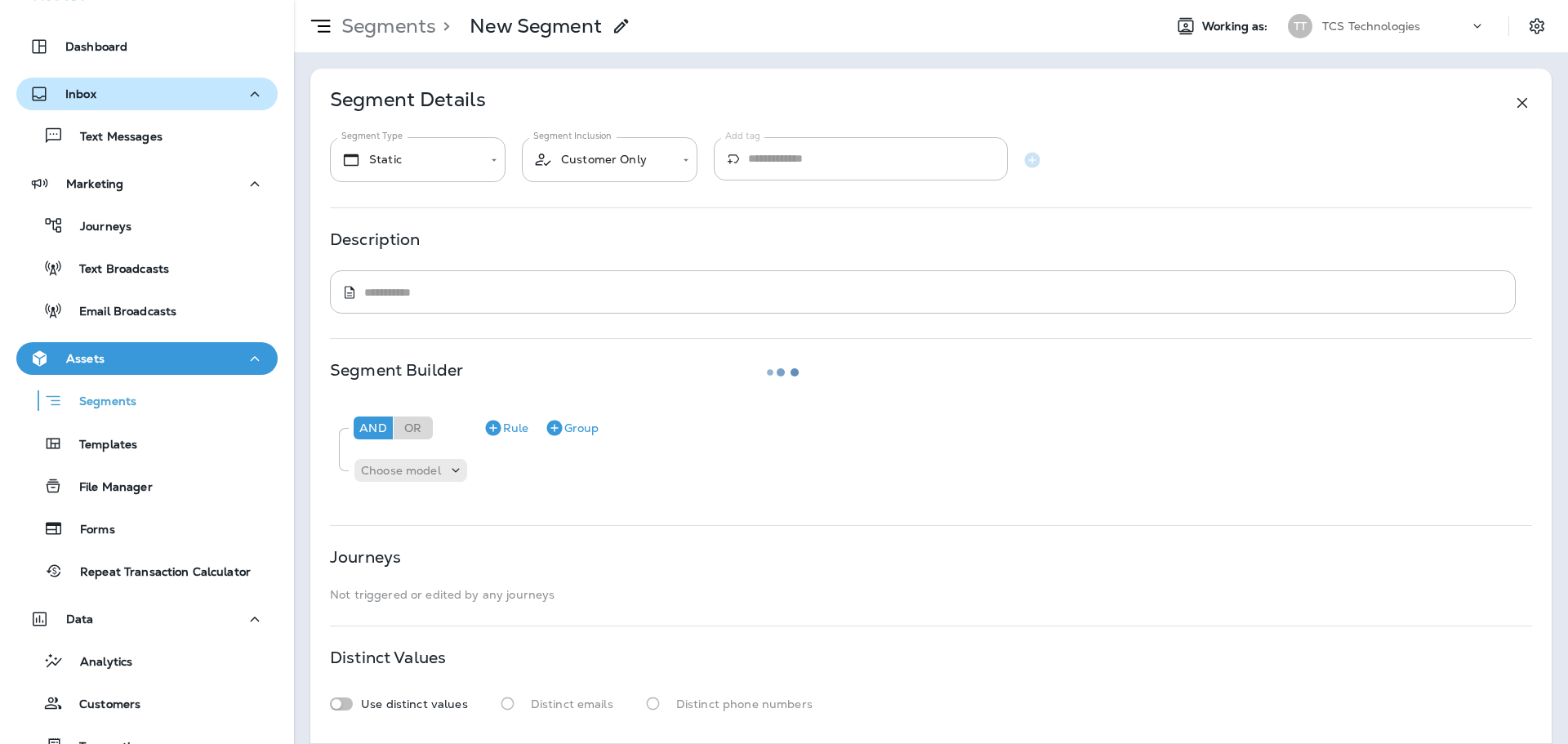
type input "*******"
type textarea "**********"
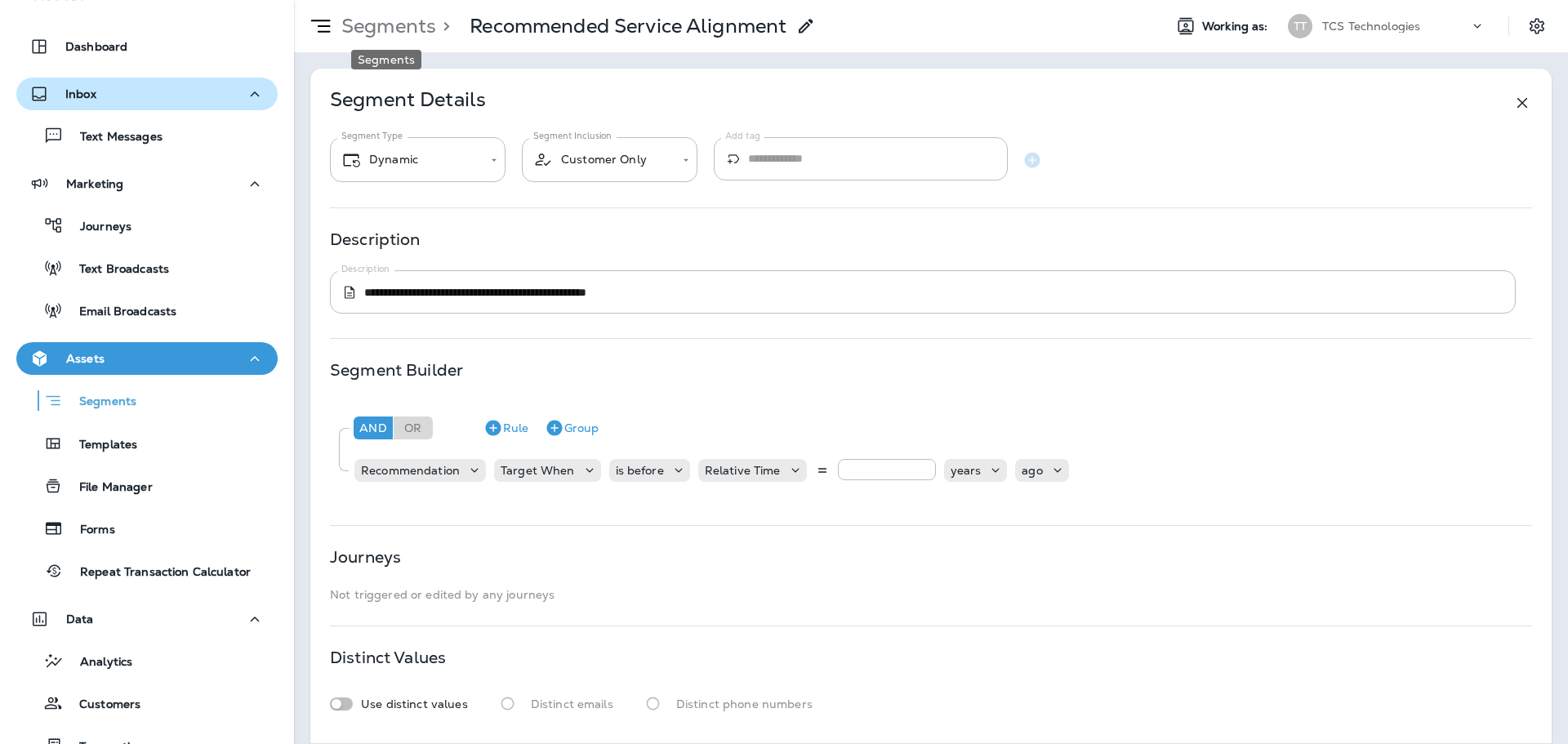
click at [352, 28] on p "Segments" at bounding box center [385, 25] width 102 height 24
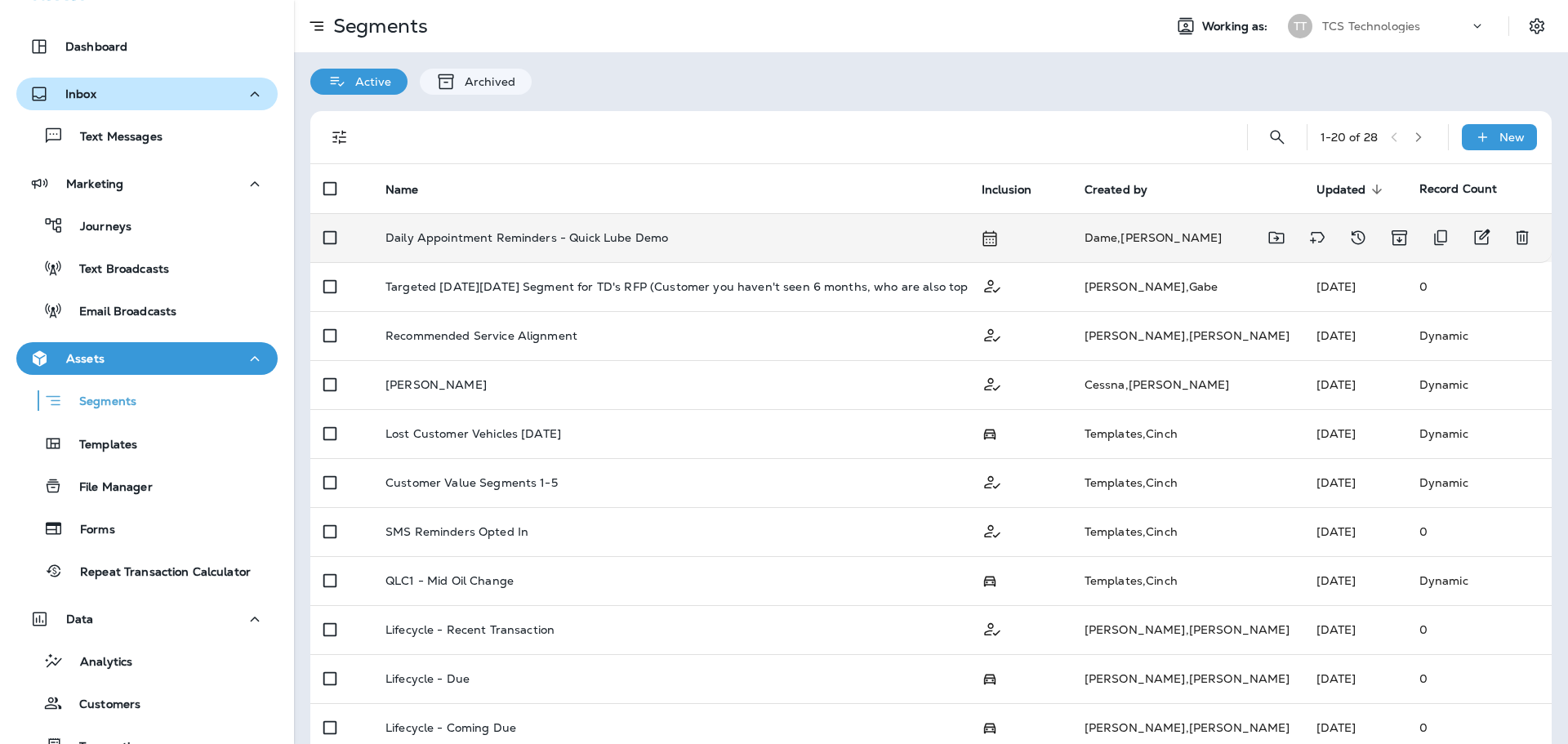
click at [482, 242] on p "Daily Appointment Reminders - Quick Lube Demo" at bounding box center [527, 237] width 283 height 13
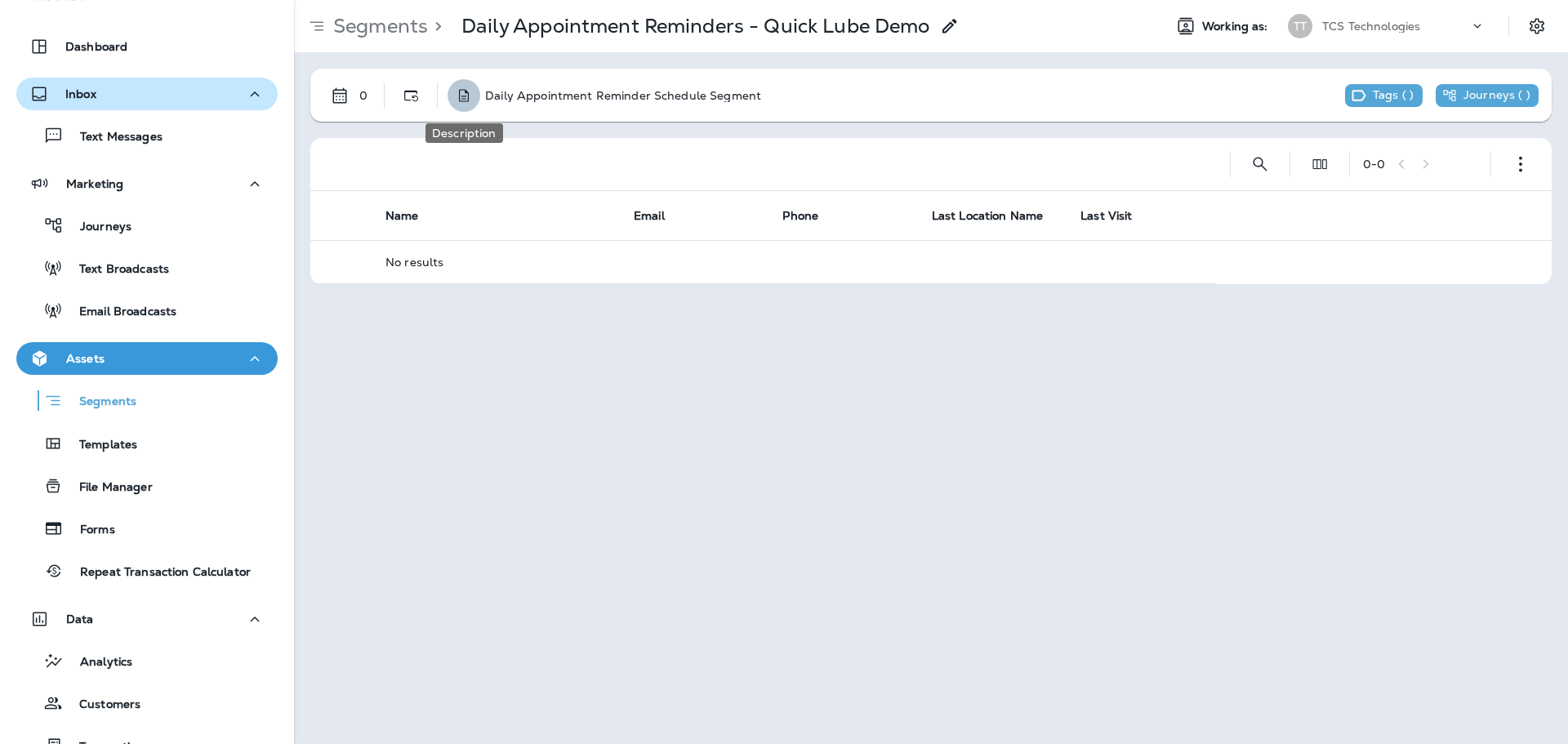
click at [468, 95] on use "Description" at bounding box center [464, 95] width 10 height 13
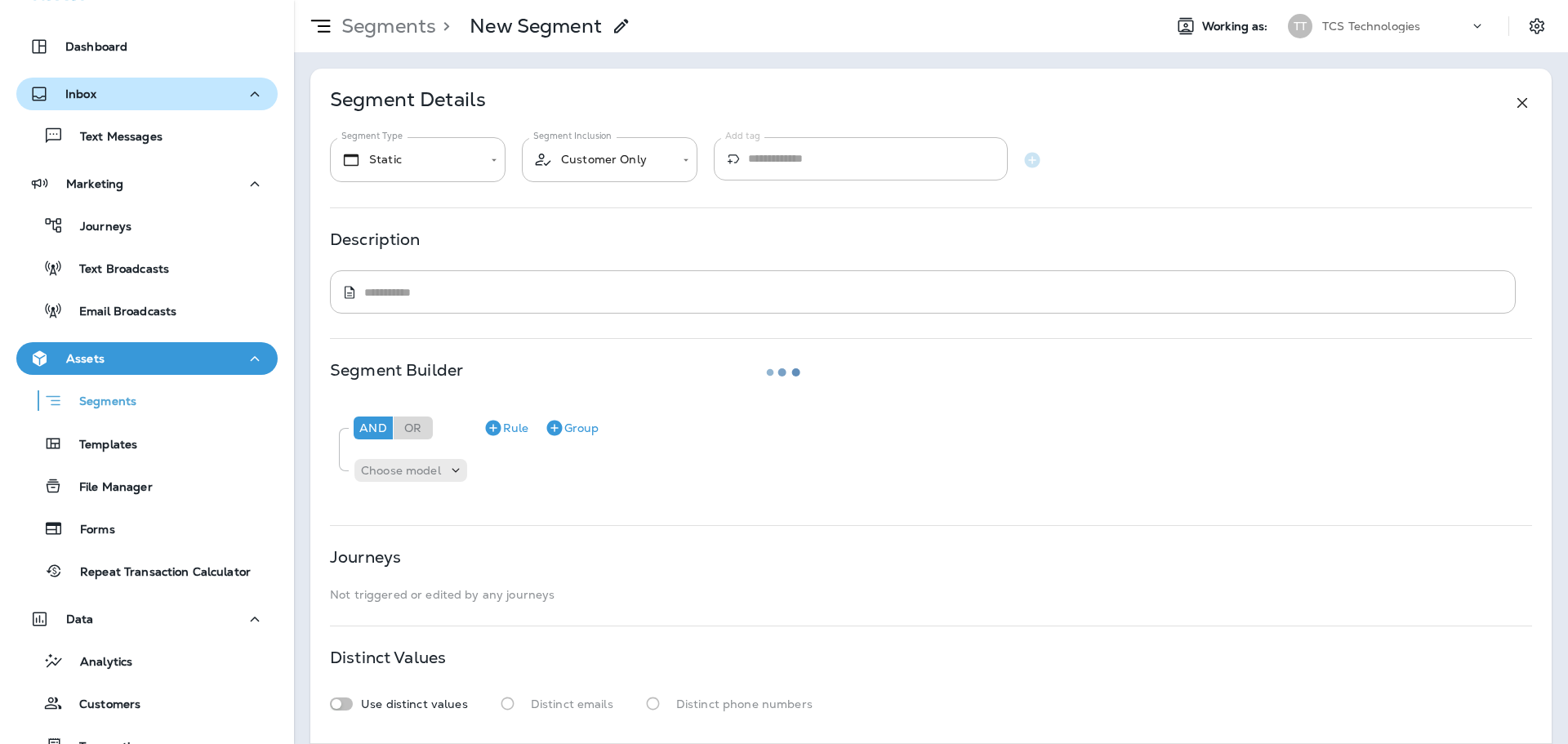
type input "*******"
type input "********"
type textarea "**********"
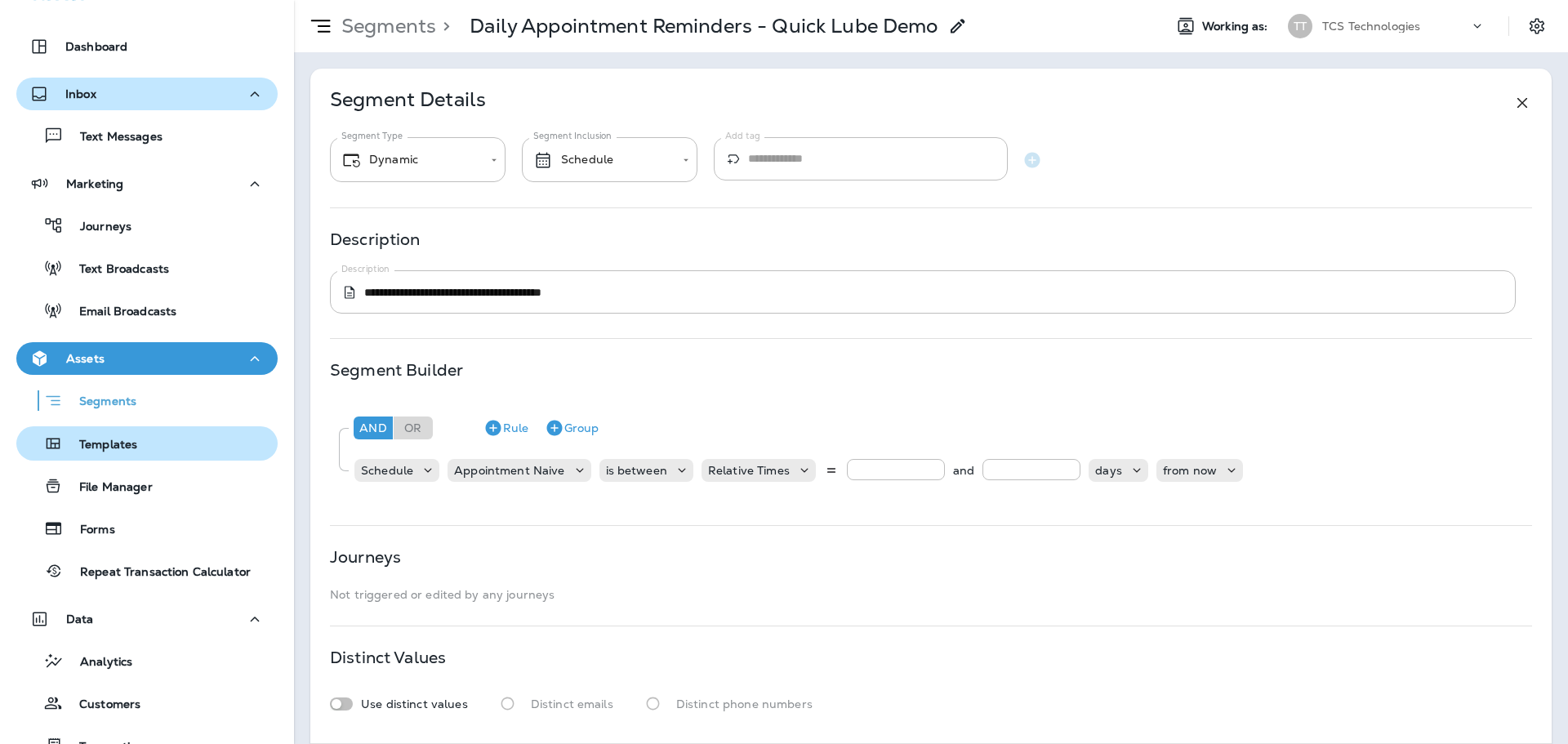
click at [112, 450] on p "Templates" at bounding box center [100, 446] width 75 height 16
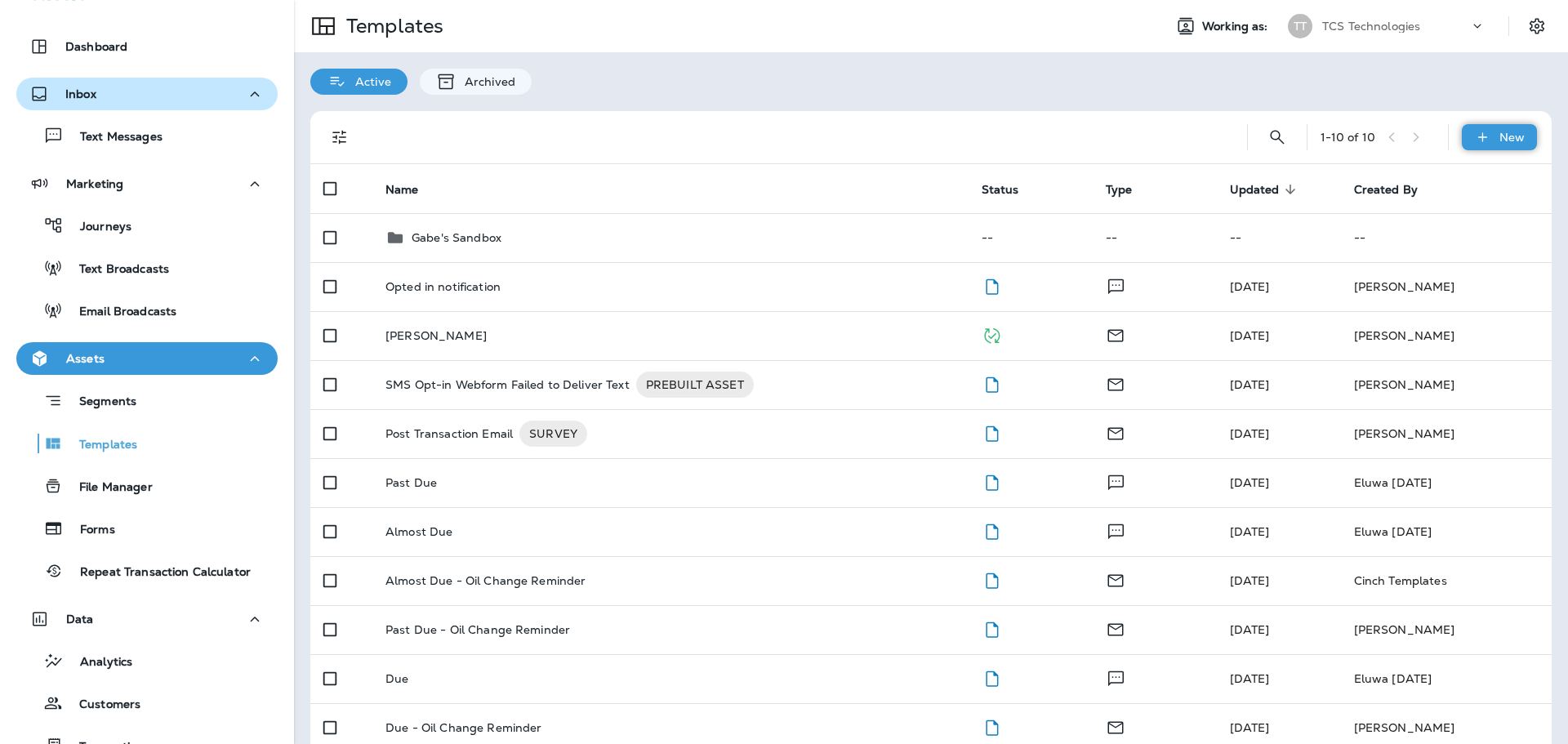
click at [1501, 131] on p "New" at bounding box center [1512, 137] width 25 height 13
click at [1476, 181] on li "New Template" at bounding box center [1488, 179] width 138 height 39
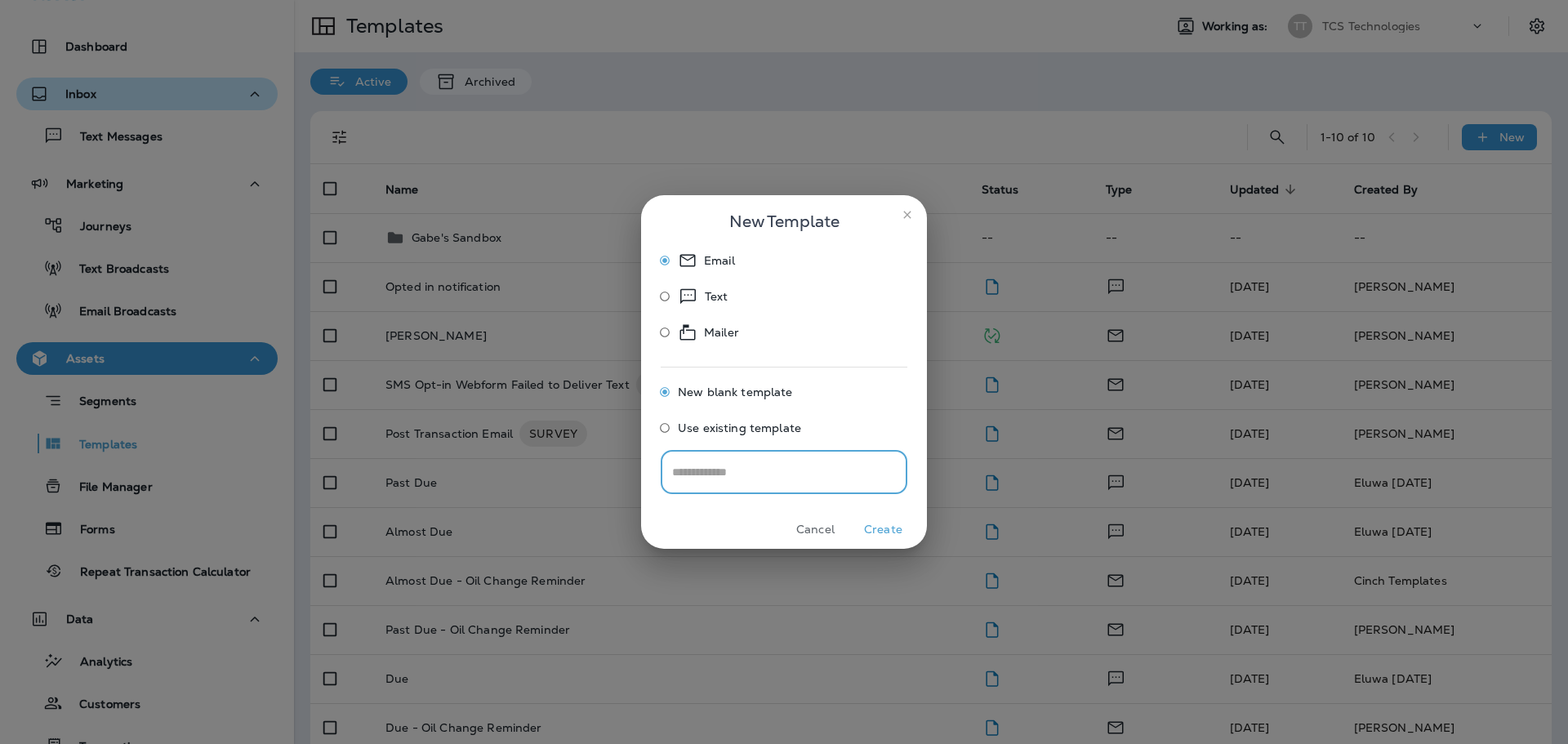
click at [907, 210] on icon "close" at bounding box center [907, 214] width 13 height 13
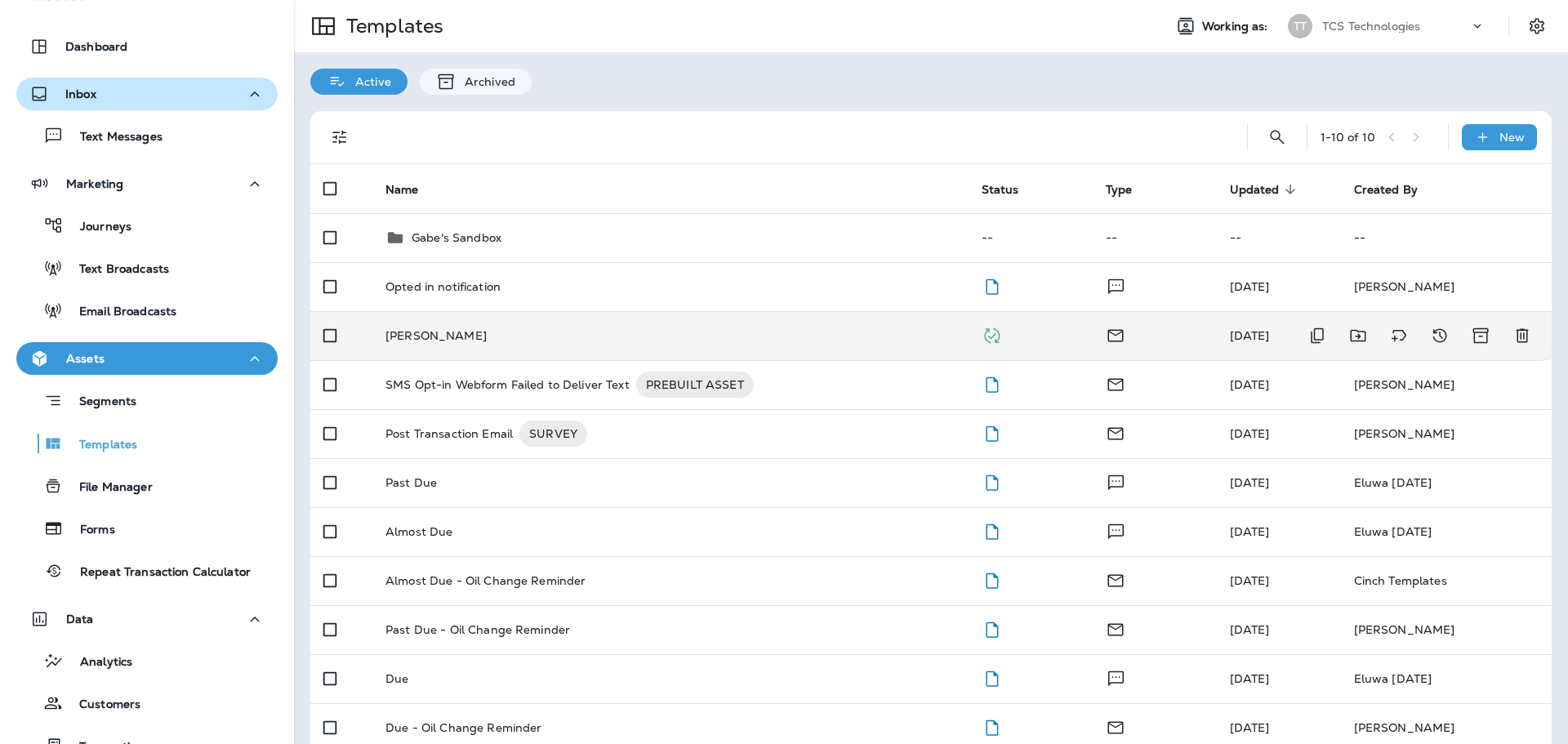
click at [419, 332] on p "[PERSON_NAME]" at bounding box center [436, 335] width 102 height 13
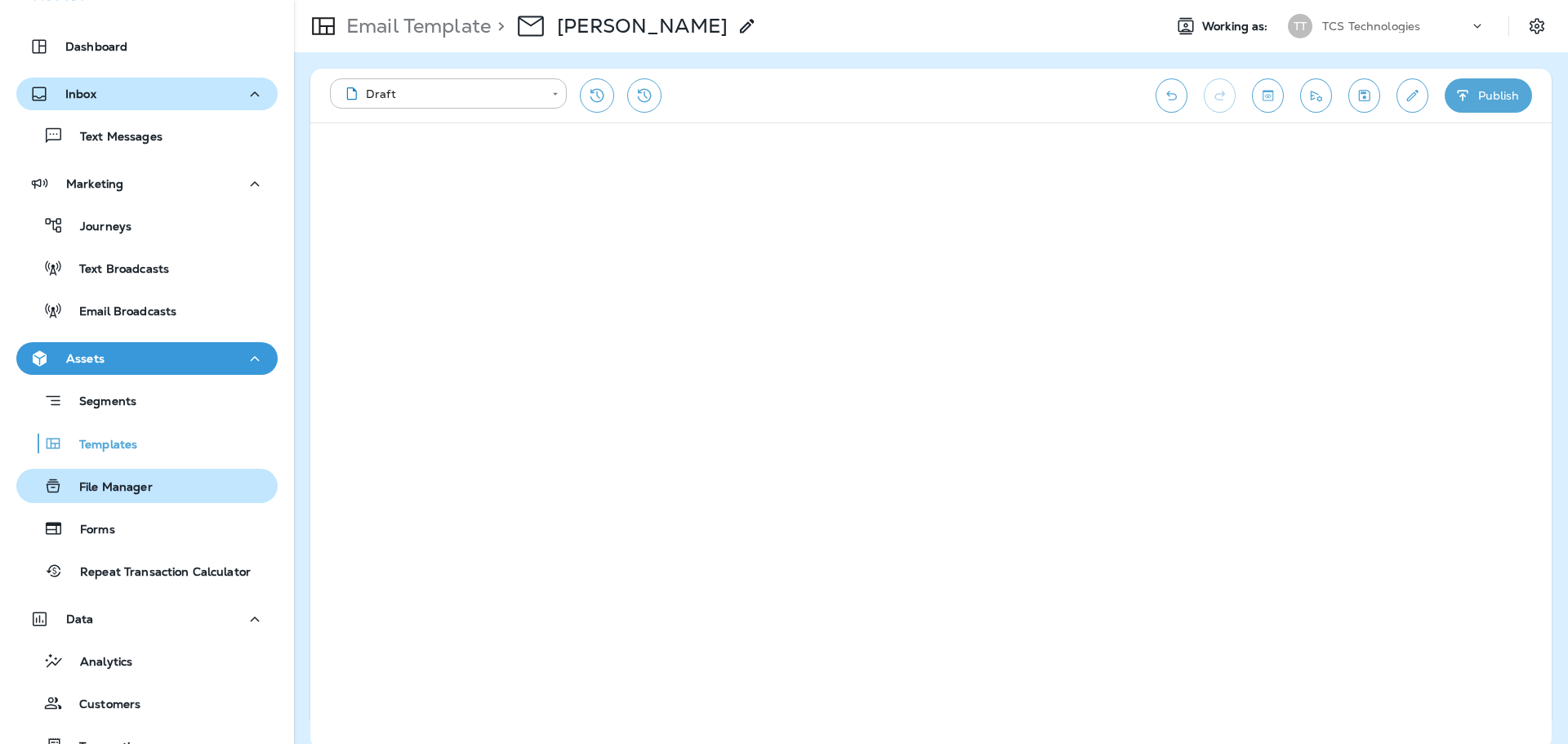
click at [117, 495] on p "File Manager" at bounding box center [108, 488] width 90 height 16
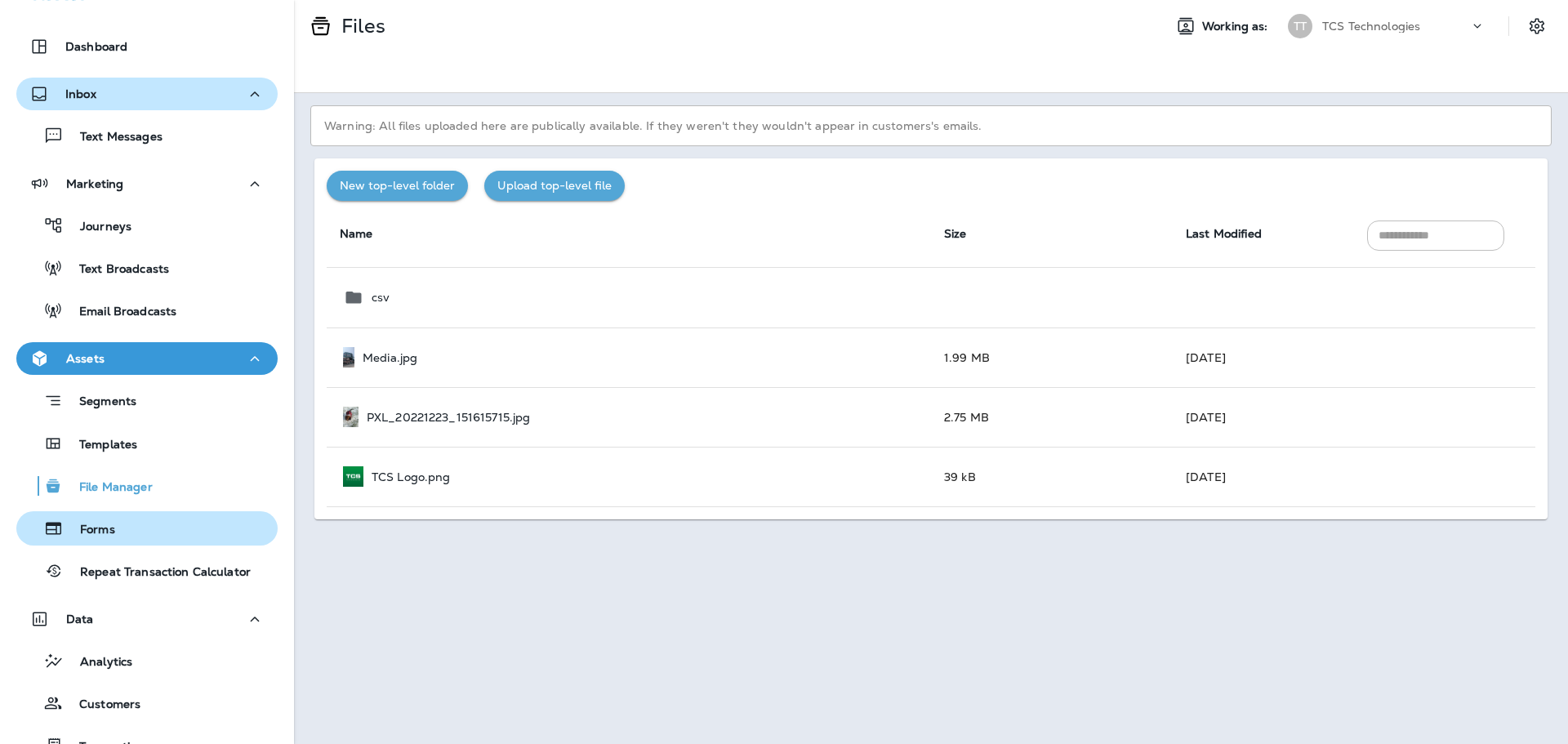
click at [96, 528] on p "Forms" at bounding box center [89, 531] width 51 height 16
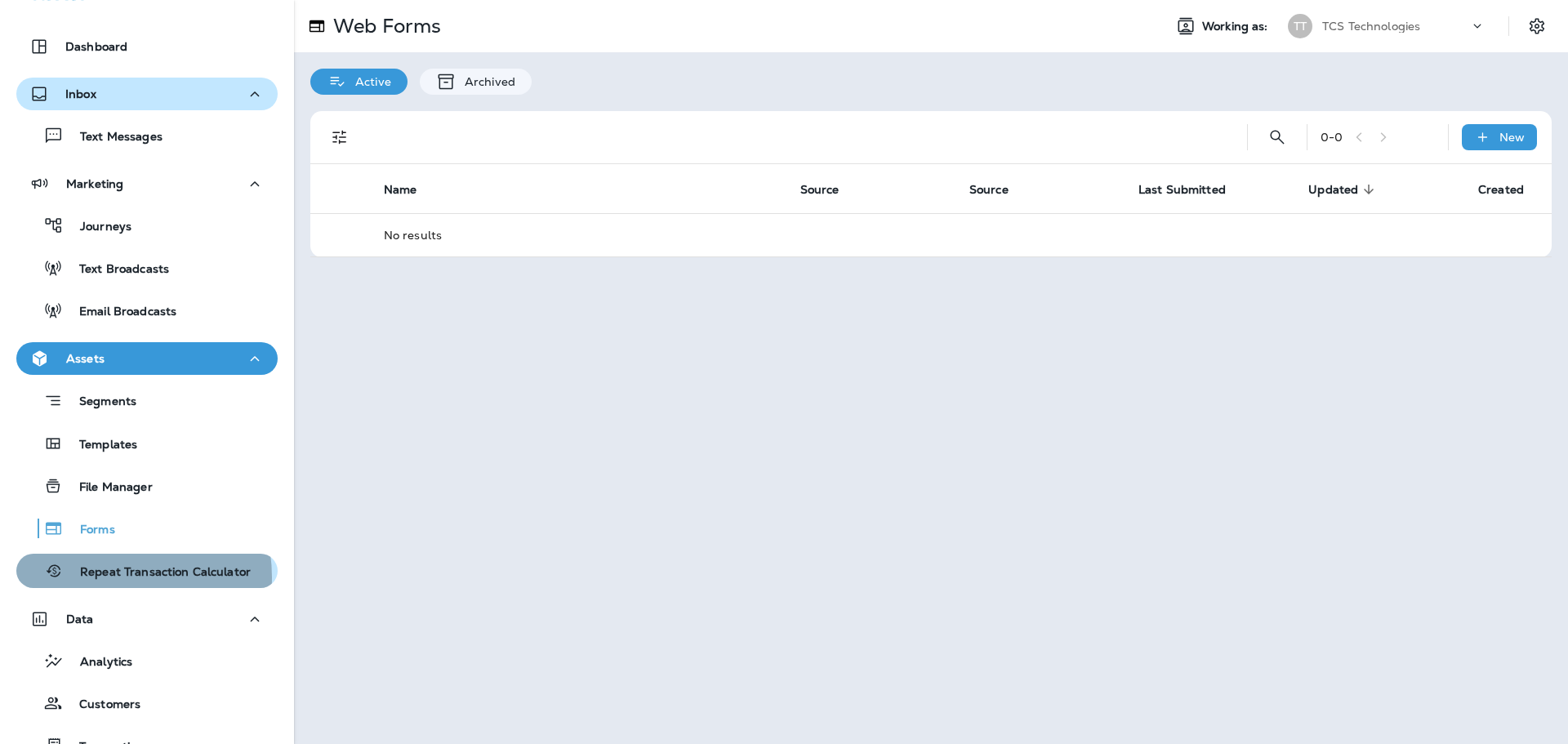
click at [100, 577] on p "Repeat Transaction Calculator" at bounding box center [157, 573] width 187 height 16
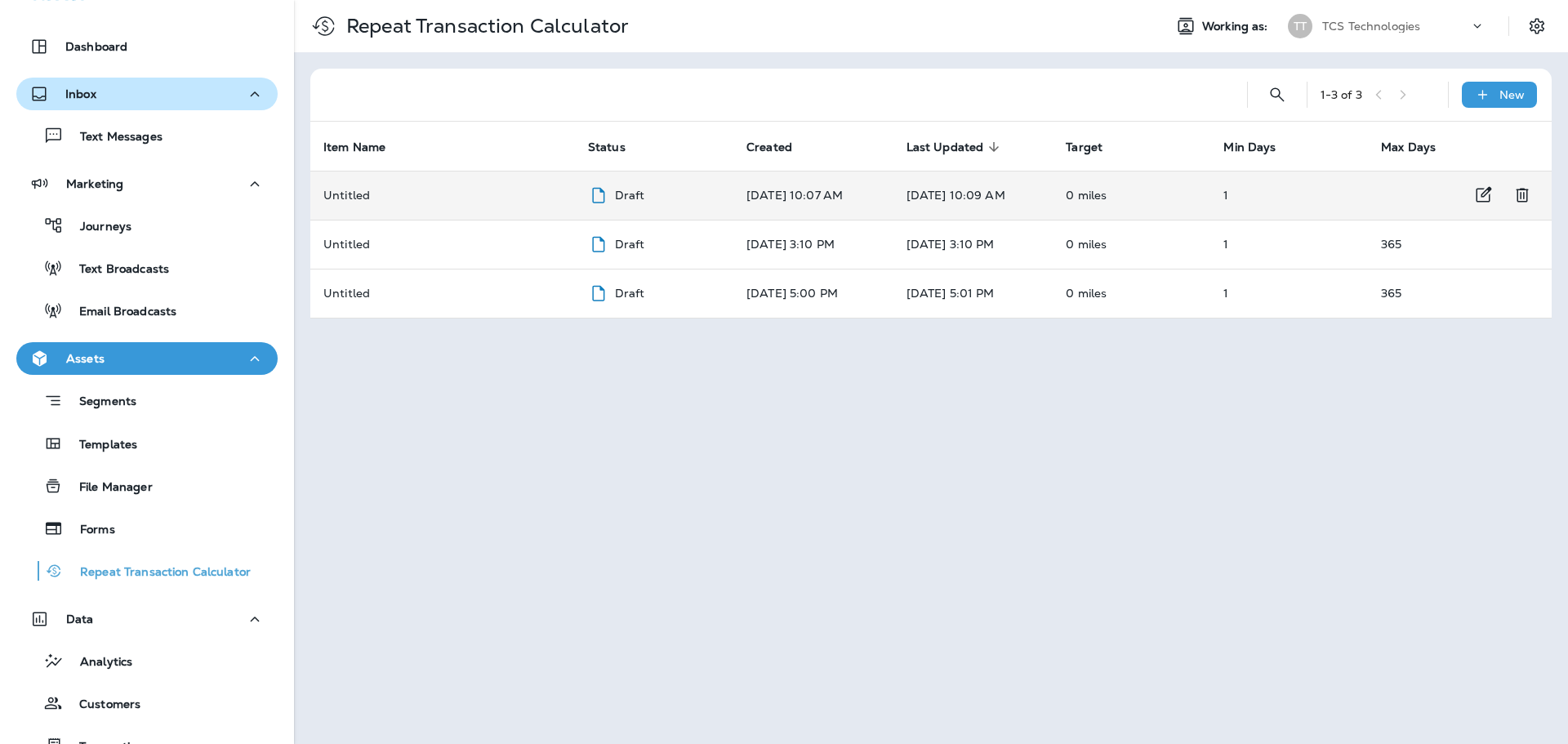
click at [592, 197] on icon at bounding box center [598, 195] width 13 height 16
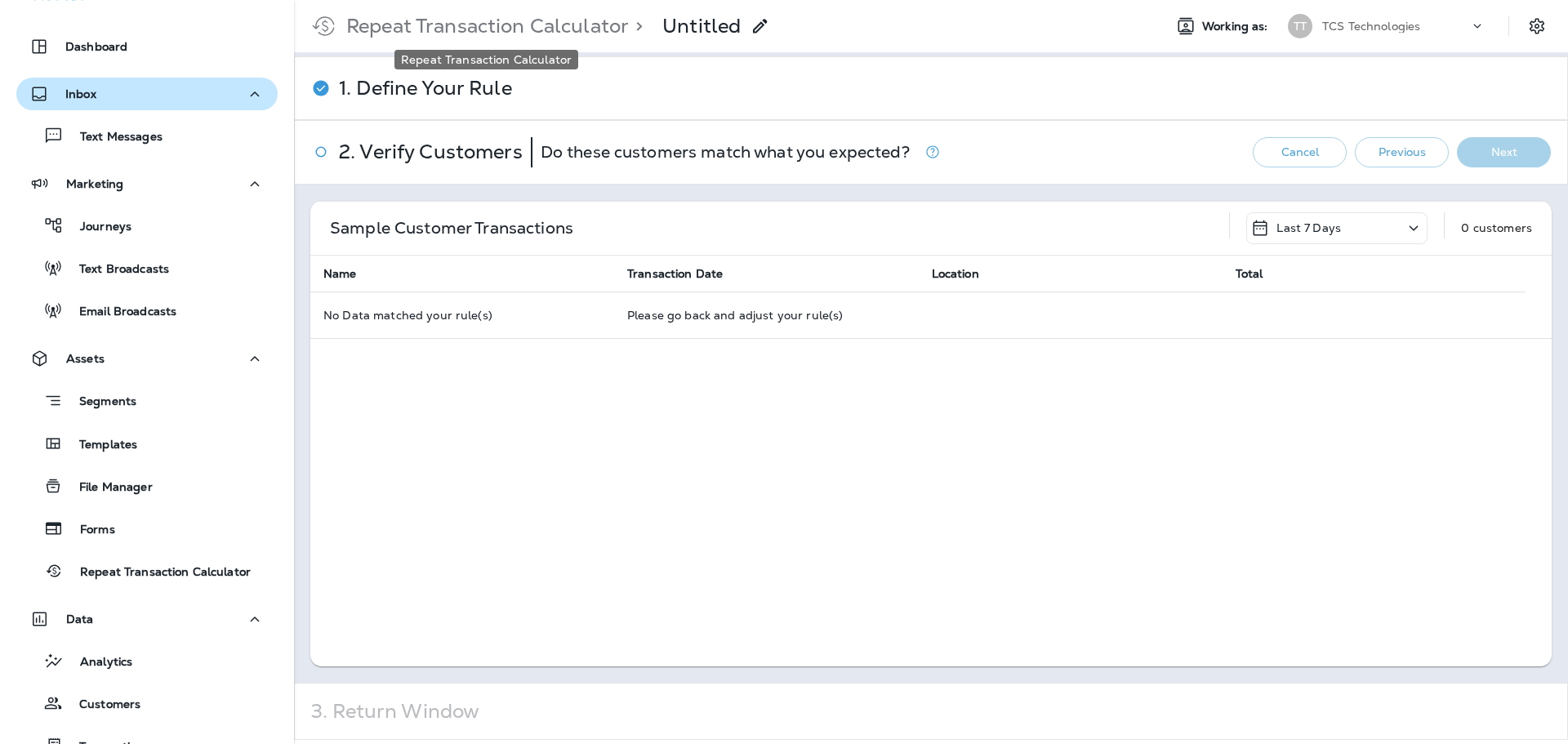
click at [467, 20] on p "Repeat Transaction Calculator" at bounding box center [484, 25] width 289 height 24
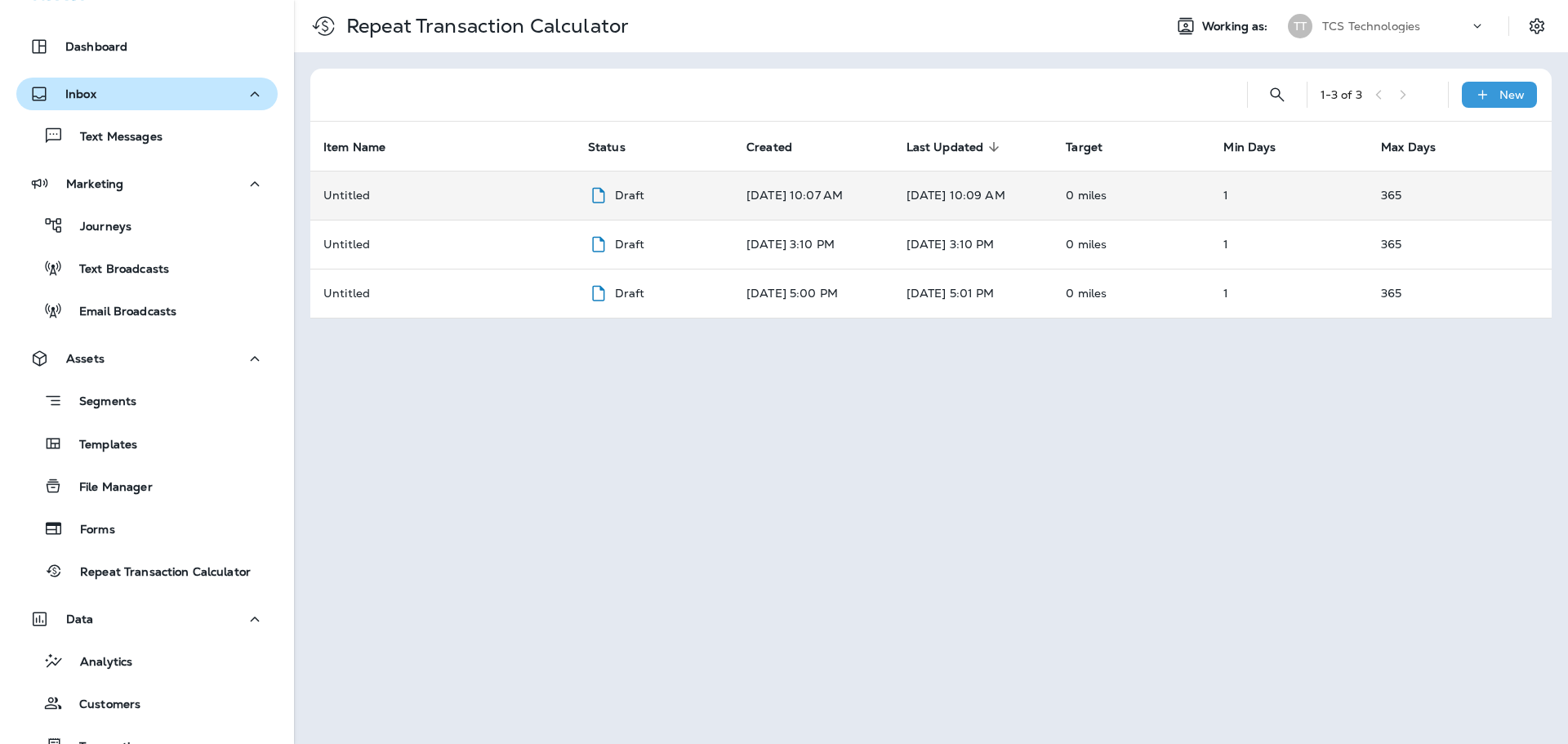
click at [1389, 190] on p "365" at bounding box center [1447, 195] width 132 height 13
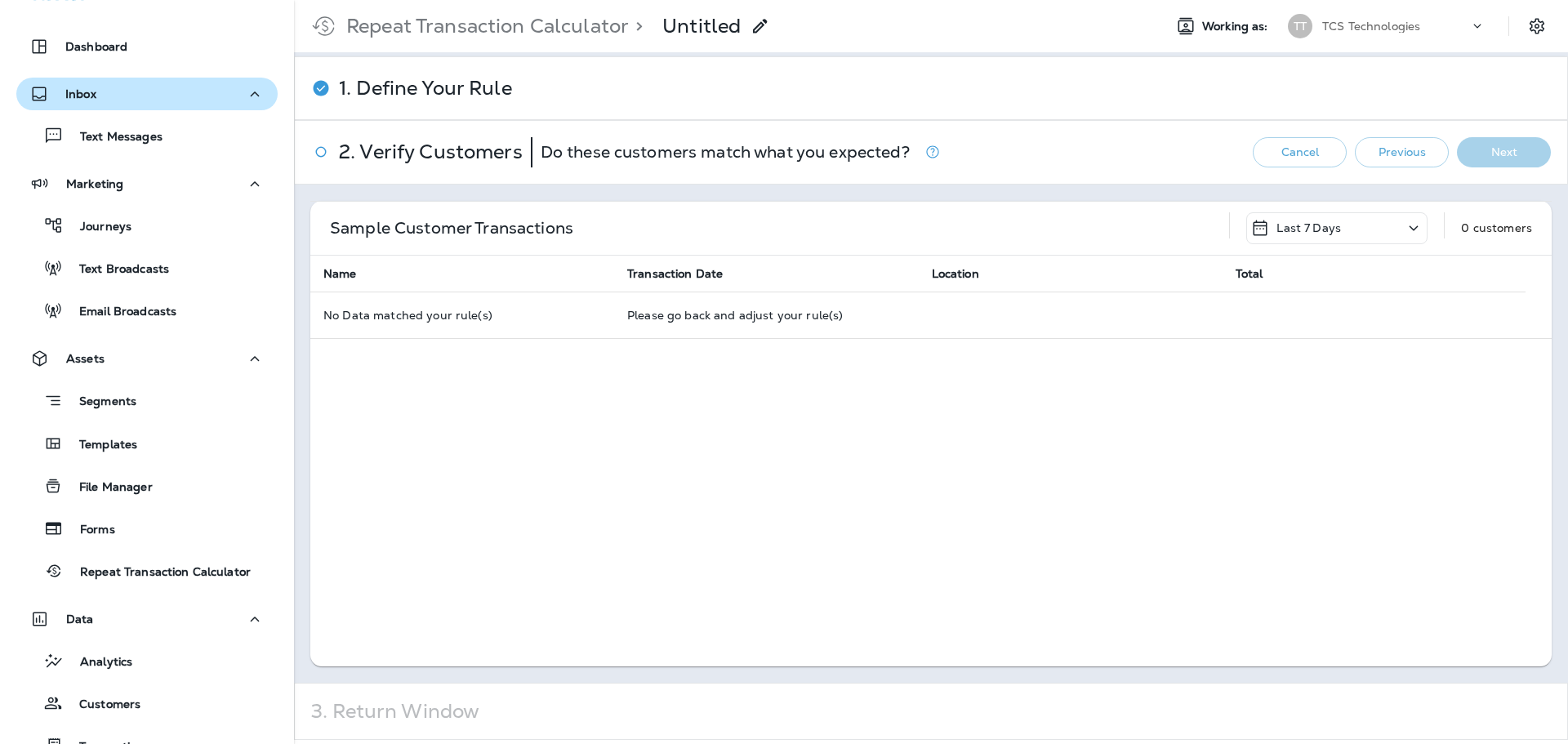
click at [319, 29] on icon at bounding box center [323, 26] width 33 height 33
click at [425, 23] on p "Repeat Transaction Calculator" at bounding box center [484, 25] width 289 height 24
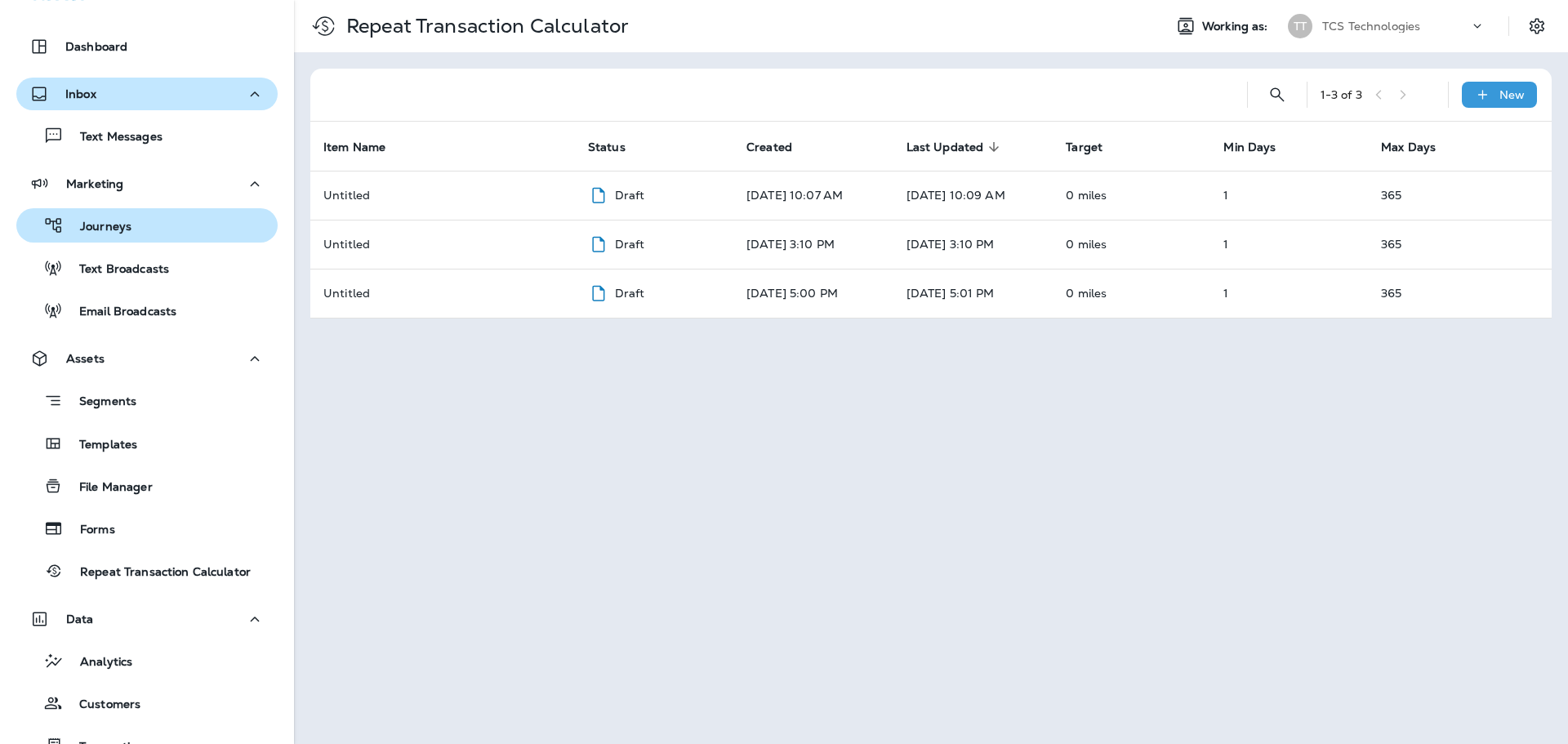
click at [138, 221] on div "Journeys" at bounding box center [147, 225] width 248 height 24
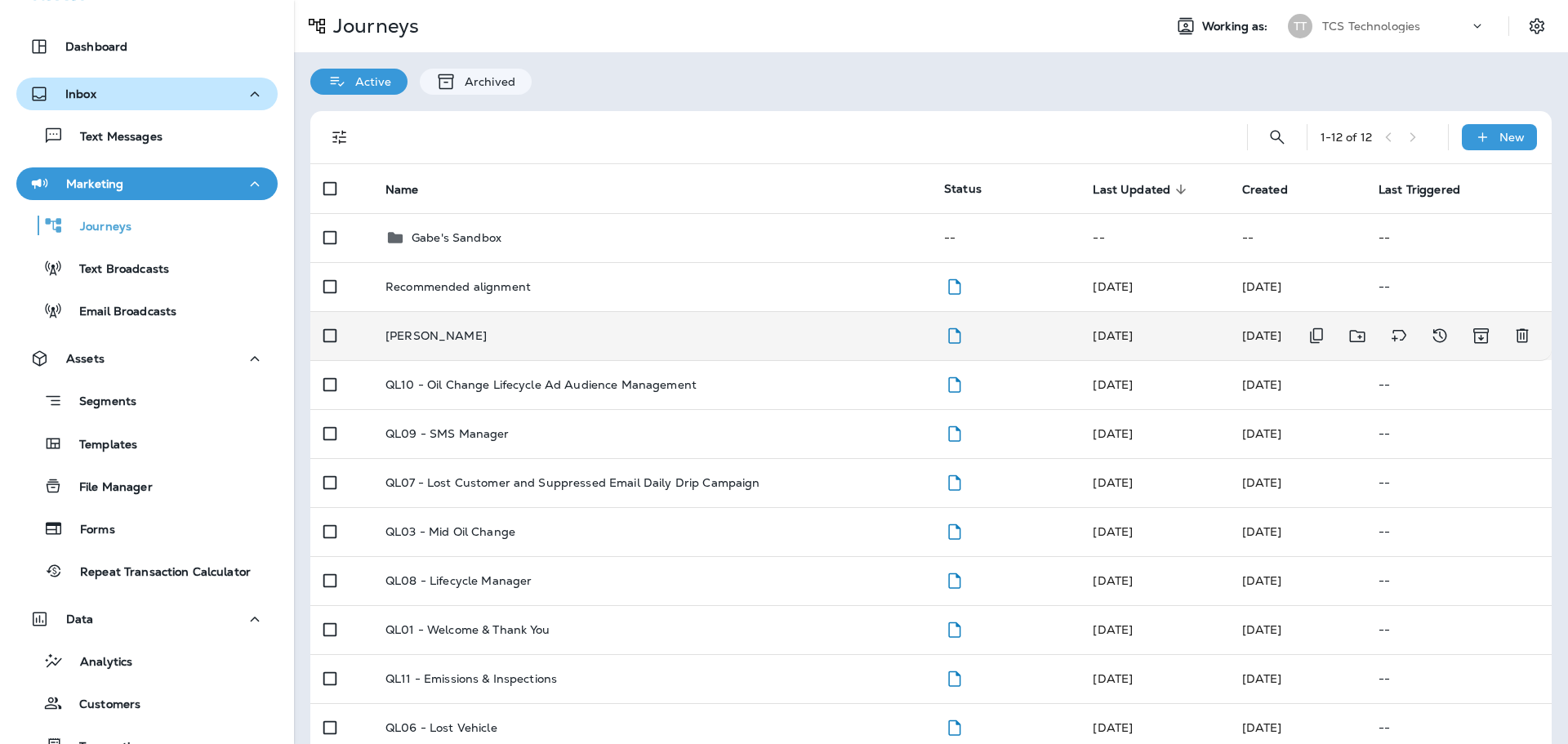
click at [424, 326] on td "[PERSON_NAME]" at bounding box center [651, 335] width 559 height 49
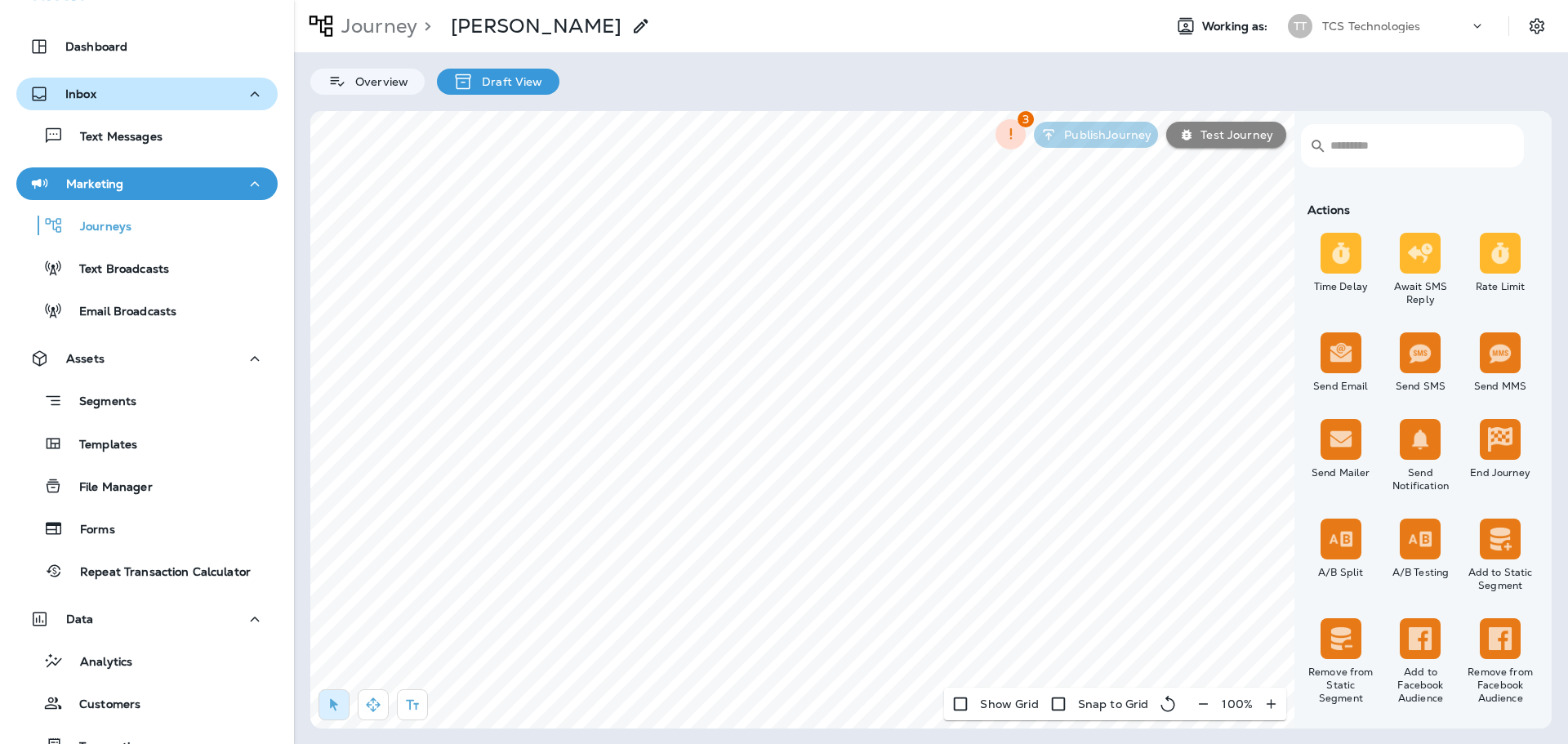
scroll to position [490, 0]
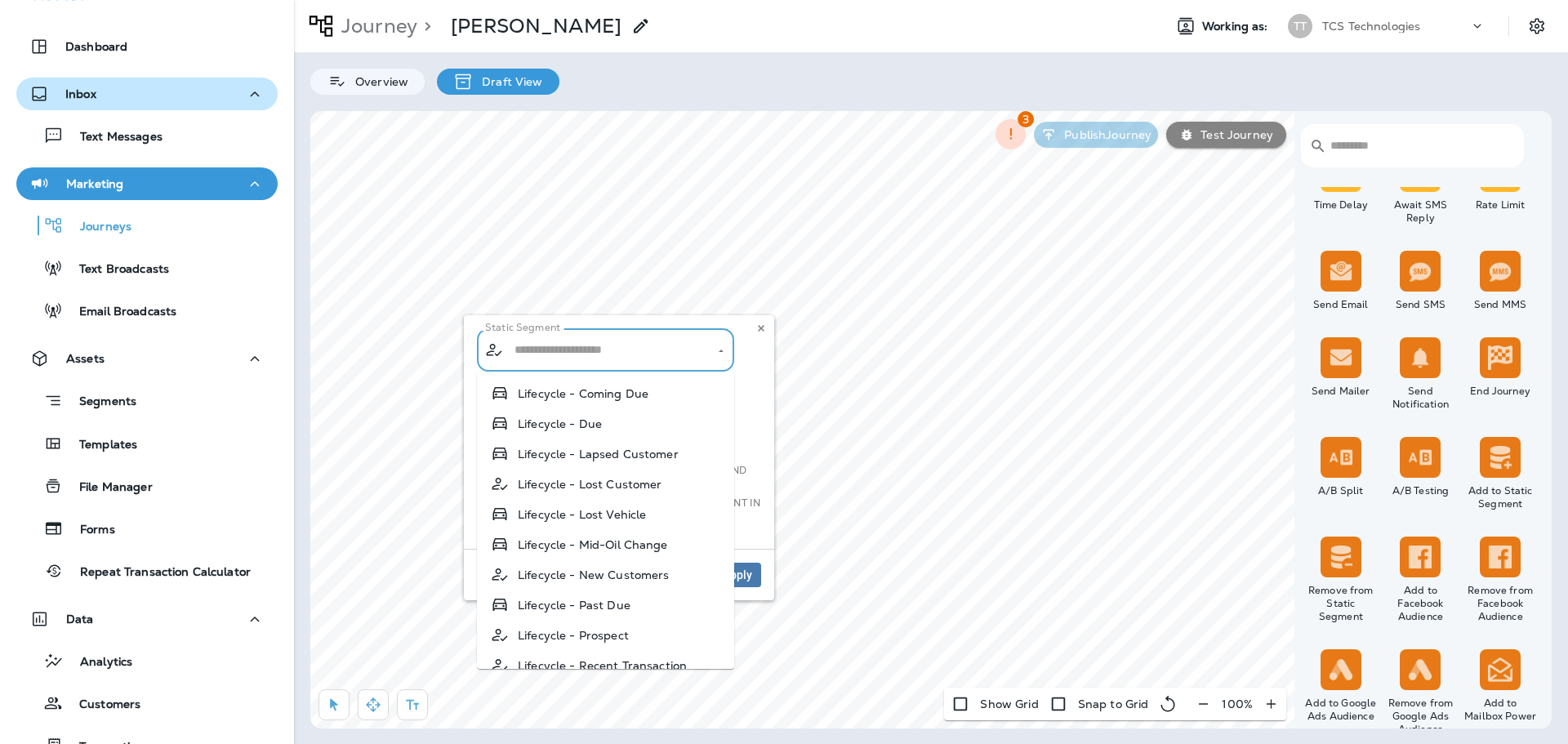
click at [569, 352] on input "text" at bounding box center [606, 350] width 192 height 29
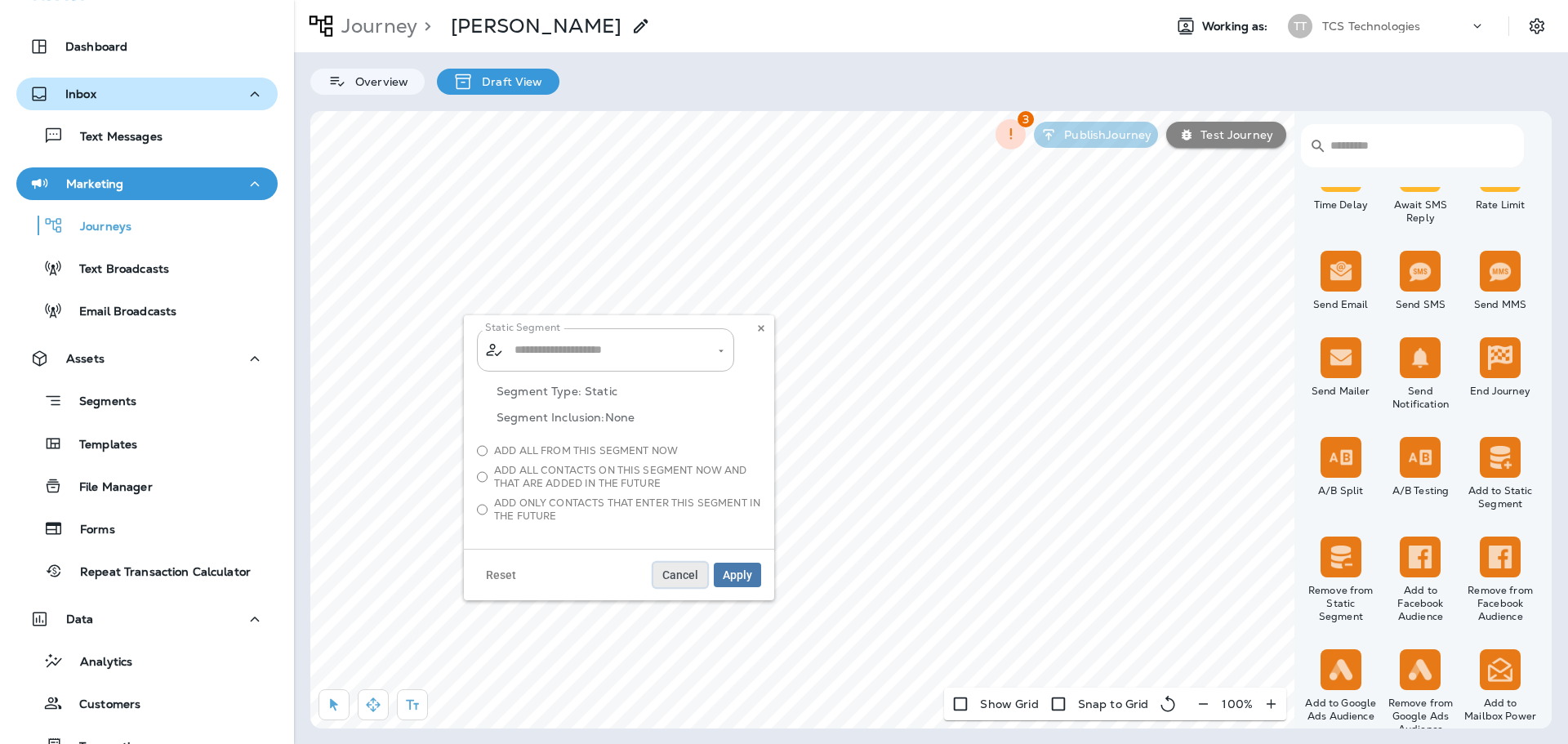
click at [691, 576] on span "Cancel" at bounding box center [680, 575] width 36 height 12
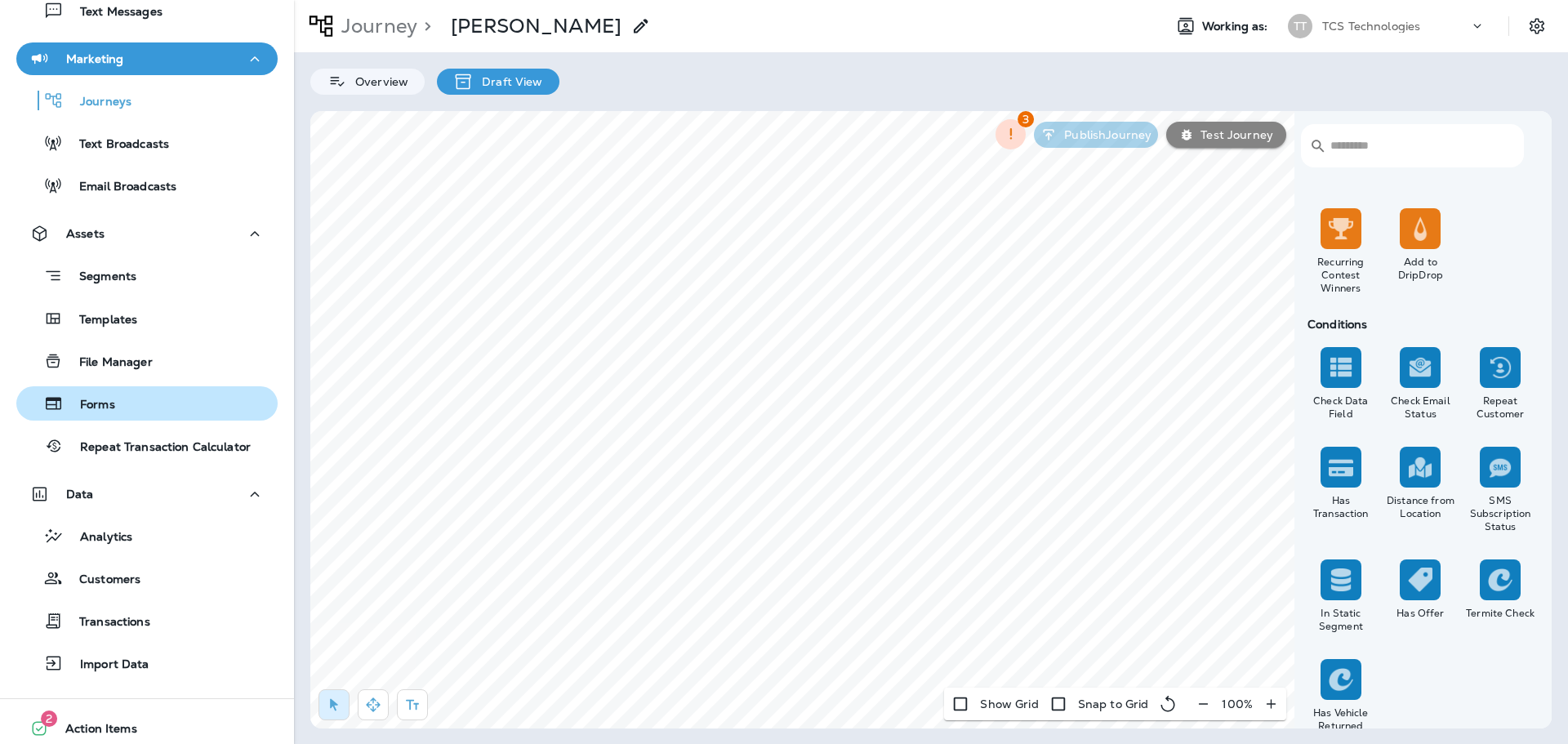
scroll to position [199, 0]
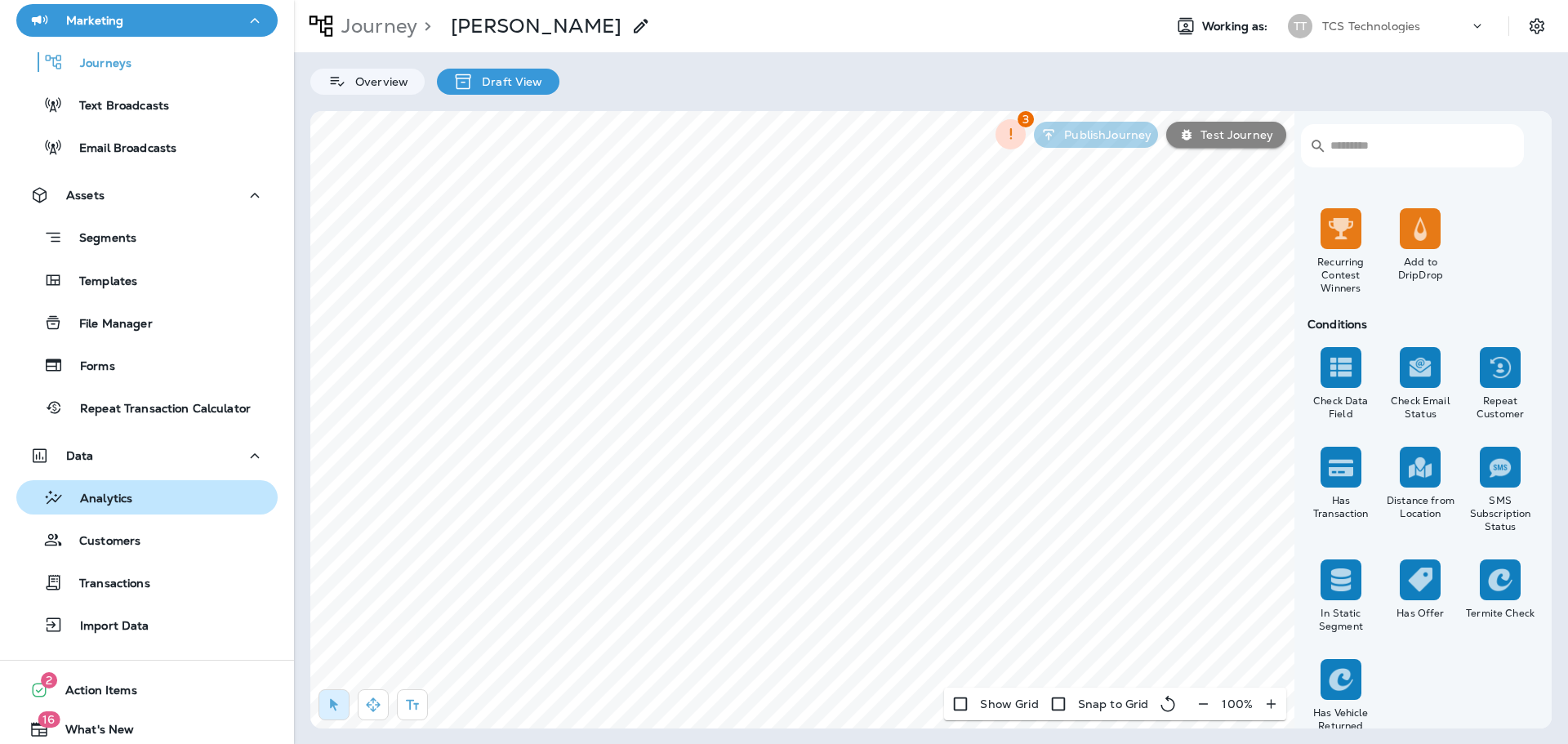
click at [99, 500] on p "Analytics" at bounding box center [98, 500] width 69 height 16
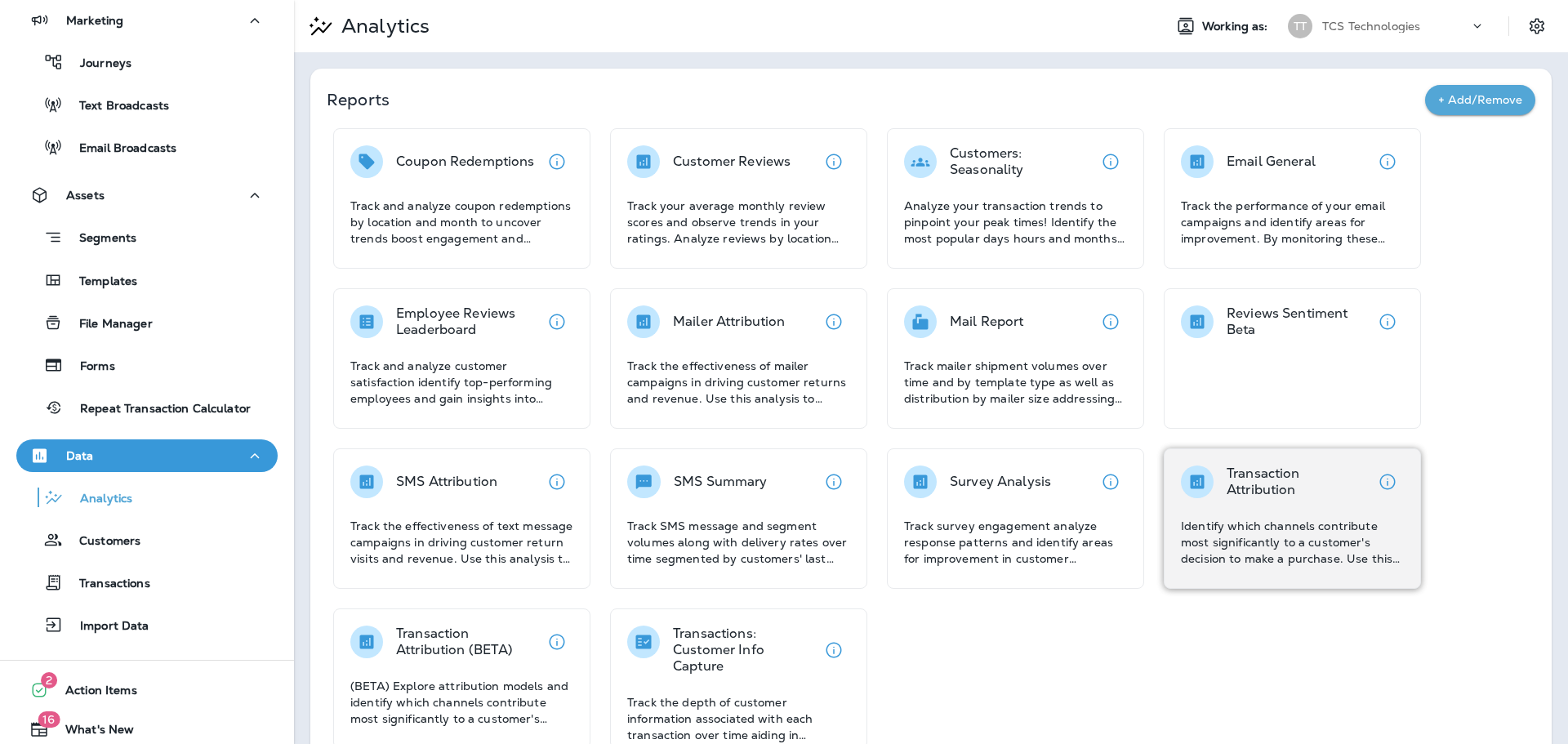
click at [1262, 504] on div "Transaction Attribution Identify which channels contribute most significantly t…" at bounding box center [1292, 516] width 223 height 102
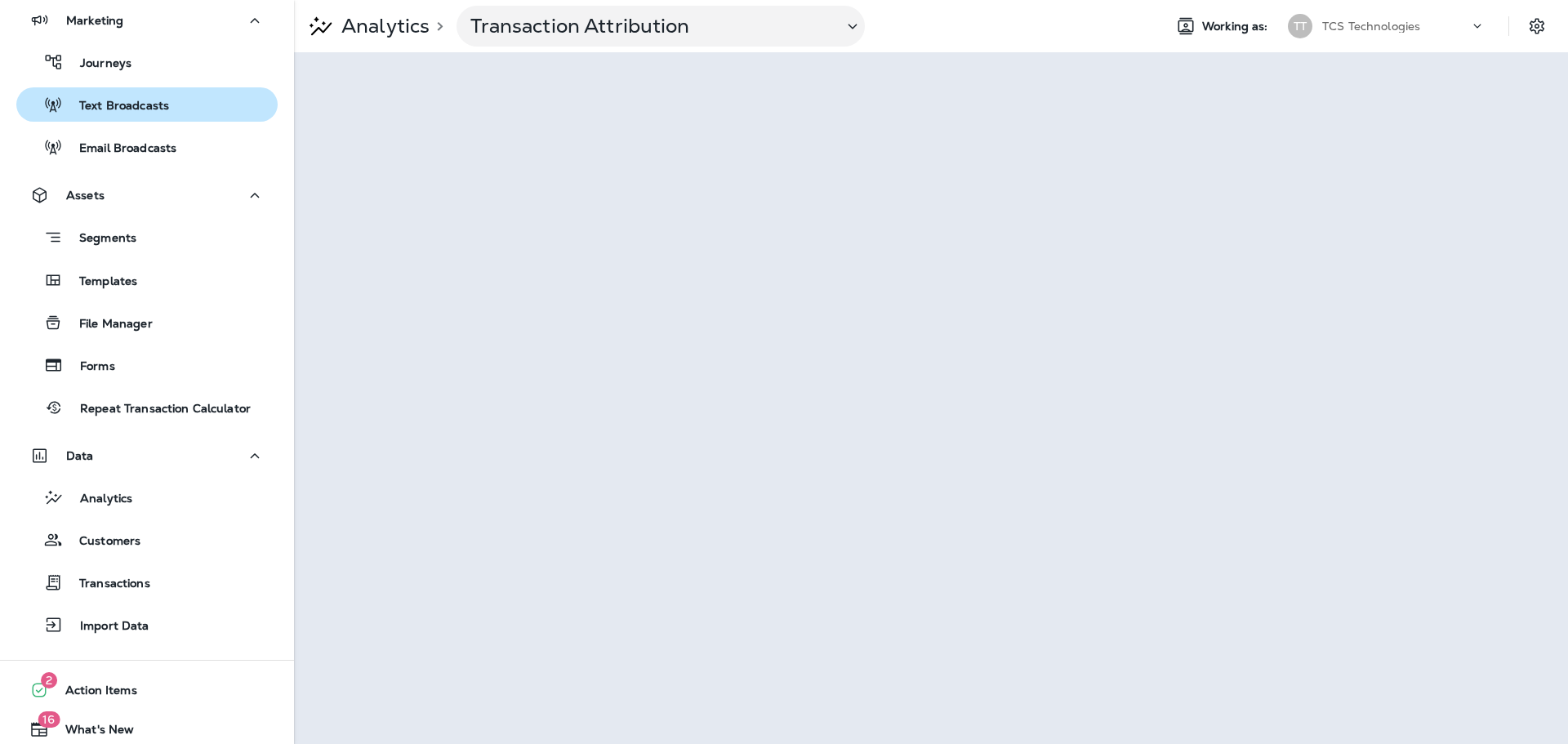
click at [132, 107] on p "Text Broadcasts" at bounding box center [116, 107] width 107 height 16
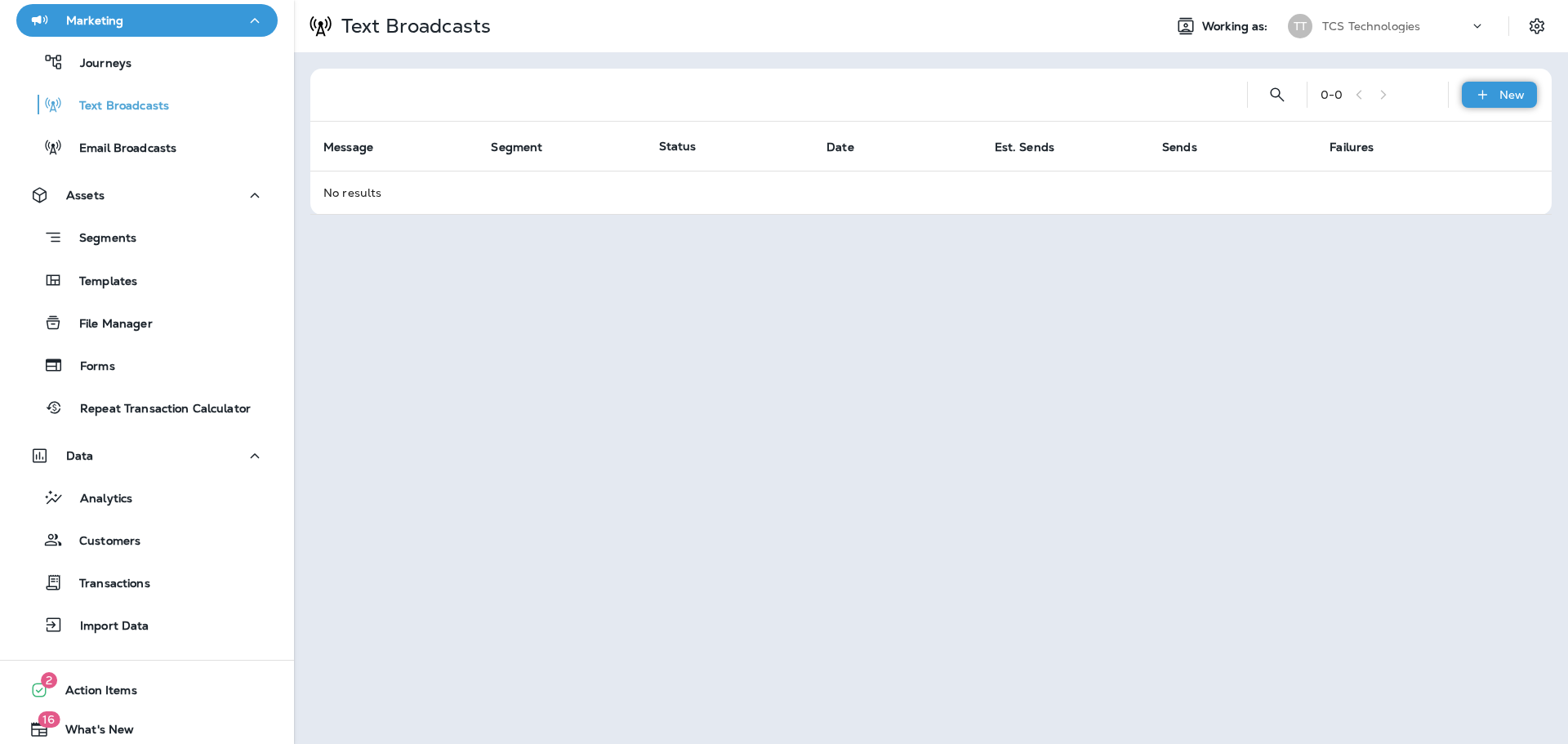
click at [1475, 85] on div "New" at bounding box center [1499, 94] width 76 height 26
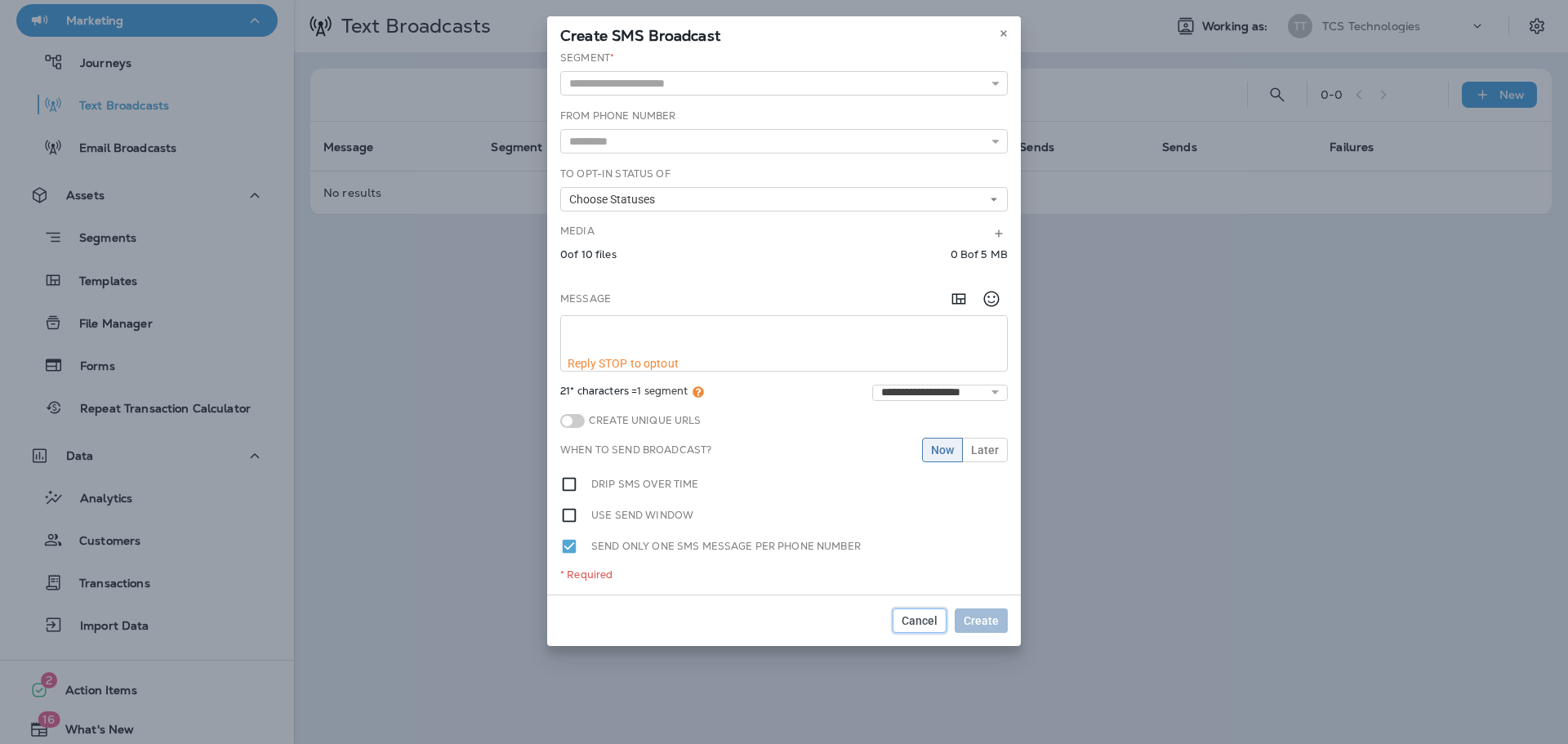
click at [930, 622] on span "Cancel" at bounding box center [919, 621] width 36 height 12
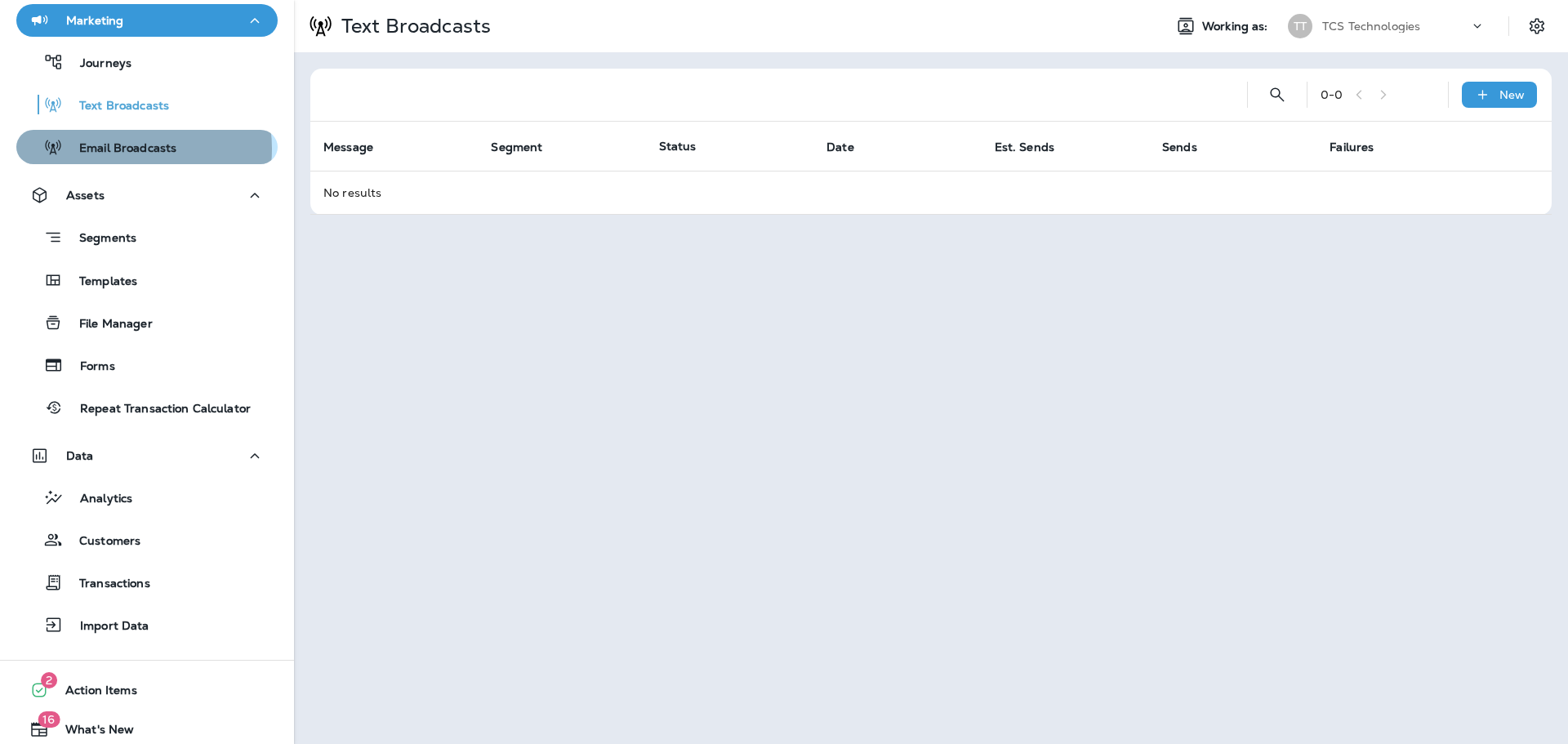
click at [128, 148] on p "Email Broadcasts" at bounding box center [119, 149] width 113 height 16
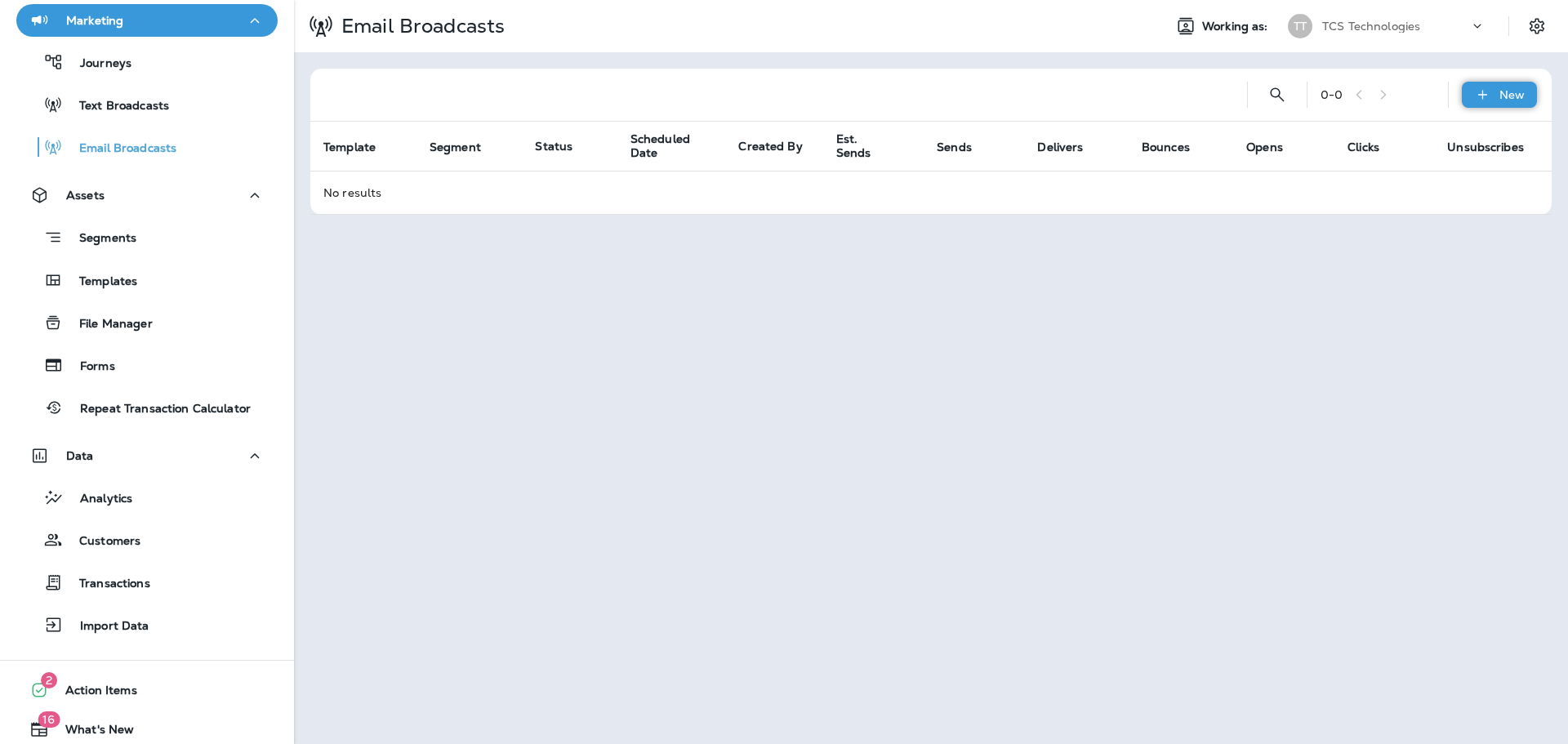
click at [1489, 87] on icon at bounding box center [1483, 94] width 17 height 16
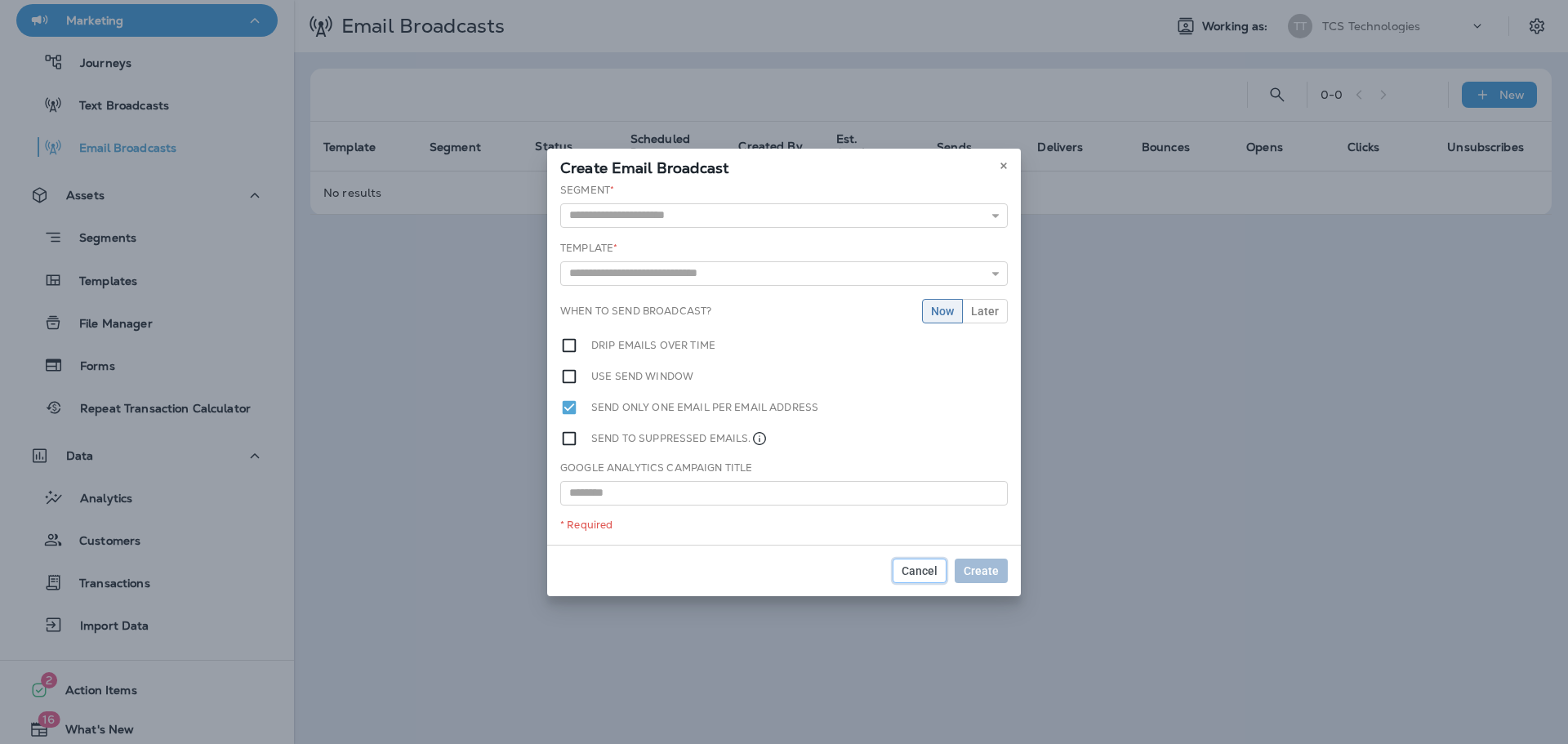
click at [933, 575] on span "Cancel" at bounding box center [919, 571] width 36 height 12
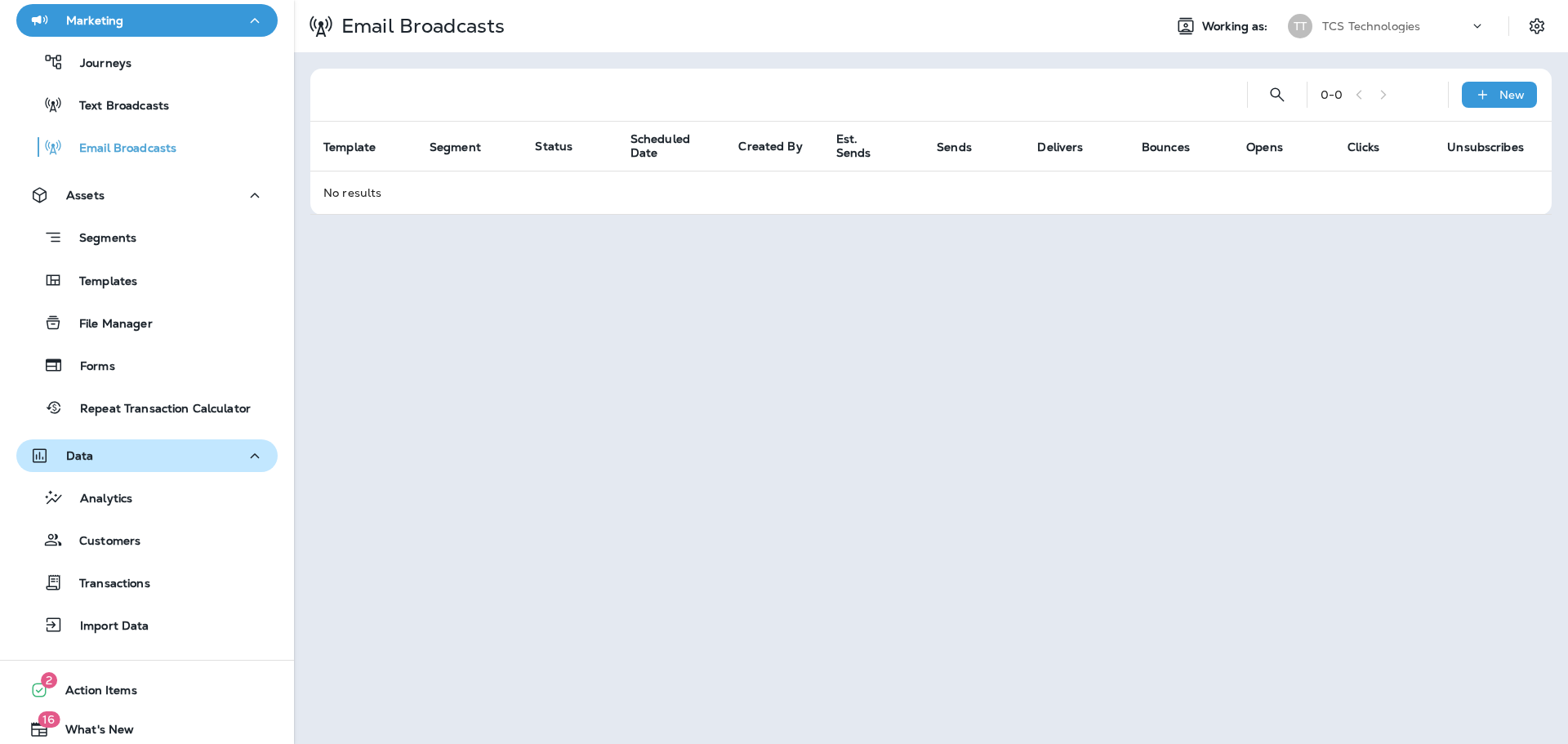
scroll to position [248, 0]
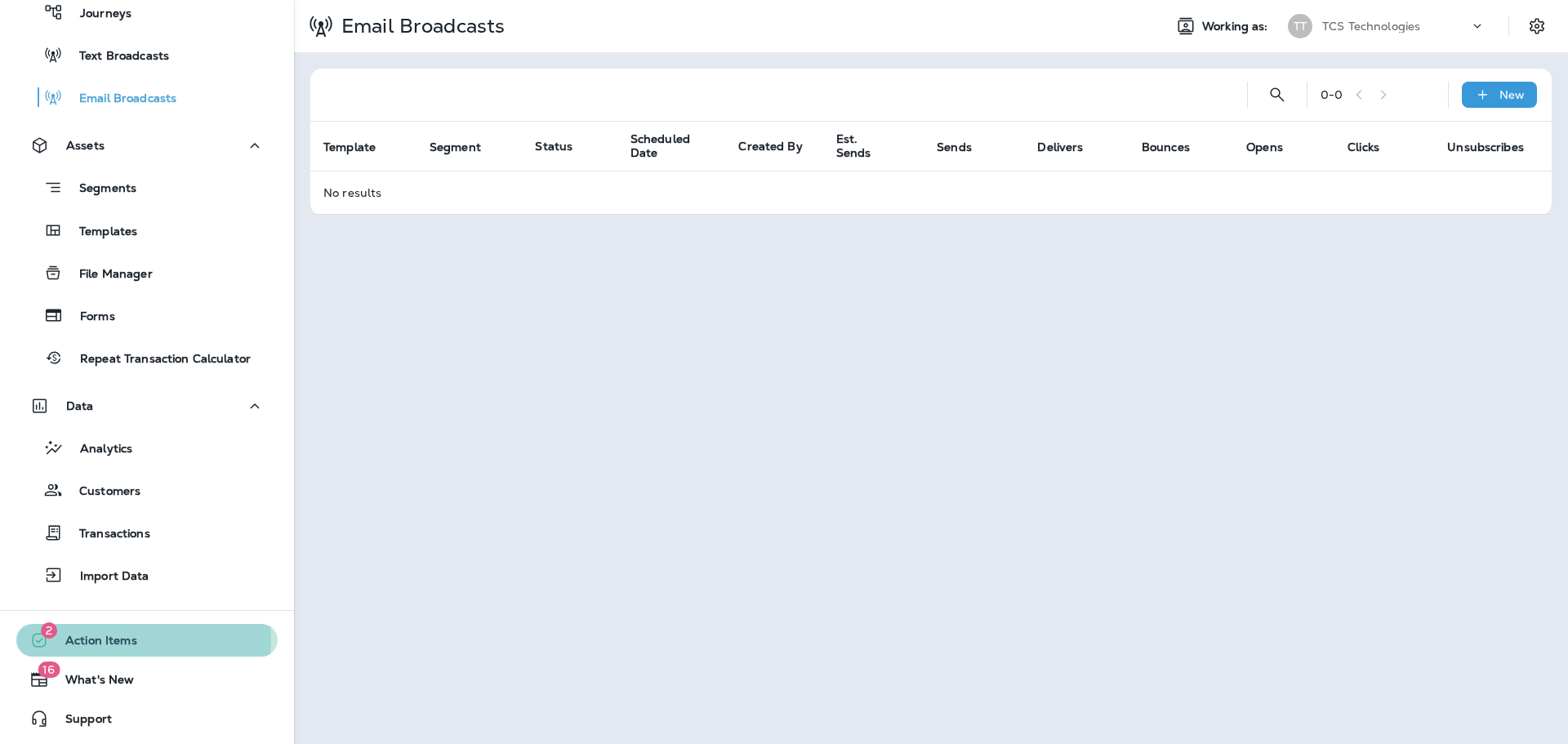
click at [103, 639] on span "Action Items" at bounding box center [93, 643] width 88 height 19
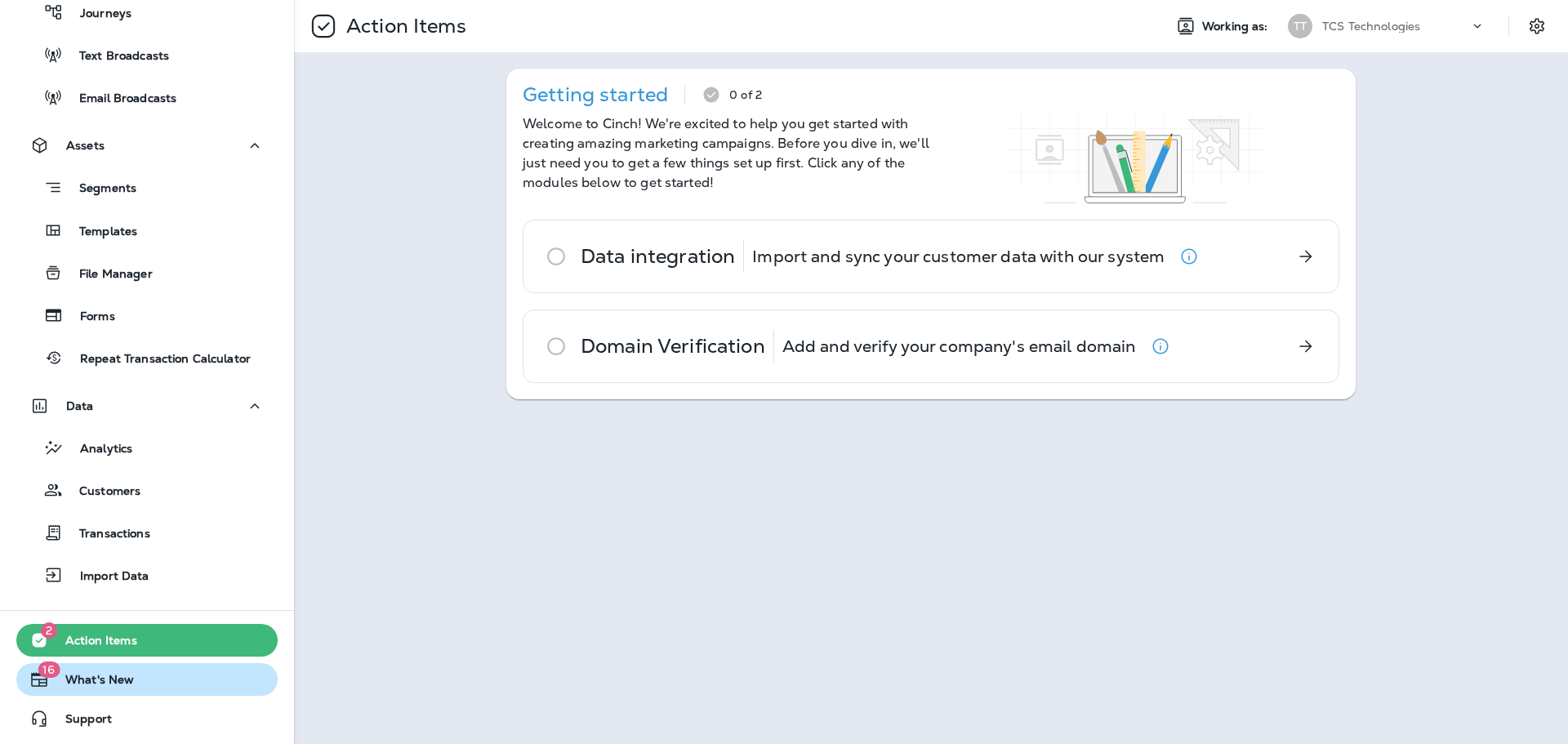
click at [77, 675] on span "What's New" at bounding box center [92, 683] width 85 height 19
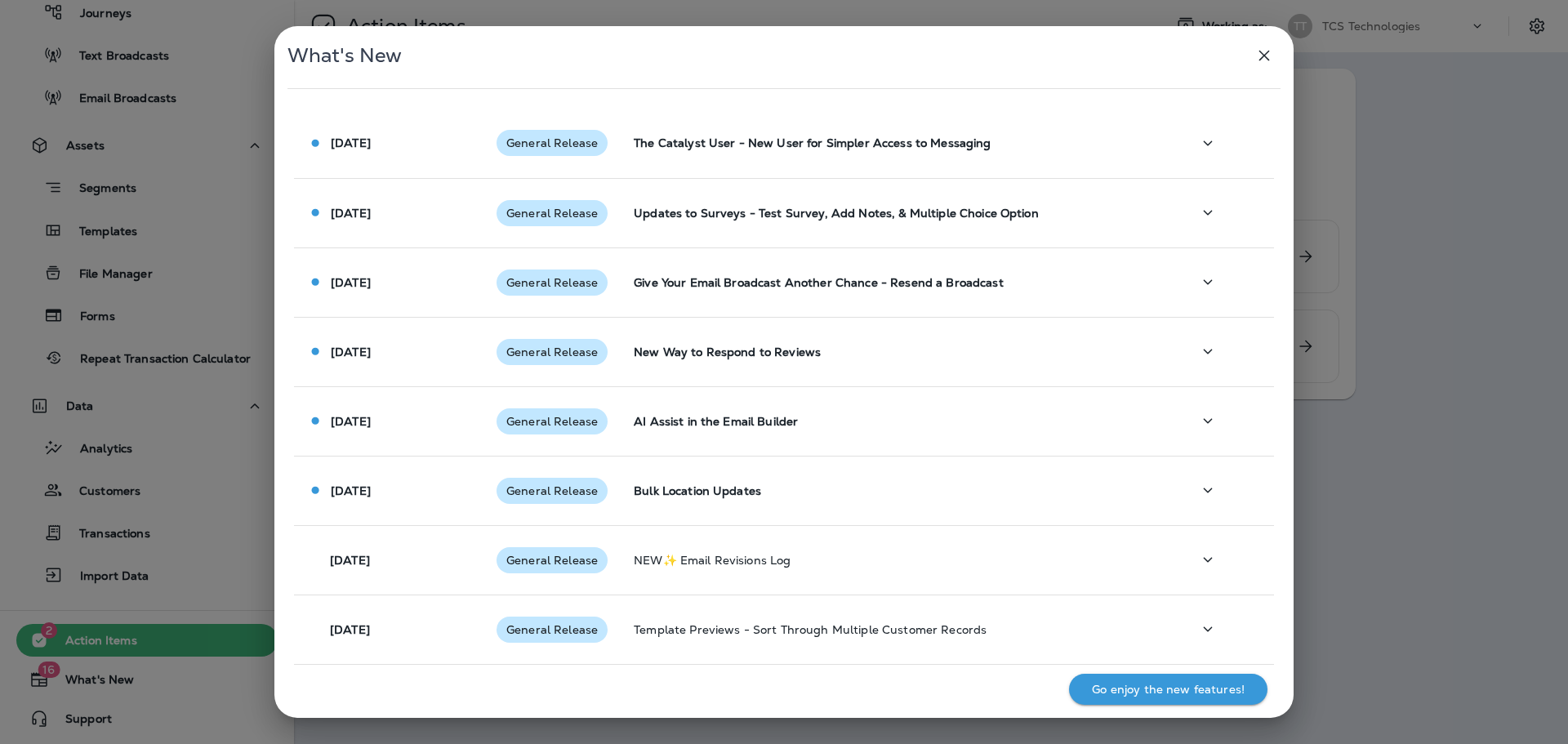
click at [1262, 56] on icon "button" at bounding box center [1264, 55] width 11 height 11
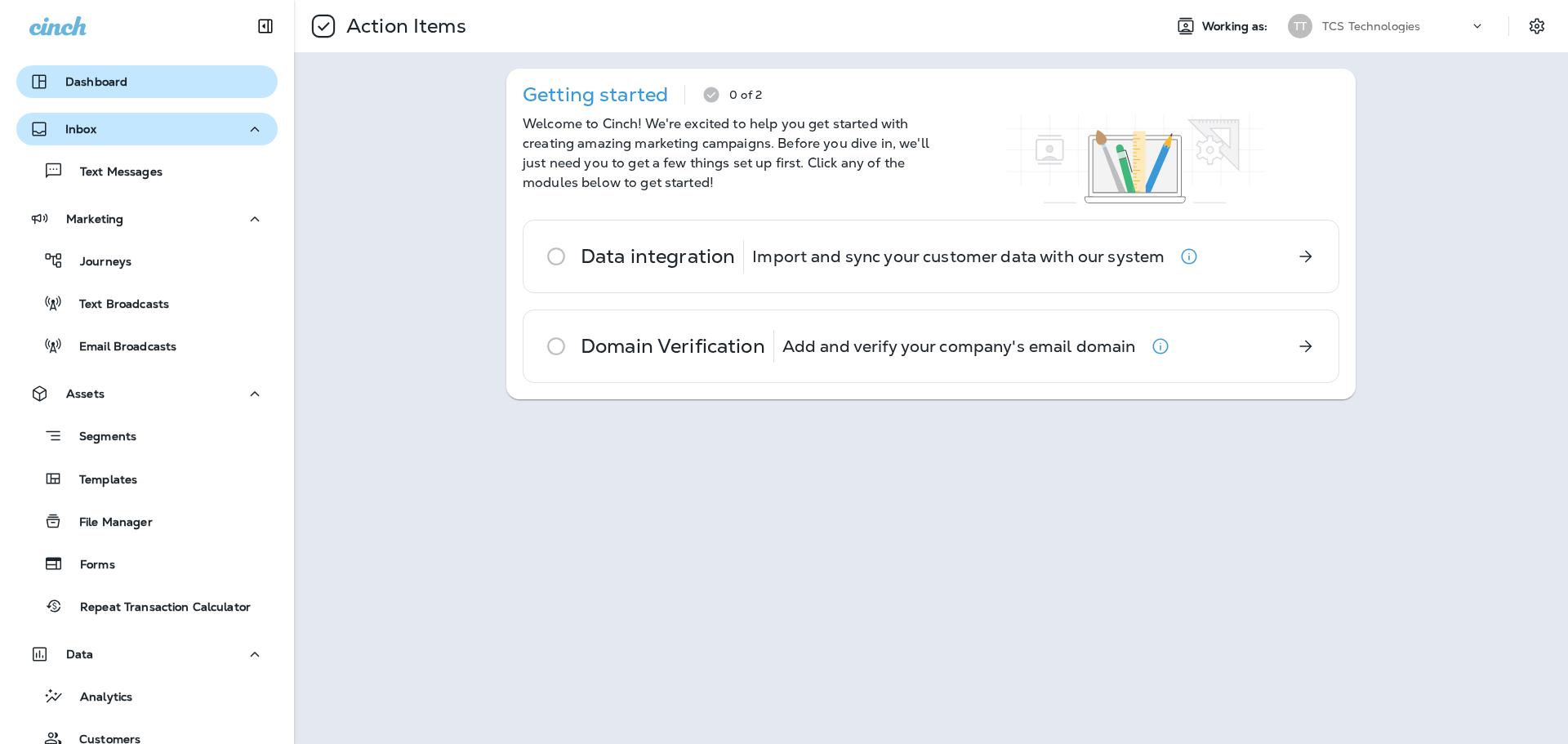
click at [86, 85] on p "Dashboard" at bounding box center [96, 81] width 62 height 13
